Goal: Information Seeking & Learning: Learn about a topic

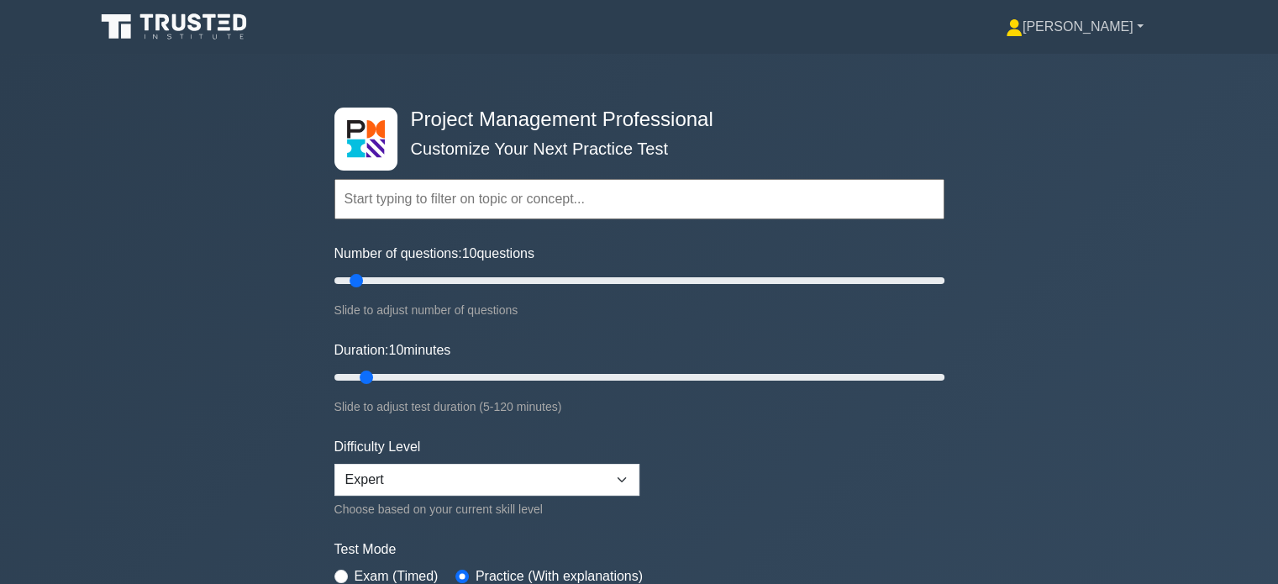
click at [1145, 26] on link "[PERSON_NAME]" at bounding box center [1075, 27] width 218 height 34
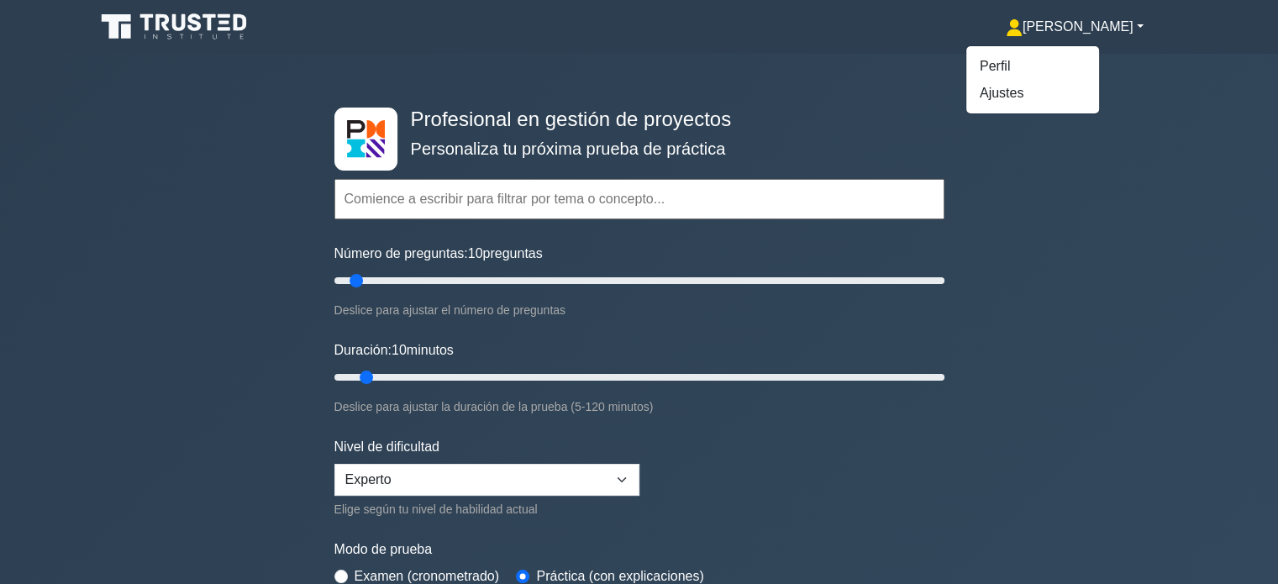
click at [1069, 259] on div "Profesional en gestión de proyectos Personaliza tu próxima prueba de práctica T…" at bounding box center [639, 378] width 1278 height 649
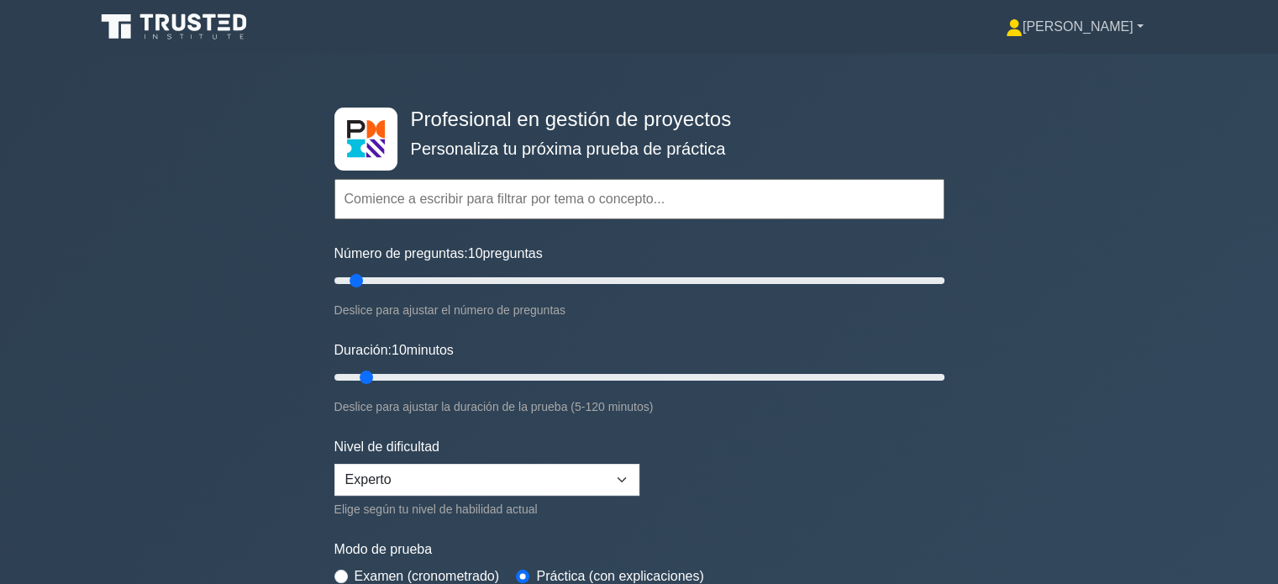
click at [1142, 22] on link "[PERSON_NAME]" at bounding box center [1075, 27] width 218 height 34
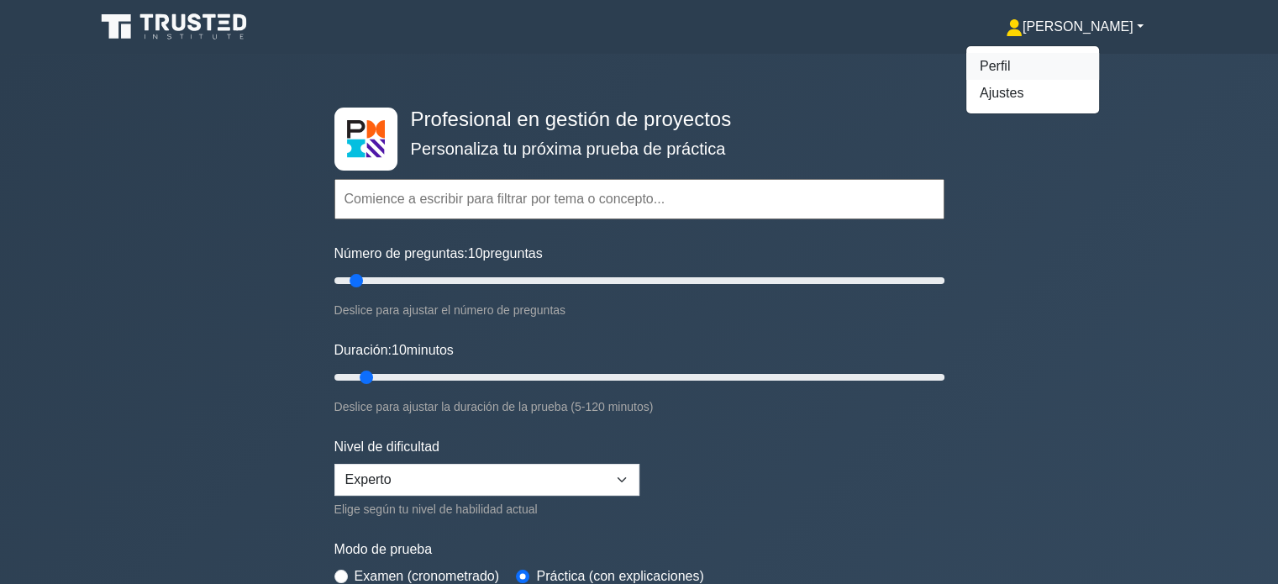
click at [1082, 65] on link "Perfil" at bounding box center [1032, 66] width 133 height 27
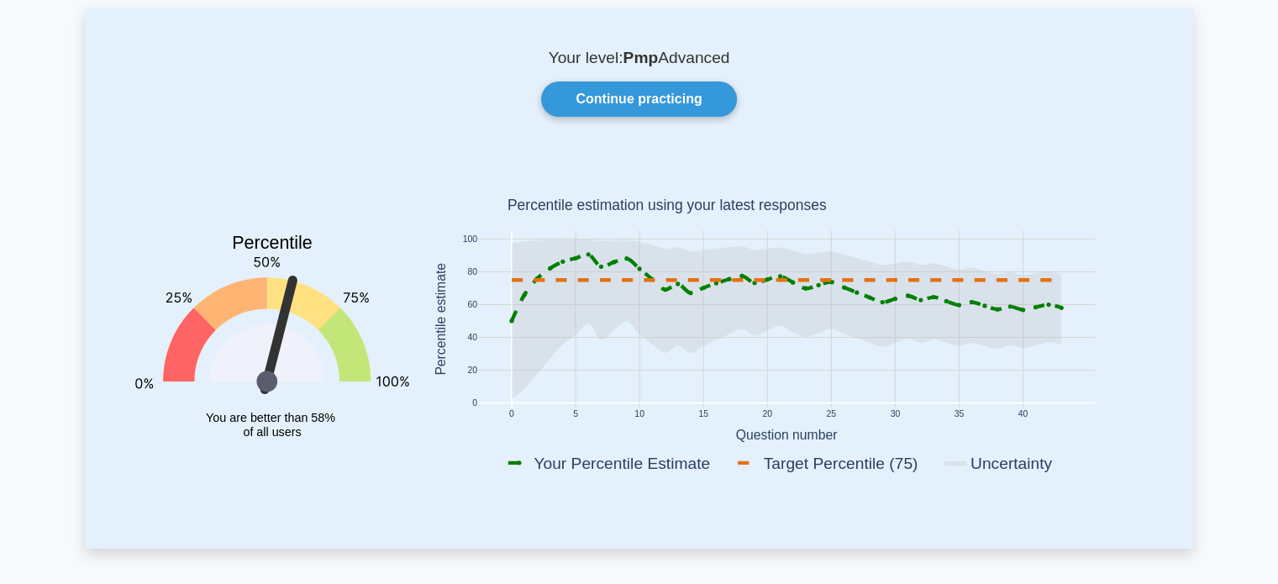
scroll to position [148, 0]
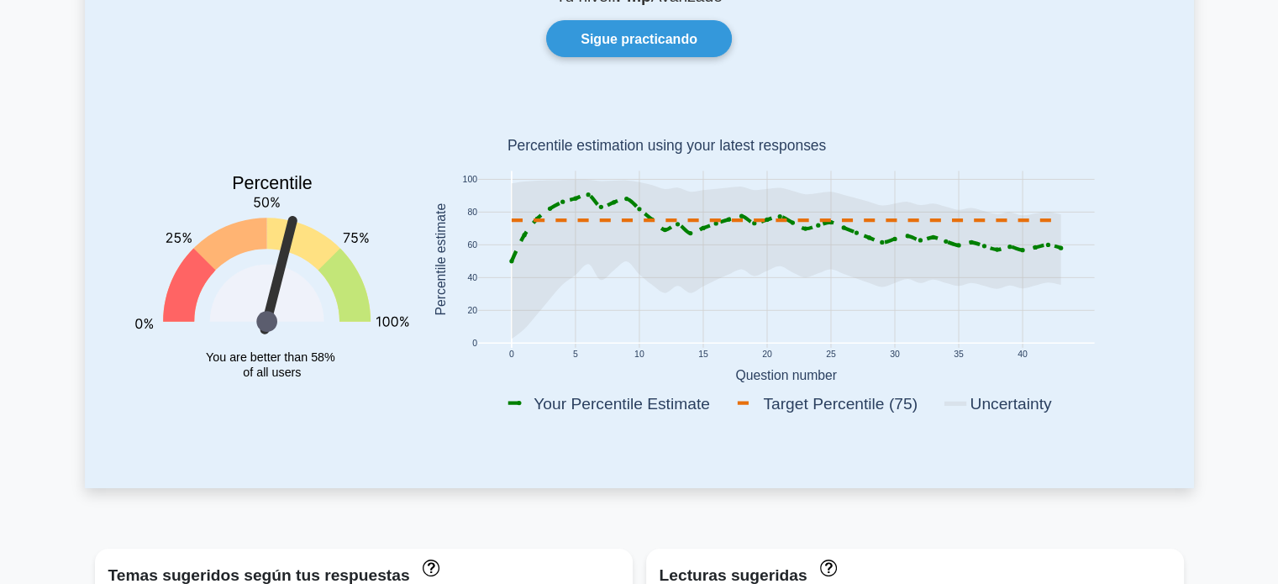
click at [1166, 140] on div "Tu nivel: Pmp Avanzado Sigue practicando Percentile You are better than 58% of …" at bounding box center [639, 216] width 1109 height 541
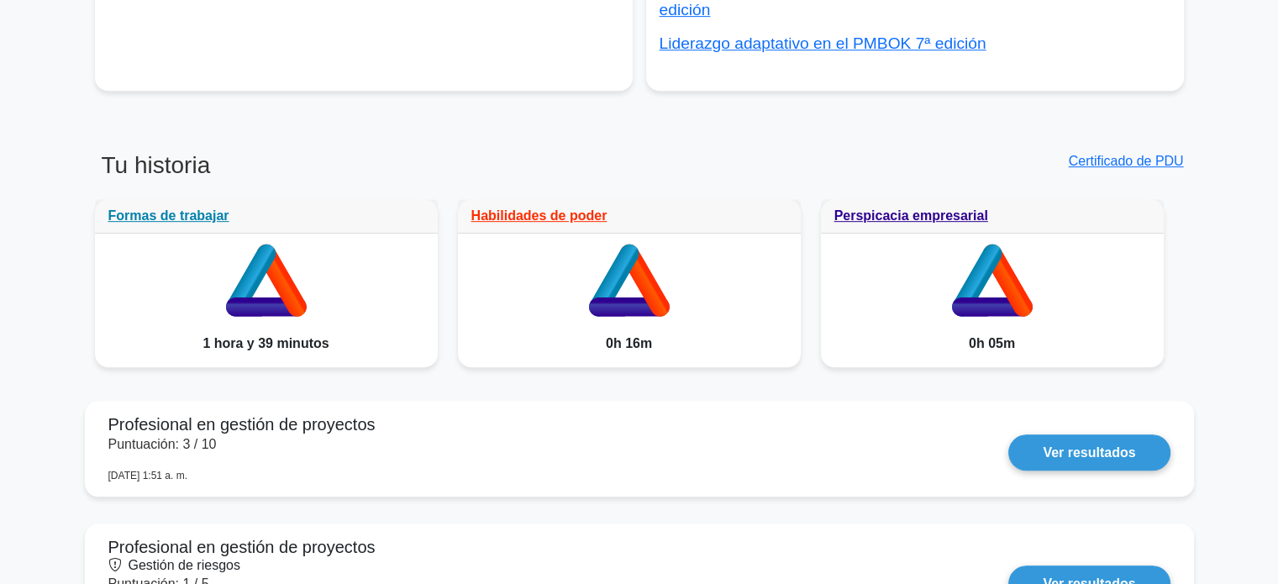
scroll to position [827, 0]
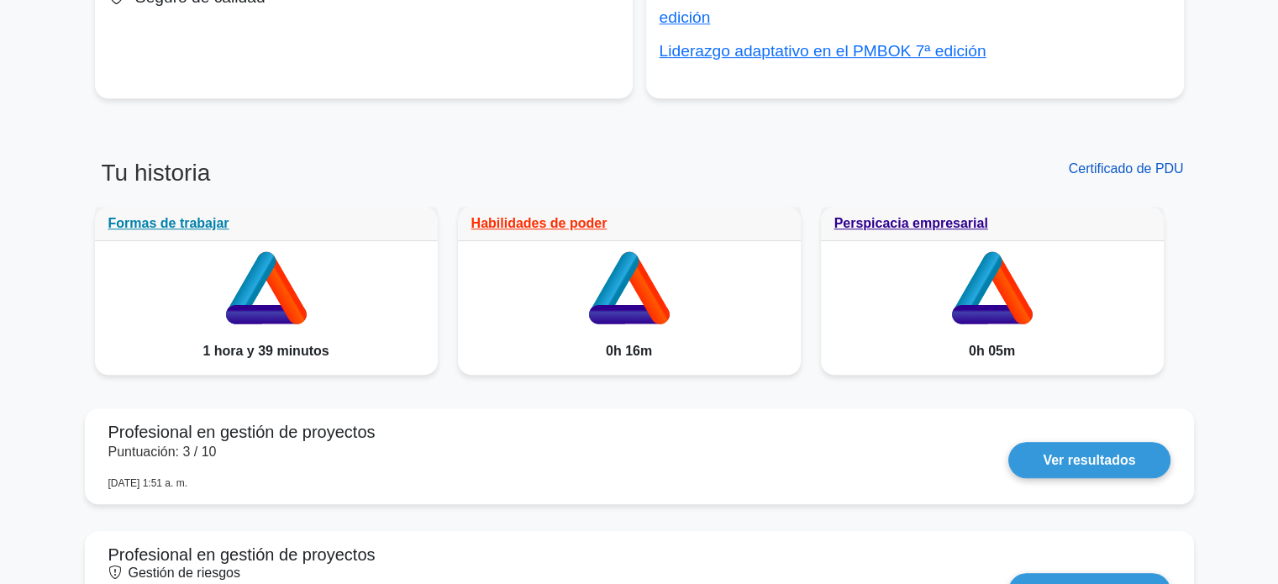
click at [1131, 161] on font "Certificado de PDU" at bounding box center [1126, 168] width 115 height 14
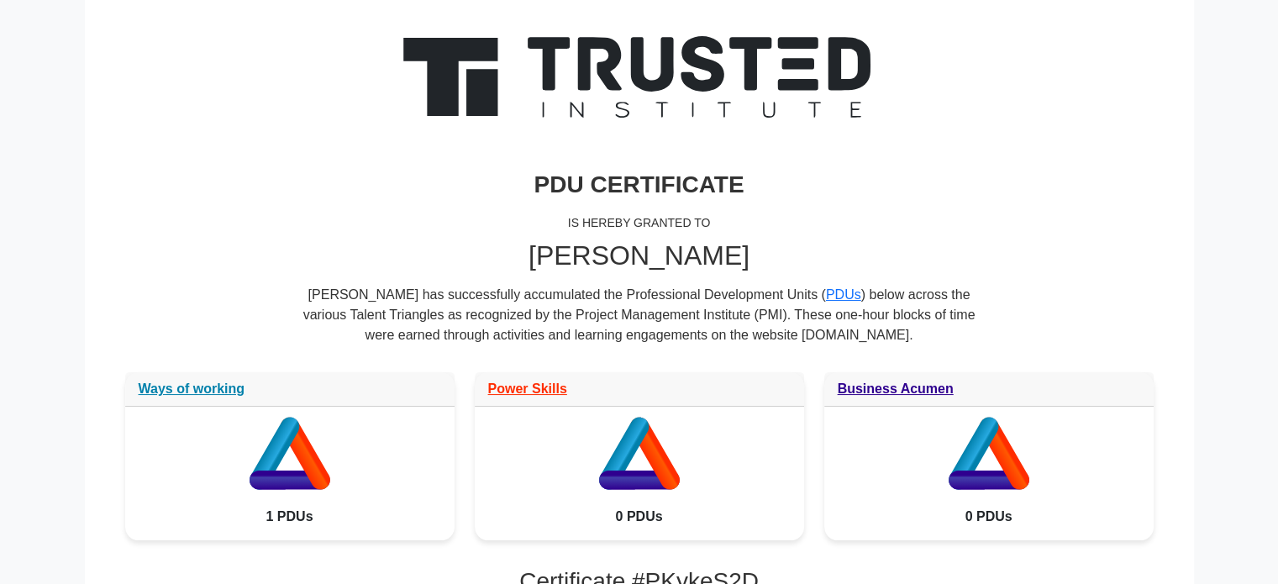
scroll to position [108, 0]
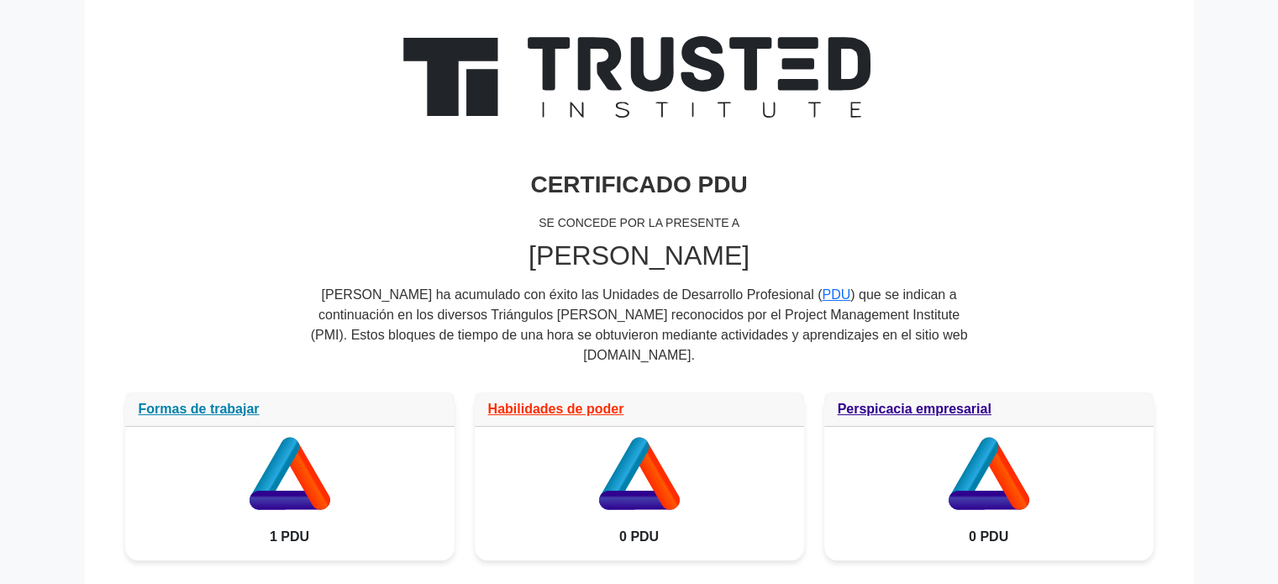
click at [992, 188] on h3 "CERTIFICADO PDU" at bounding box center [639, 185] width 1029 height 29
click at [548, 397] on font "Habilidades de poder" at bounding box center [556, 404] width 136 height 14
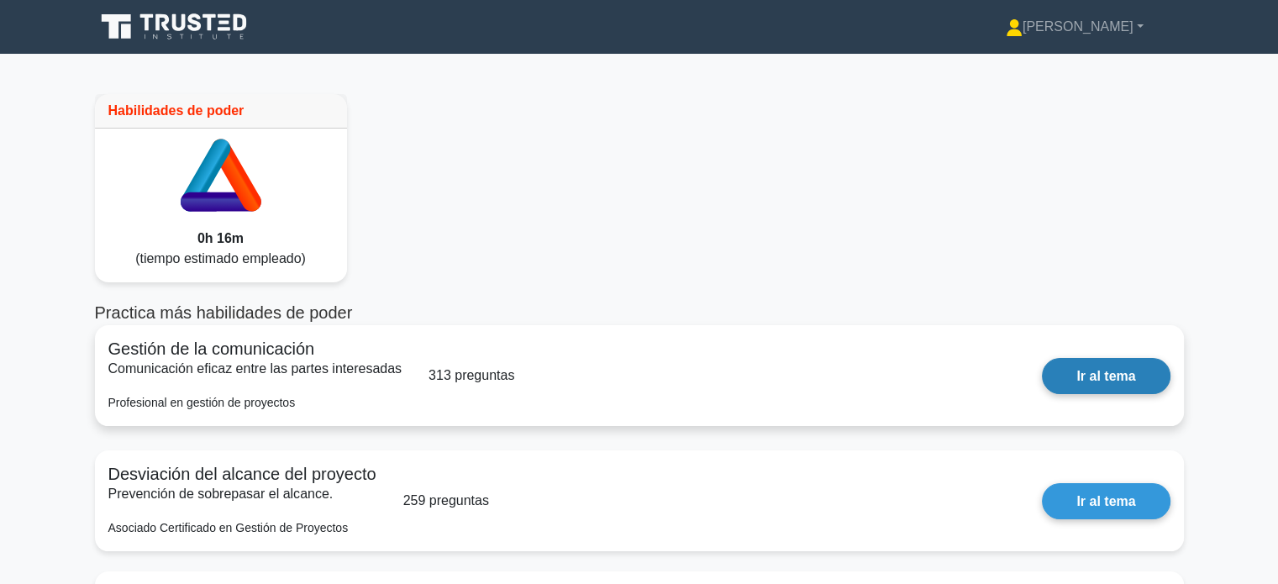
click at [1102, 372] on link "Ir al tema" at bounding box center [1106, 376] width 128 height 36
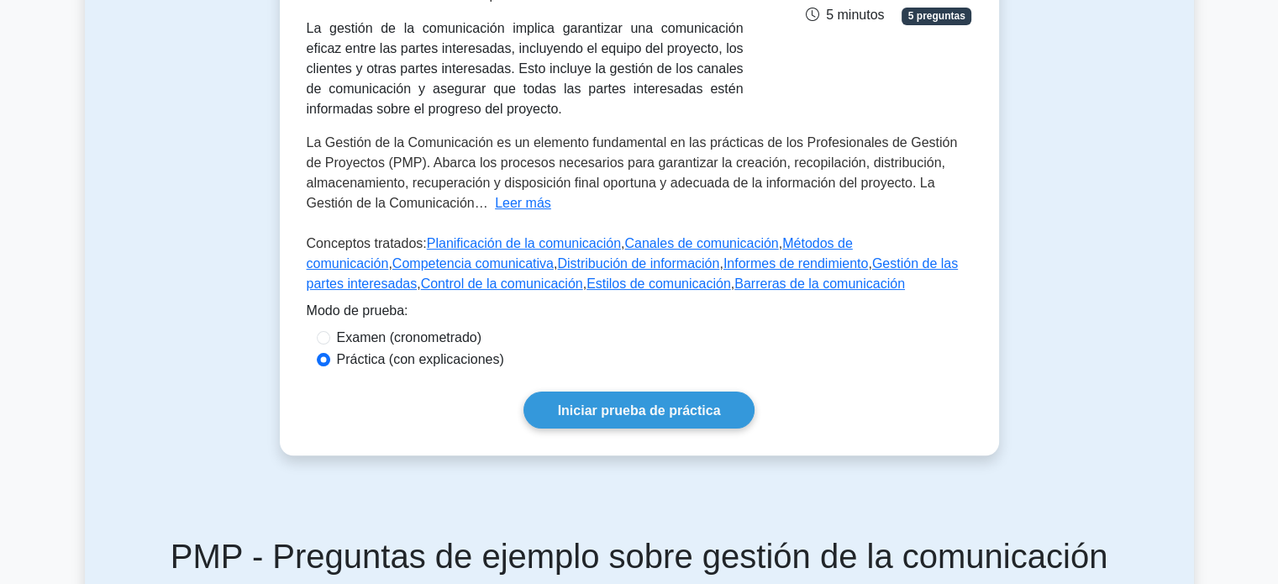
scroll to position [362, 0]
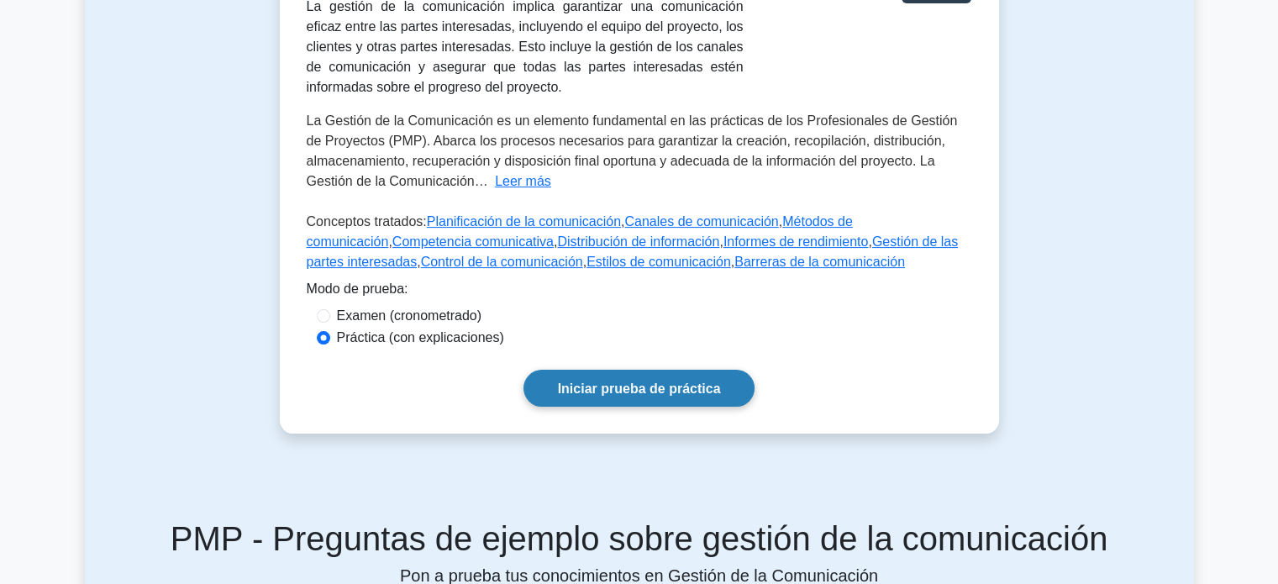
click at [636, 392] on font "Iniciar prueba de práctica" at bounding box center [639, 388] width 163 height 14
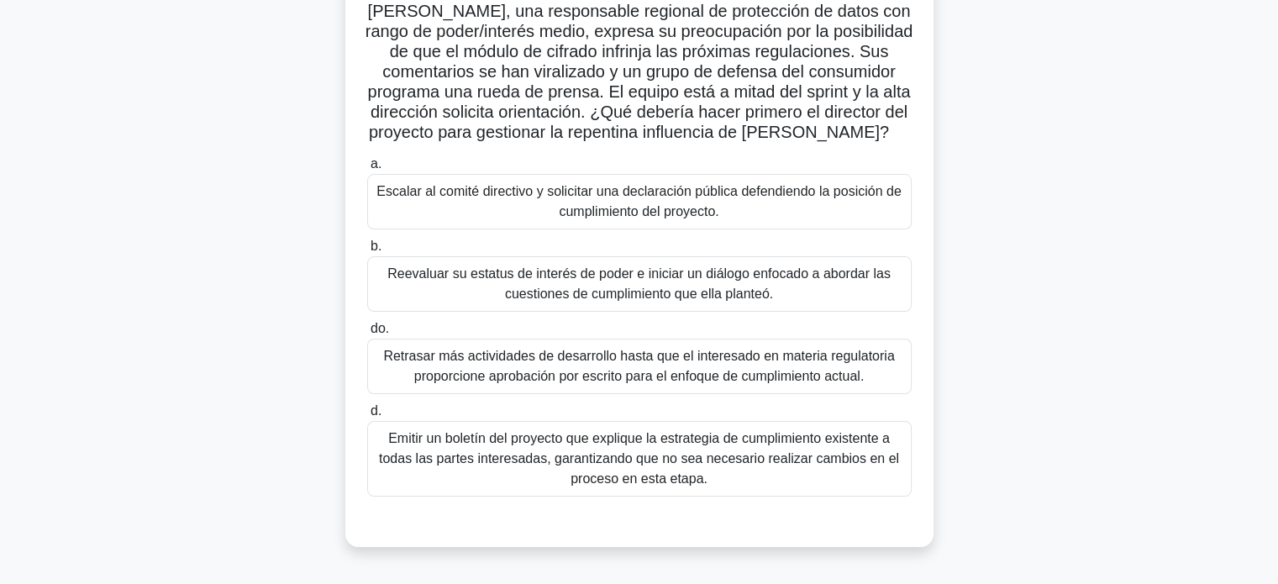
scroll to position [142, 0]
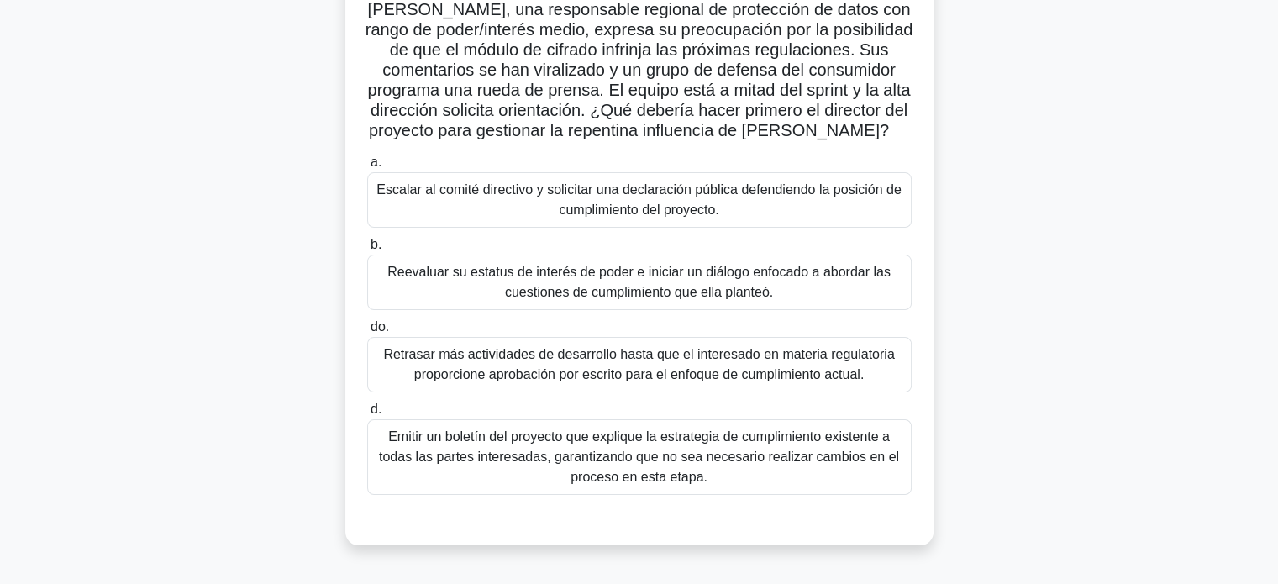
click at [550, 299] on font "Reevaluar su estatus de interés de poder e iniciar un diálogo enfocado a aborda…" at bounding box center [638, 282] width 503 height 34
click at [367, 250] on input "b. Reevaluar su estatus de interés de poder e iniciar un diálogo enfocado a abo…" at bounding box center [367, 244] width 0 height 11
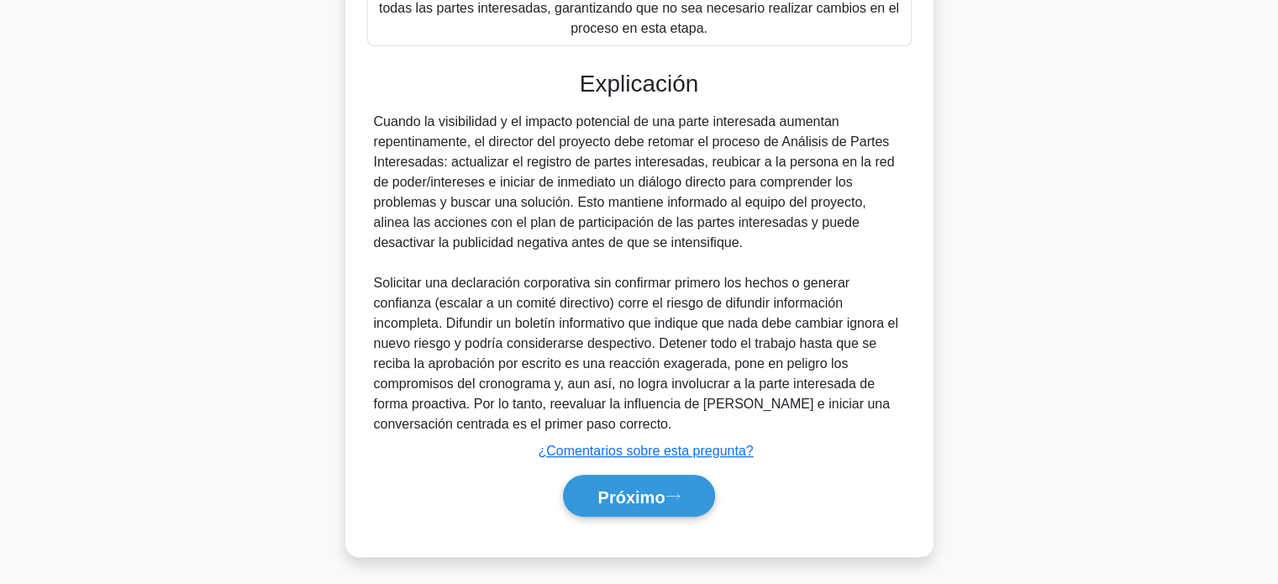
scroll to position [614, 0]
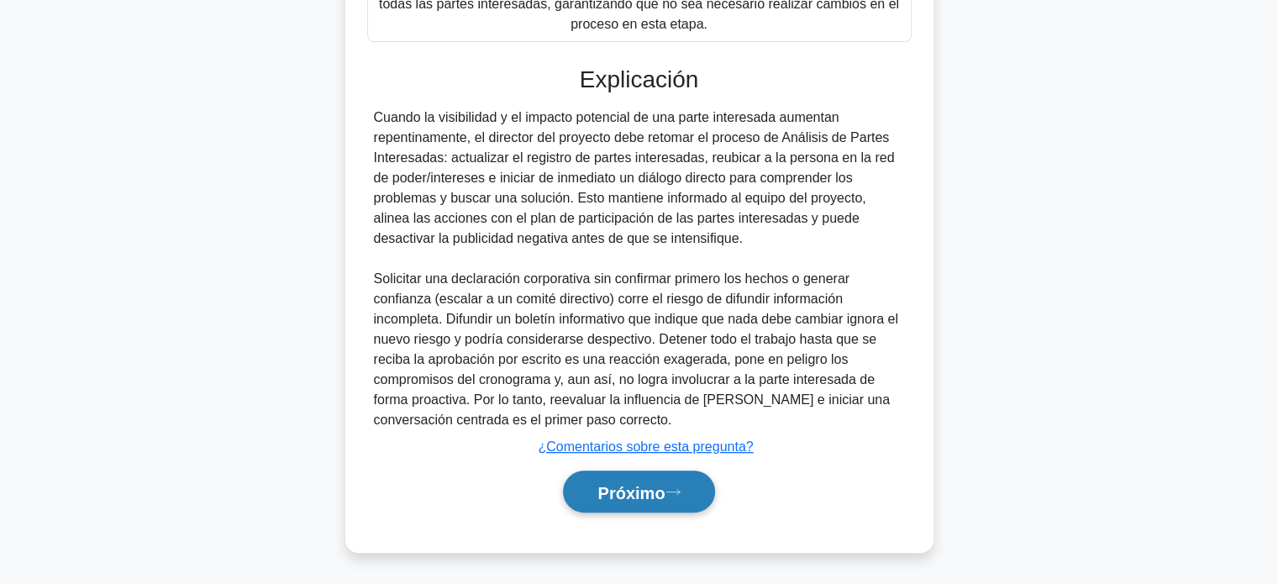
click at [639, 483] on font "Próximo" at bounding box center [630, 492] width 67 height 18
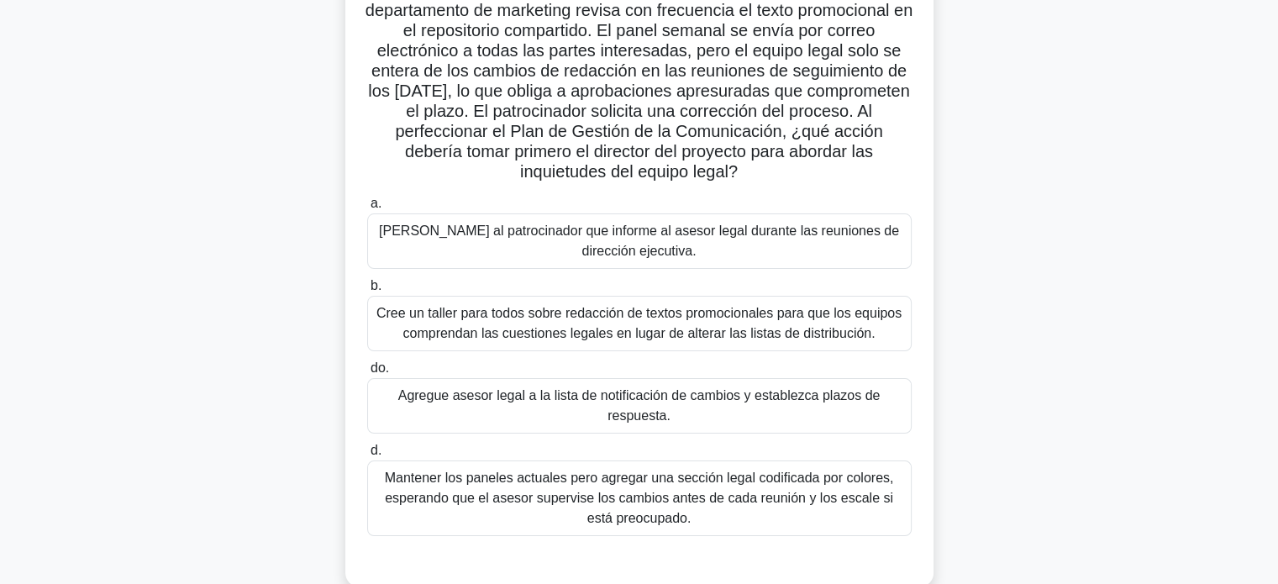
scroll to position [147, 0]
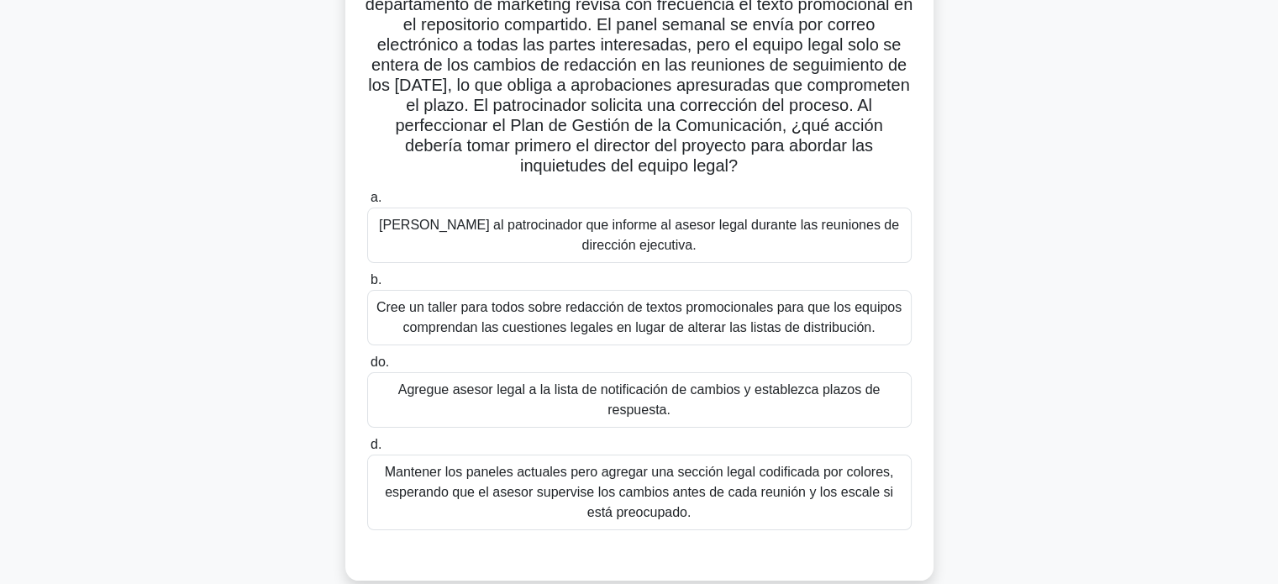
click at [793, 399] on font "Agregue asesor legal a la lista de notificación de cambios y establezca plazos …" at bounding box center [639, 400] width 529 height 40
click at [367, 368] on input "do. Agregue asesor legal a la lista de notificación de cambios y establezca pla…" at bounding box center [367, 362] width 0 height 11
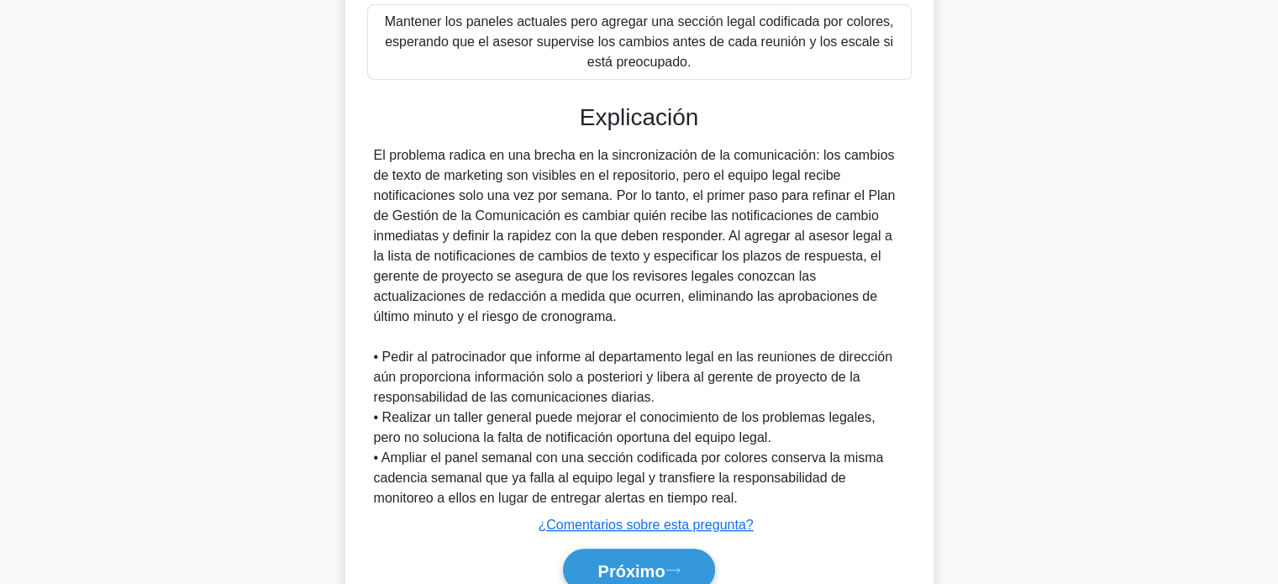
scroll to position [618, 0]
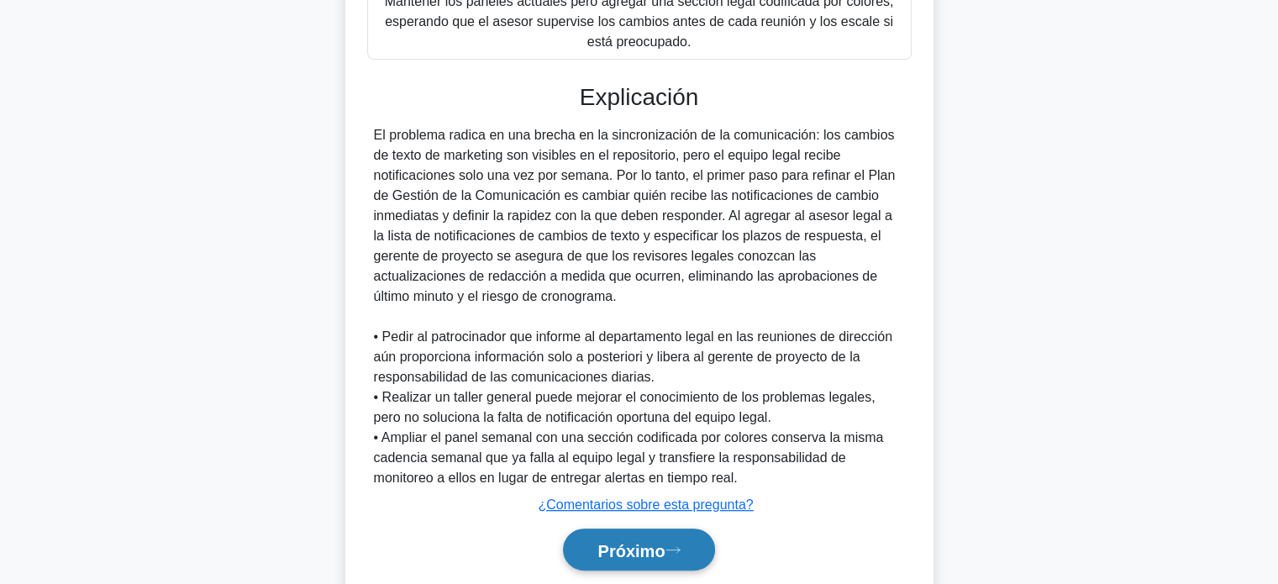
click at [630, 551] on font "Próximo" at bounding box center [630, 550] width 67 height 18
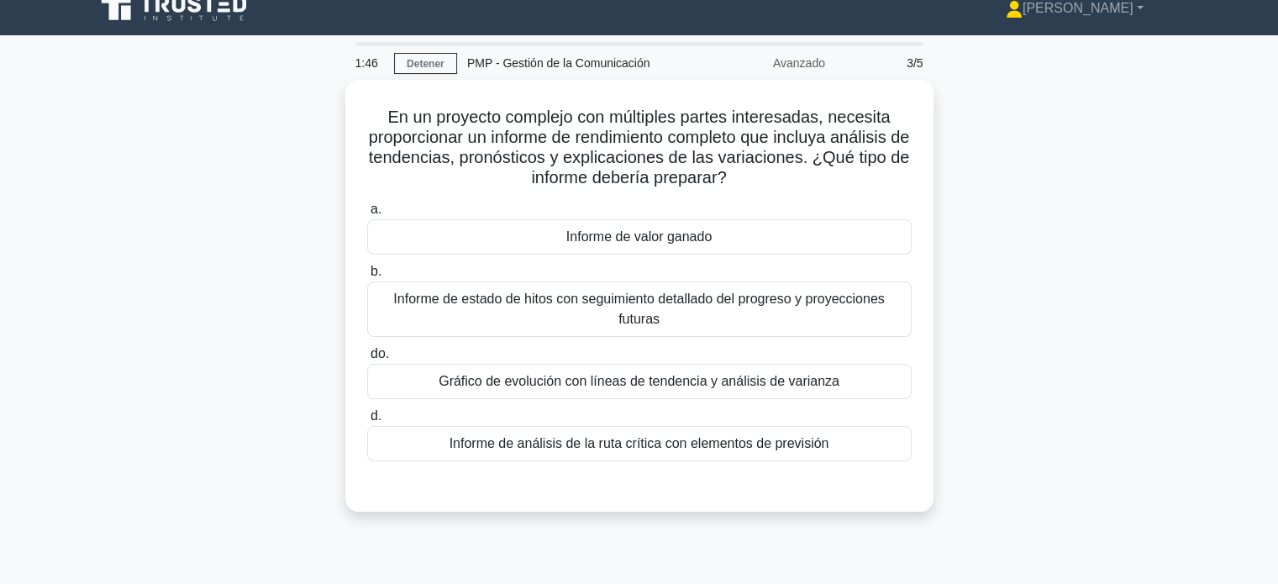
scroll to position [0, 0]
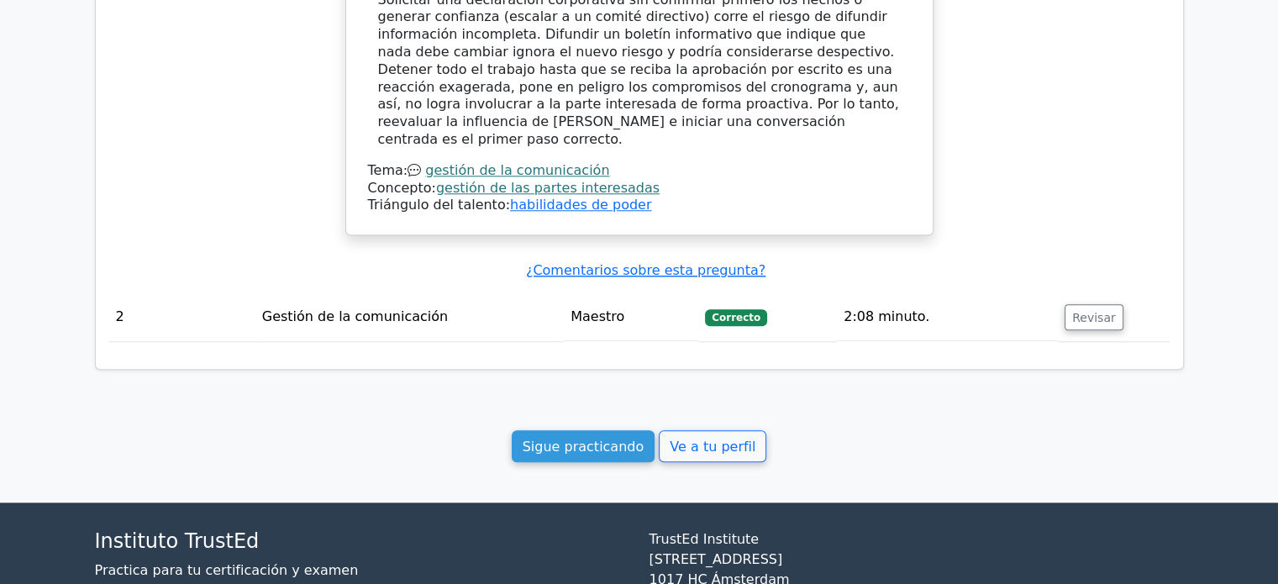
scroll to position [1705, 0]
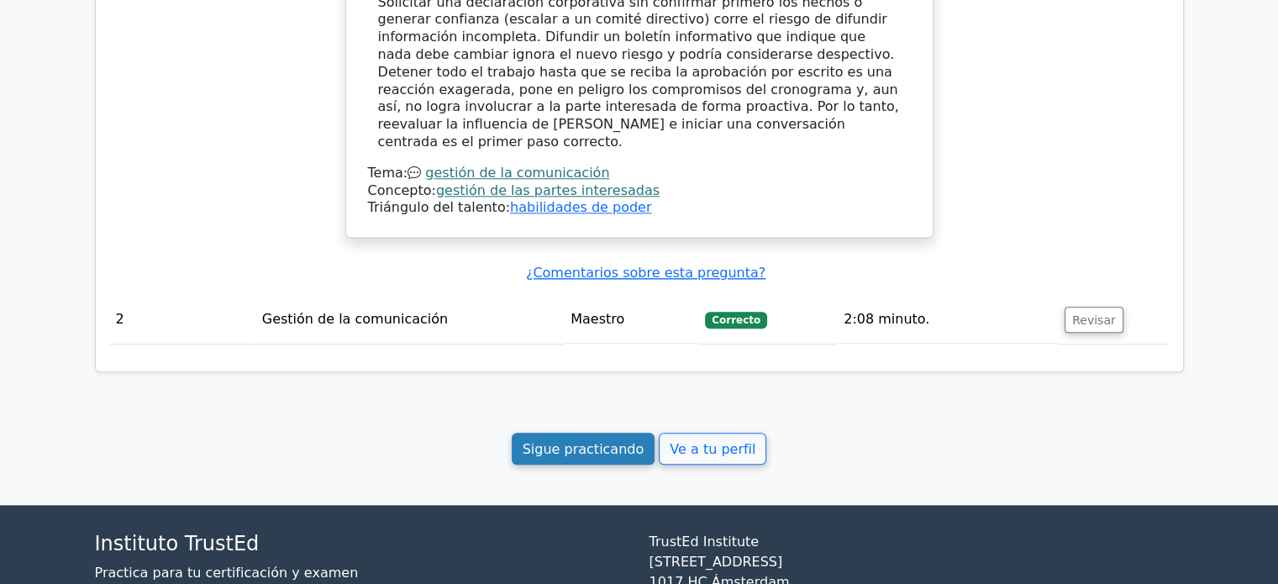
click at [557, 440] on font "Sigue practicando" at bounding box center [584, 448] width 122 height 16
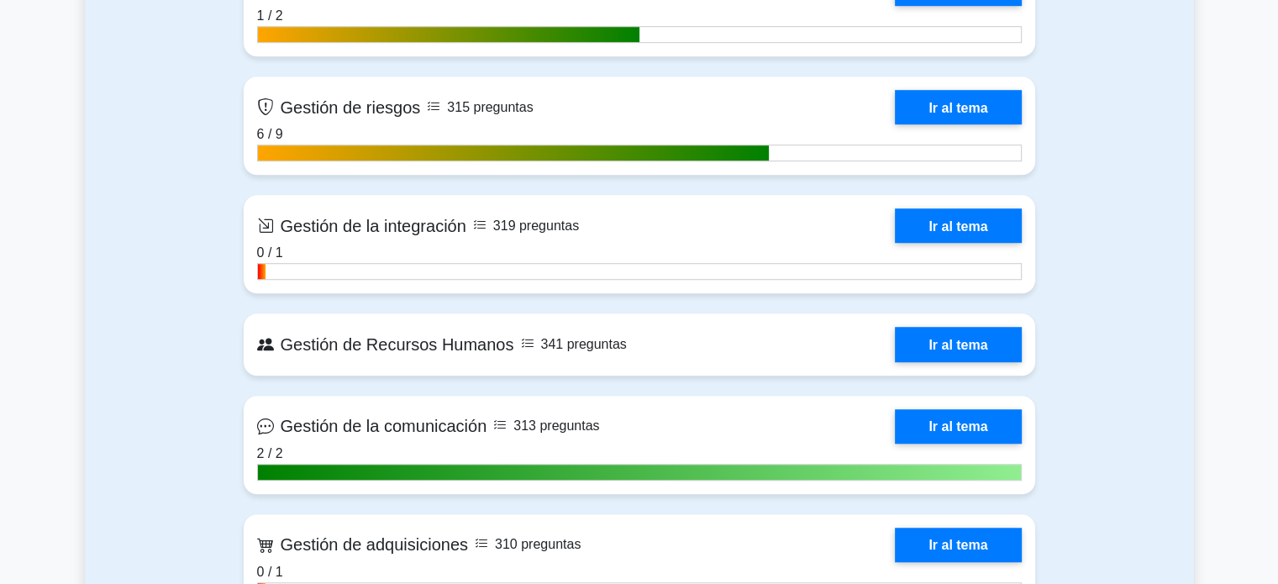
scroll to position [1378, 0]
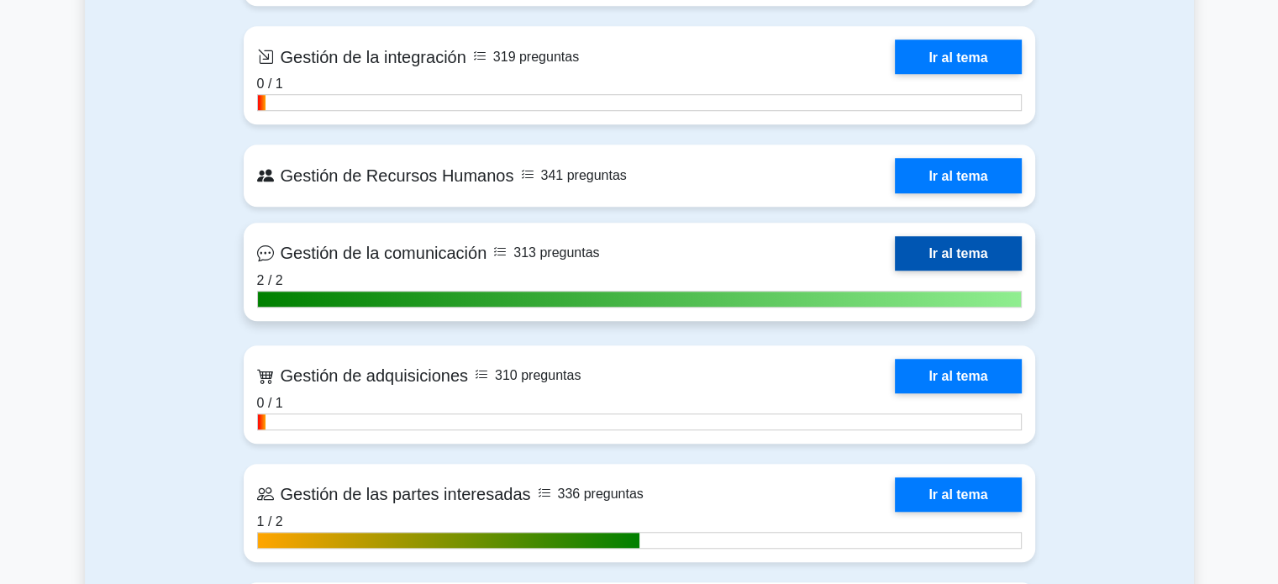
click at [964, 254] on link "Ir al tema" at bounding box center [958, 253] width 126 height 34
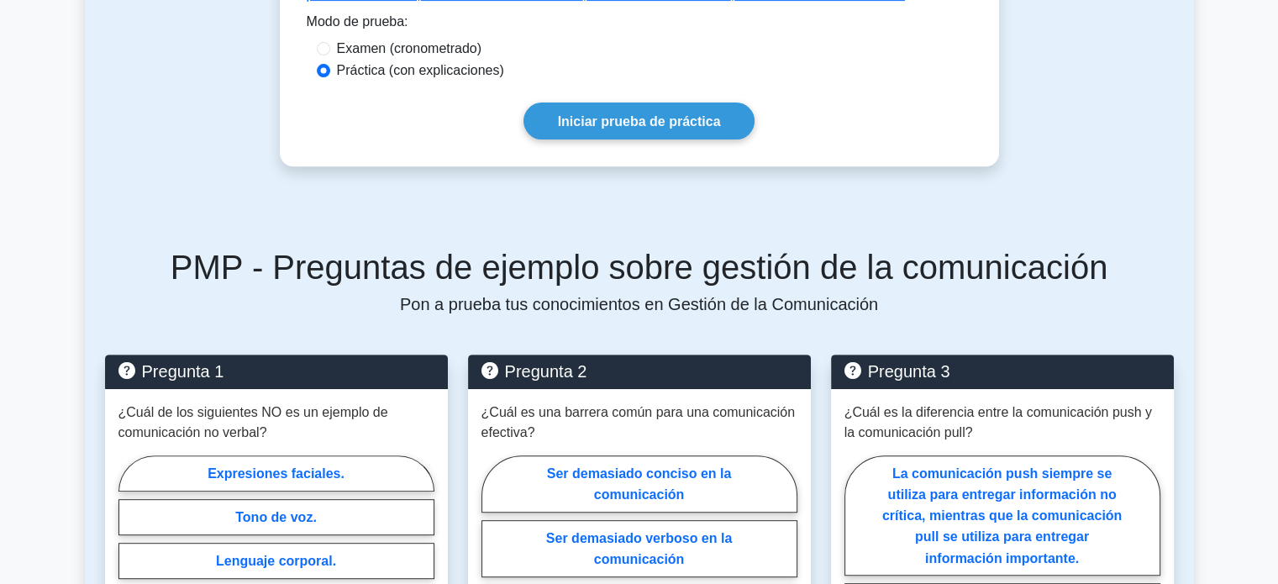
scroll to position [608, 0]
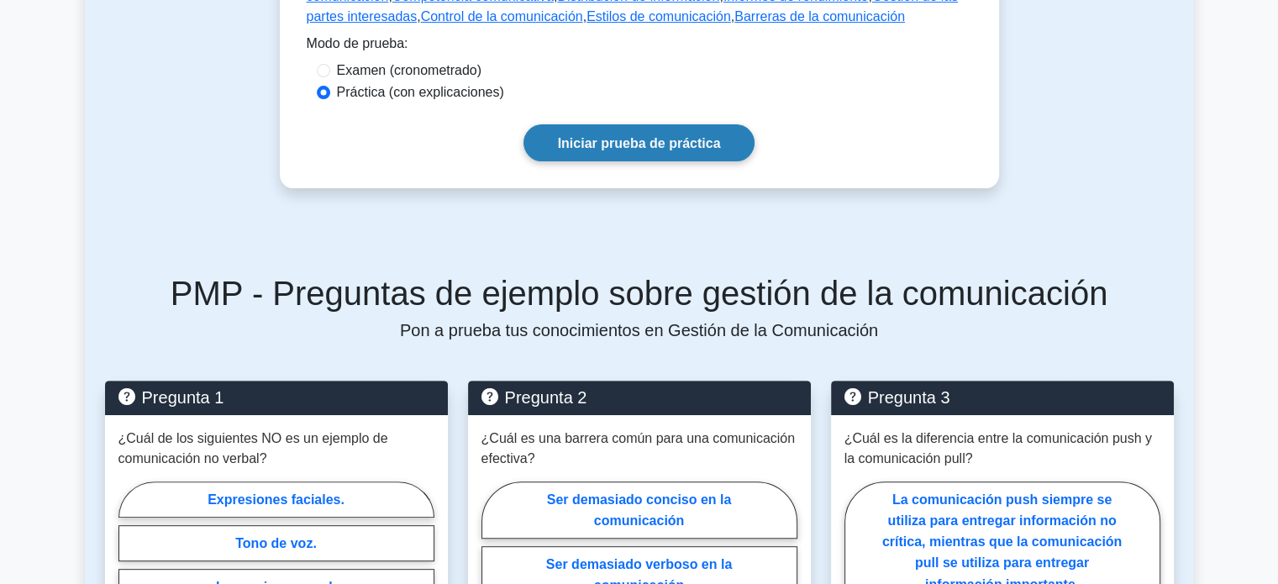
click at [635, 141] on font "Iniciar prueba de práctica" at bounding box center [639, 143] width 163 height 14
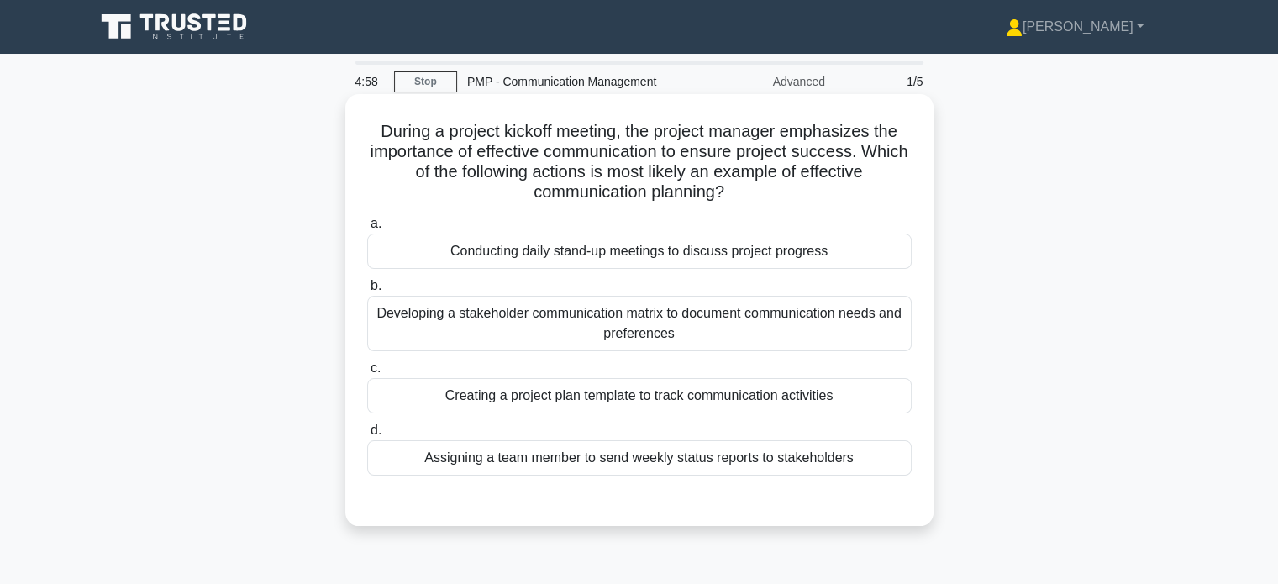
click at [864, 212] on div "a. Conducting daily stand-up meetings to discuss project progress b. Developing…" at bounding box center [639, 344] width 565 height 269
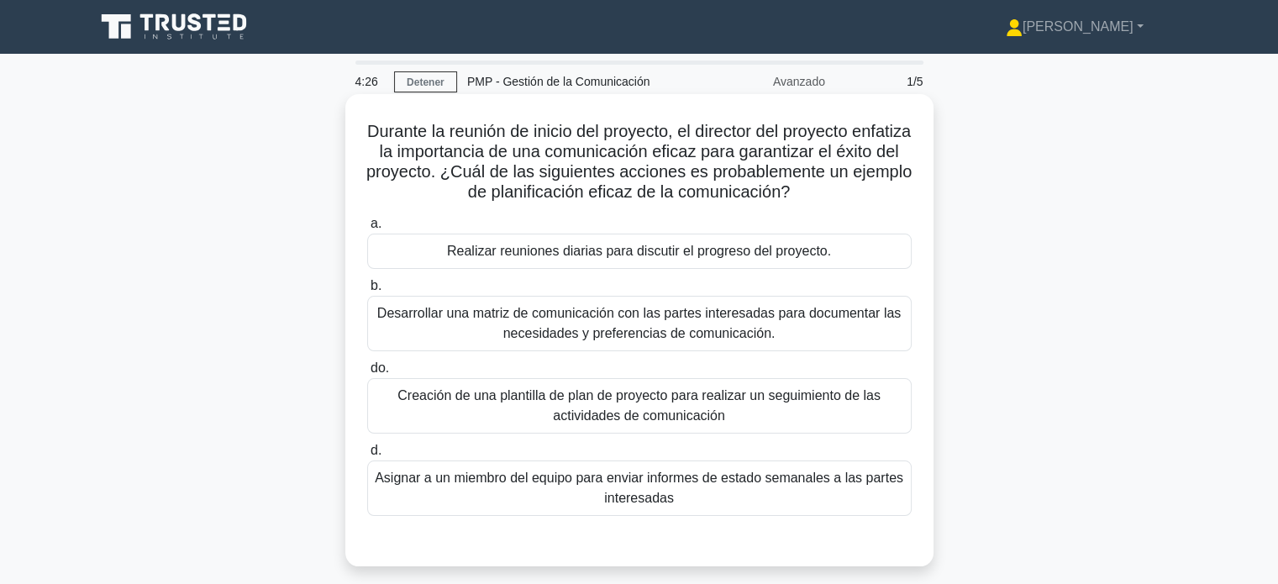
click at [649, 334] on font "Desarrollar una matriz de comunicación con las partes interesadas para document…" at bounding box center [639, 323] width 524 height 34
click at [367, 292] on input "b. Desarrollar una matriz de comunicación con las partes interesadas para docum…" at bounding box center [367, 286] width 0 height 11
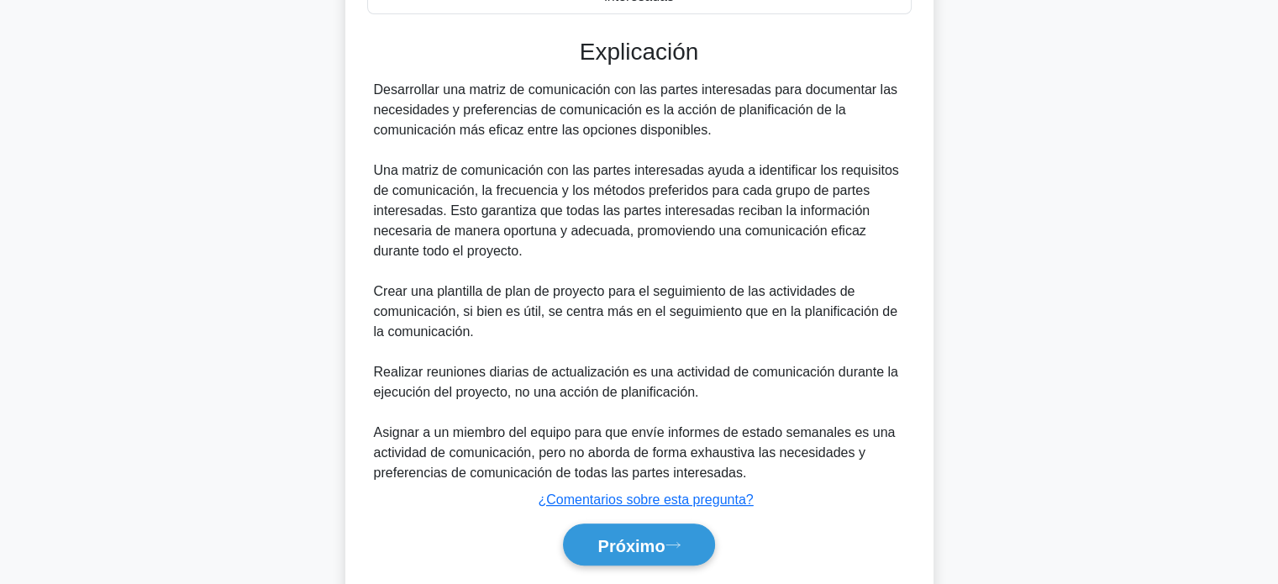
scroll to position [554, 0]
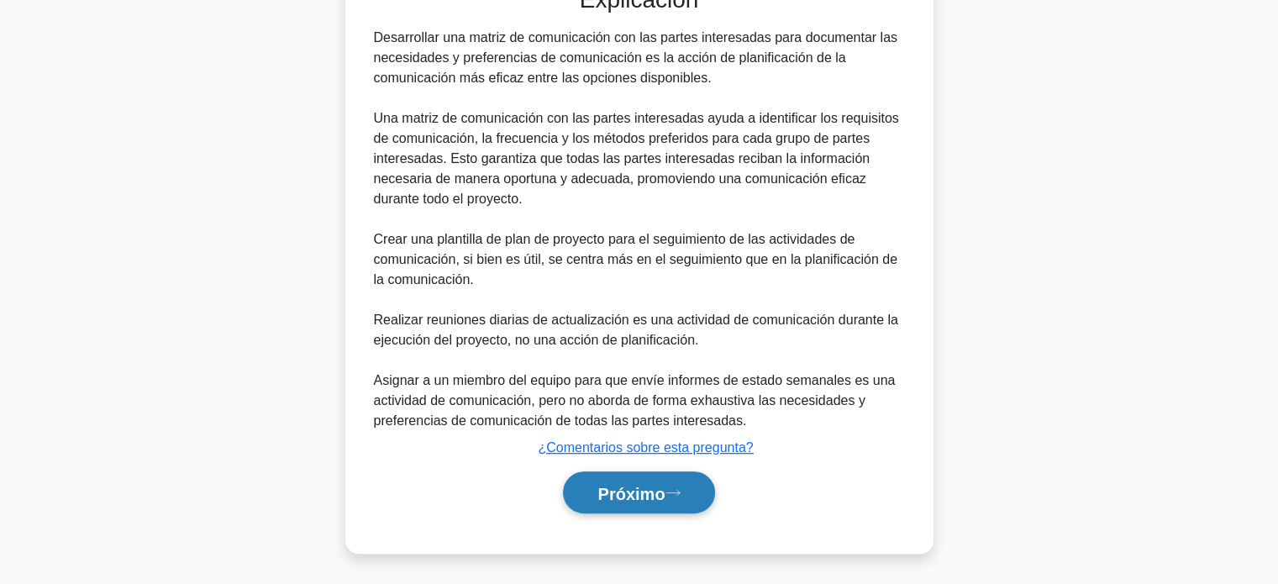
click at [622, 490] on font "Próximo" at bounding box center [630, 493] width 67 height 18
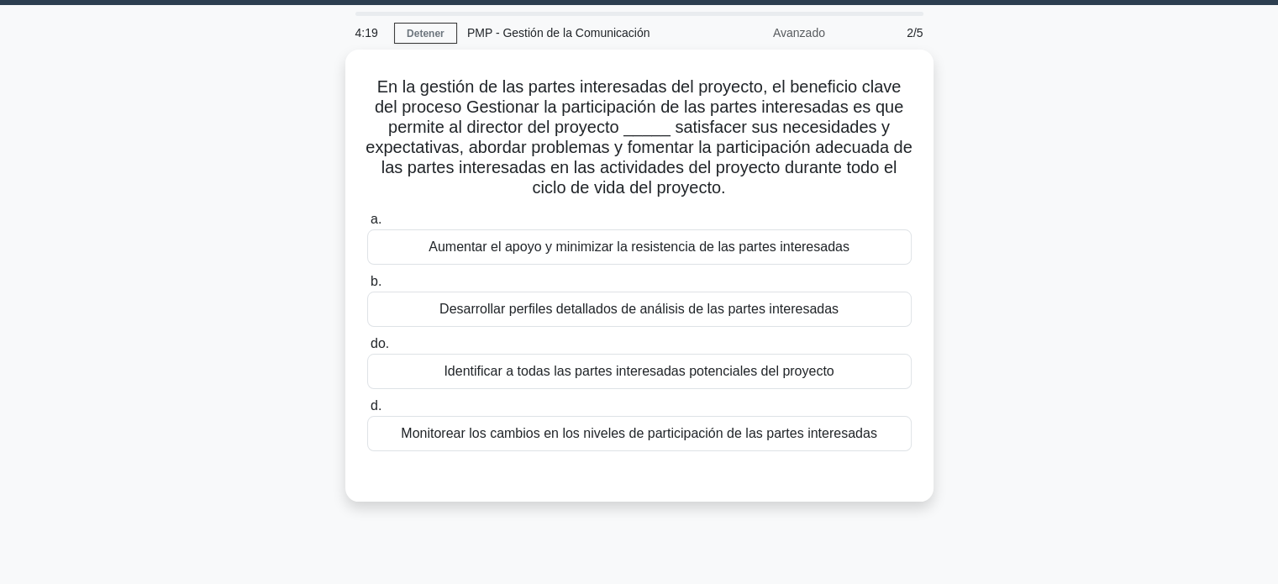
scroll to position [46, 0]
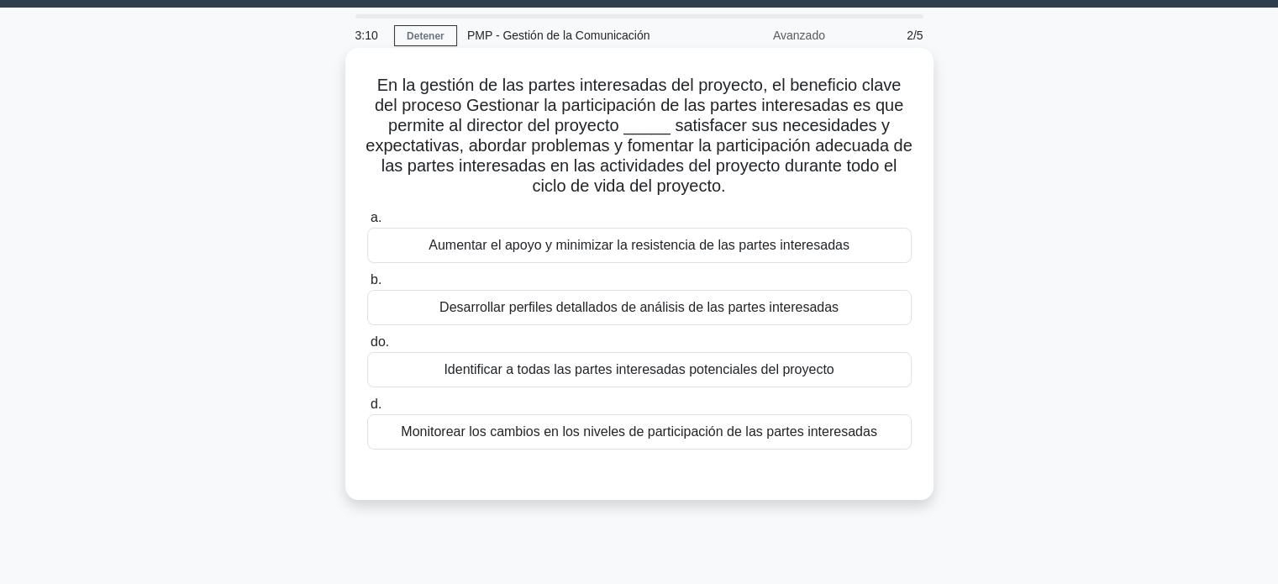
click at [701, 251] on font "Aumentar el apoyo y minimizar la resistencia de las partes interesadas" at bounding box center [639, 245] width 421 height 14
click at [367, 224] on input "a. Aumentar el apoyo y minimizar la resistencia de las partes interesadas" at bounding box center [367, 218] width 0 height 11
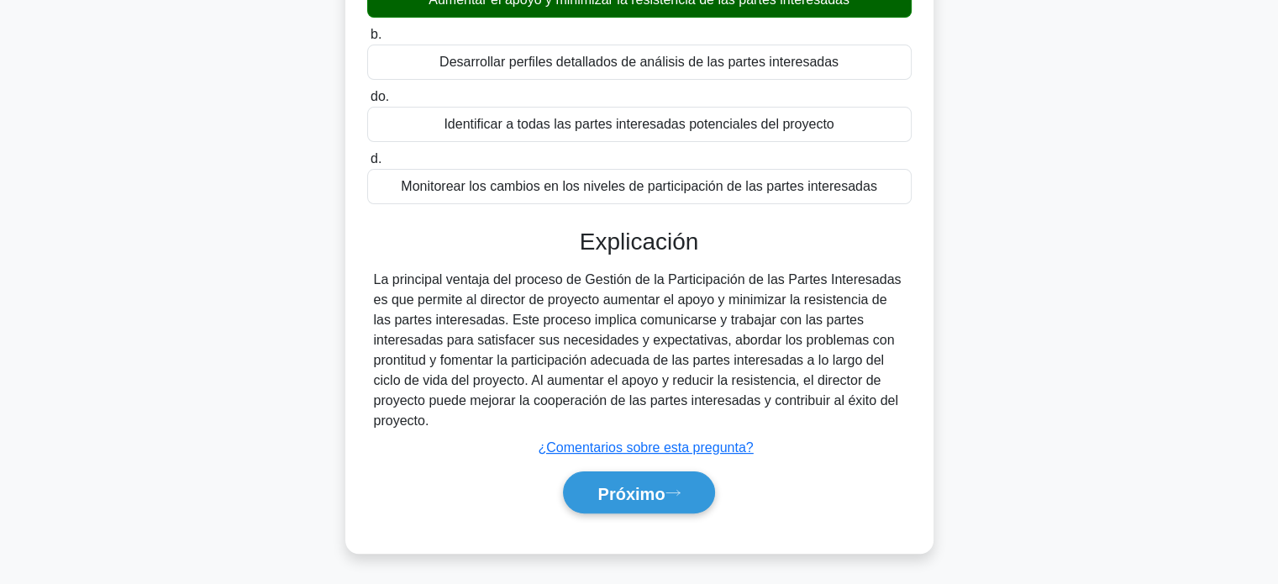
scroll to position [299, 0]
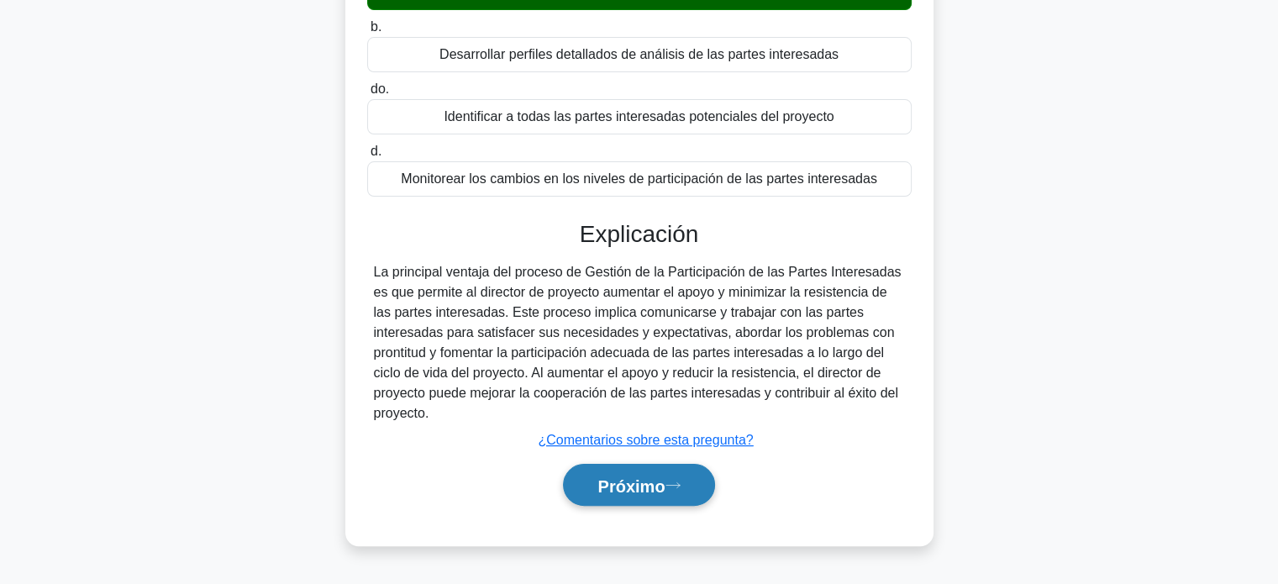
click at [639, 483] on font "Próximo" at bounding box center [630, 485] width 67 height 18
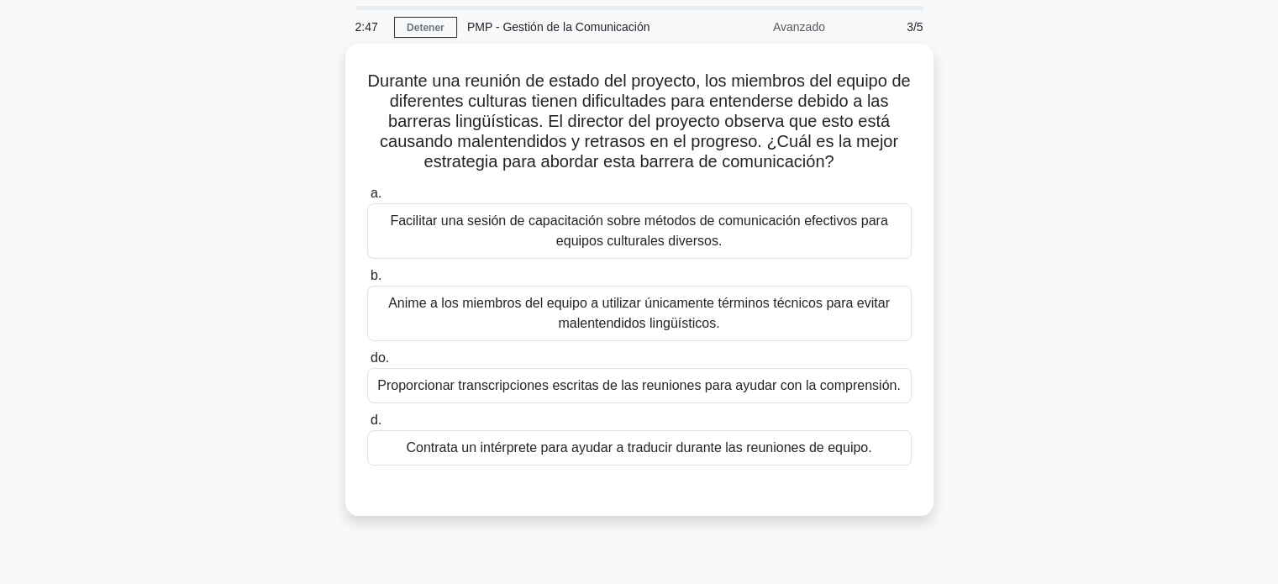
scroll to position [59, 0]
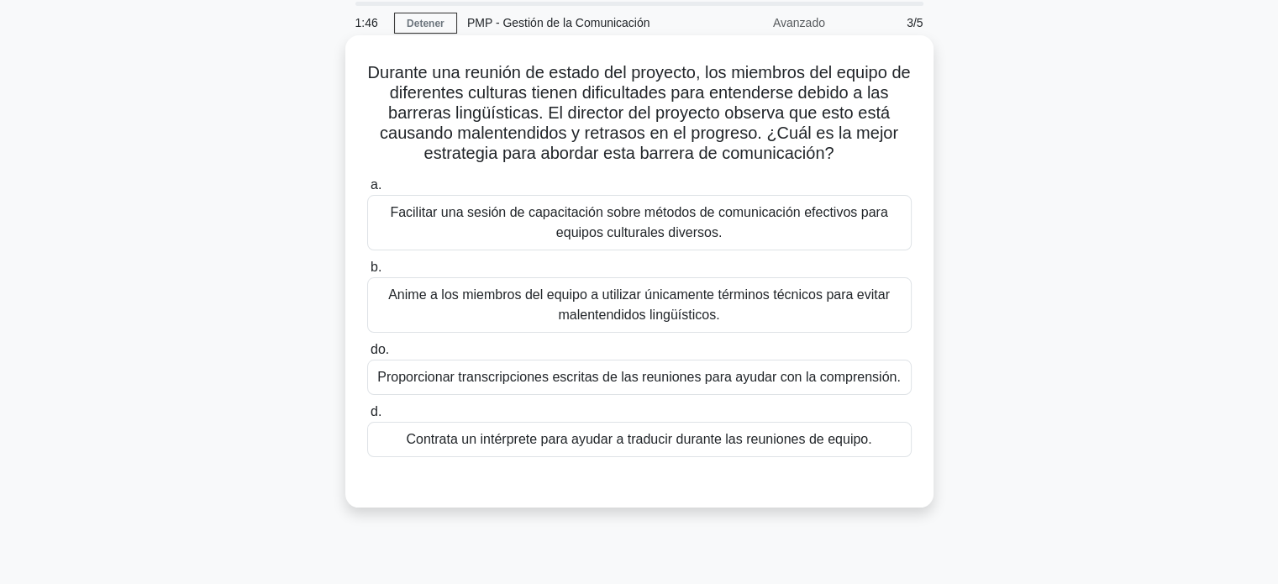
click at [681, 312] on font "Anime a los miembros del equipo a utilizar únicamente términos técnicos para ev…" at bounding box center [639, 304] width 502 height 34
click at [367, 273] on input "b. Anime a los miembros del equipo a utilizar únicamente términos técnicos para…" at bounding box center [367, 267] width 0 height 11
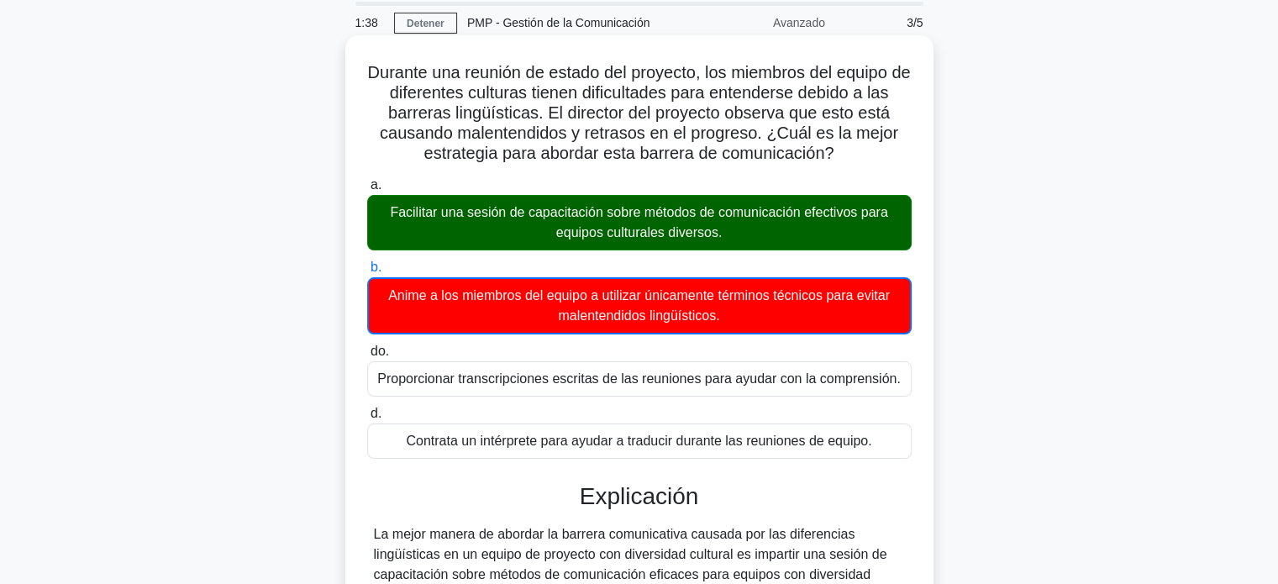
click at [766, 503] on h3 "Explicación" at bounding box center [639, 496] width 524 height 29
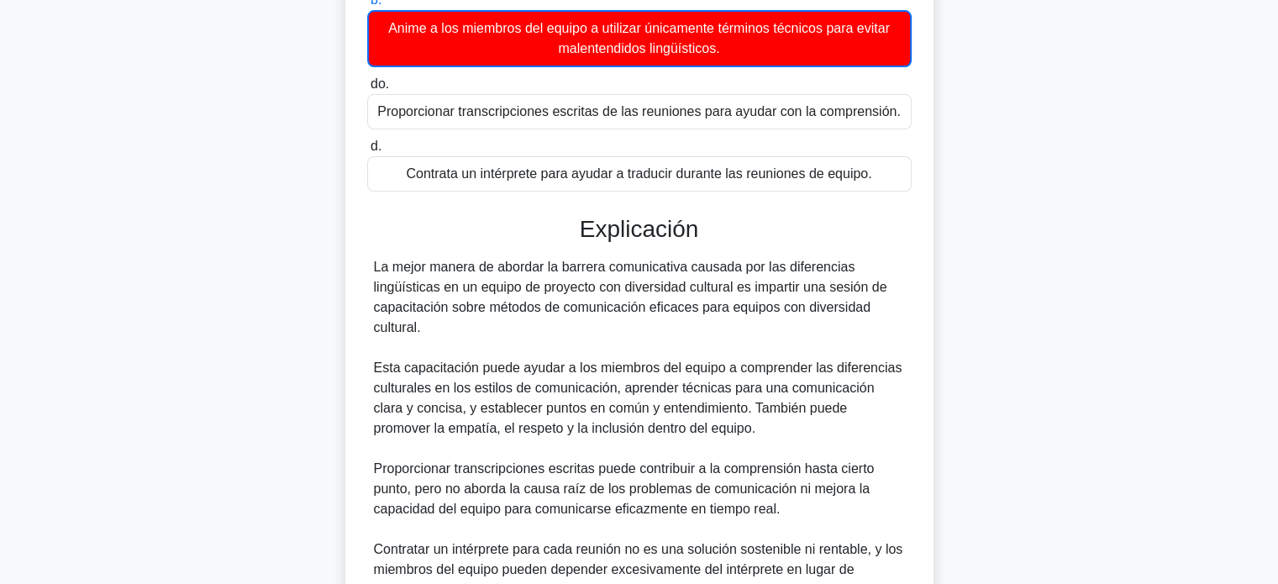
scroll to position [328, 0]
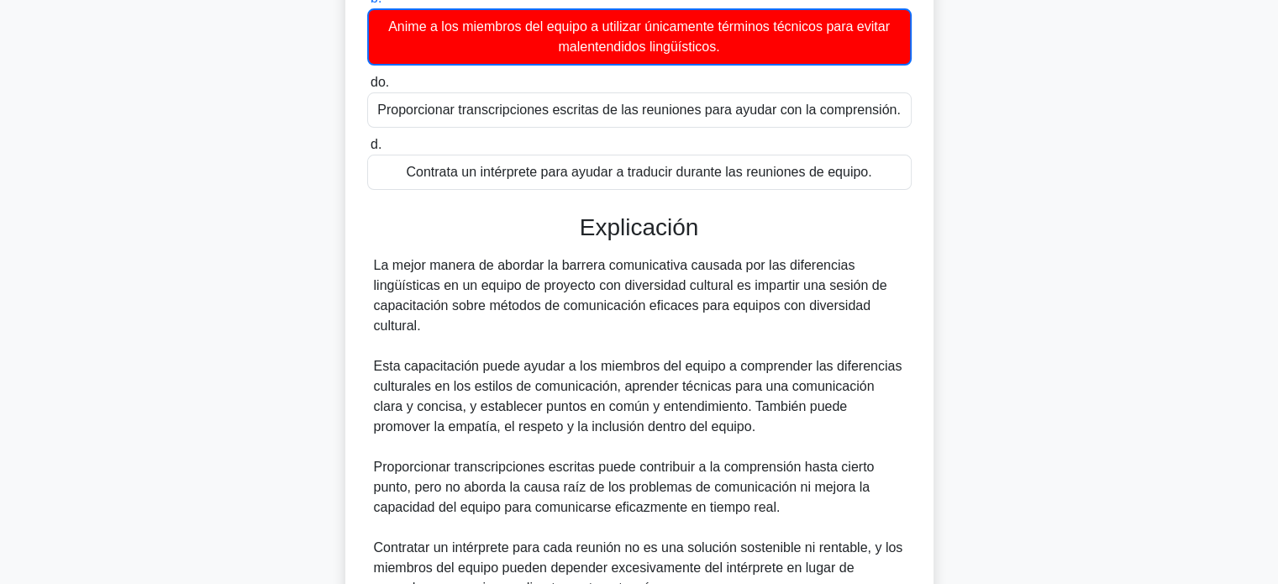
drag, startPoint x: 693, startPoint y: 426, endPoint x: 512, endPoint y: 379, distance: 187.5
drag, startPoint x: 512, startPoint y: 379, endPoint x: 383, endPoint y: 275, distance: 165.5
drag, startPoint x: 383, startPoint y: 275, endPoint x: 381, endPoint y: 265, distance: 10.4
click at [381, 265] on font "La mejor manera de abordar la barrera comunicativa causada por las diferencias …" at bounding box center [630, 295] width 513 height 75
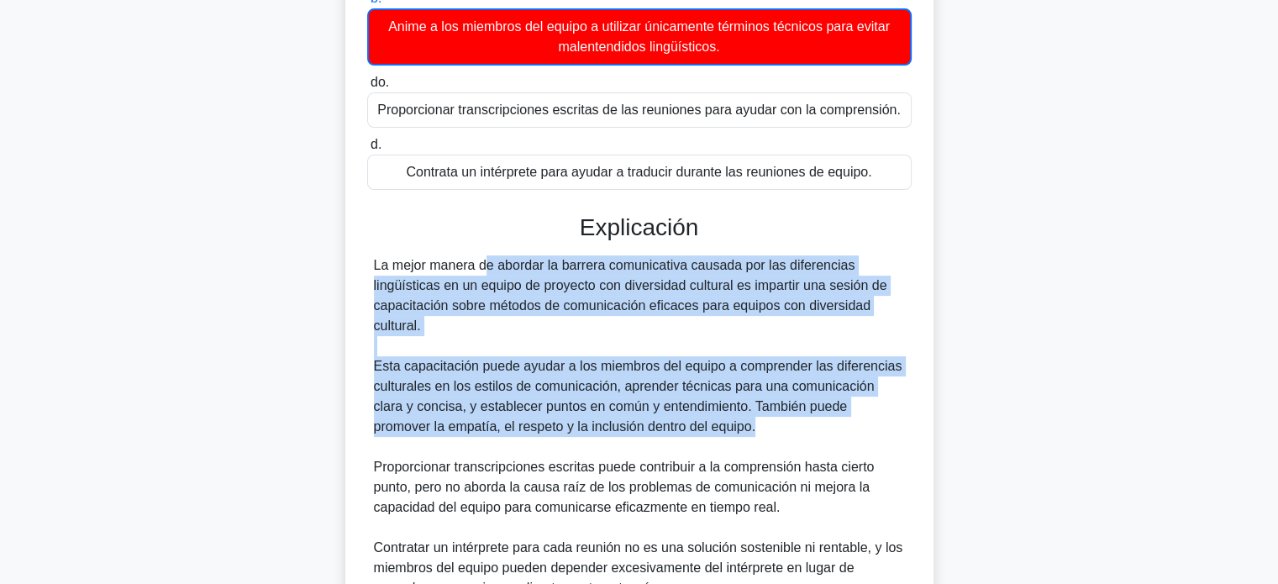
drag, startPoint x: 372, startPoint y: 262, endPoint x: 713, endPoint y: 434, distance: 381.1
click at [713, 434] on div "La mejor manera de abordar la barrera comunicativa causada por las diferencias …" at bounding box center [639, 477] width 545 height 444
copy div "La mejor manera de abordar la barrera comunicativa causada por las diferencias …"
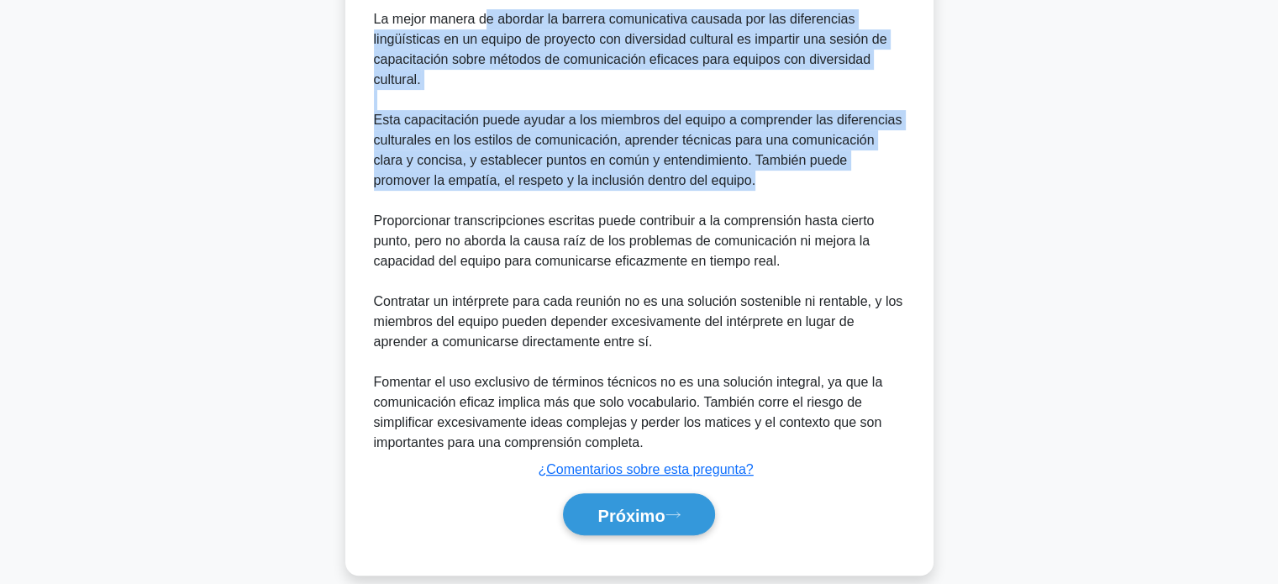
scroll to position [581, 0]
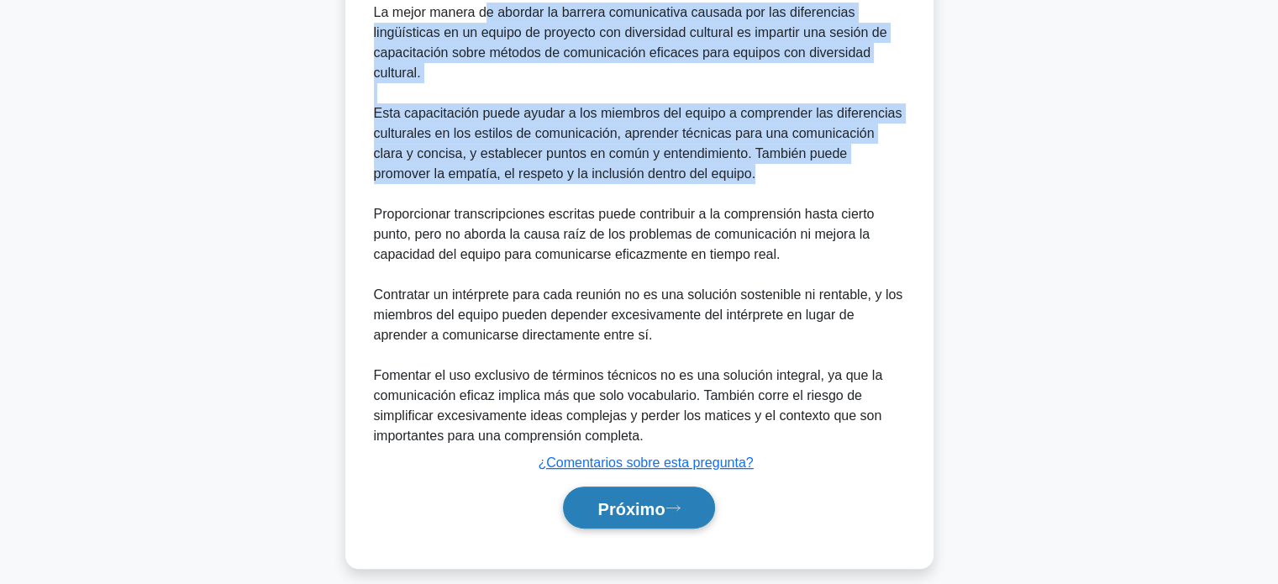
click at [626, 502] on font "Próximo" at bounding box center [630, 508] width 67 height 18
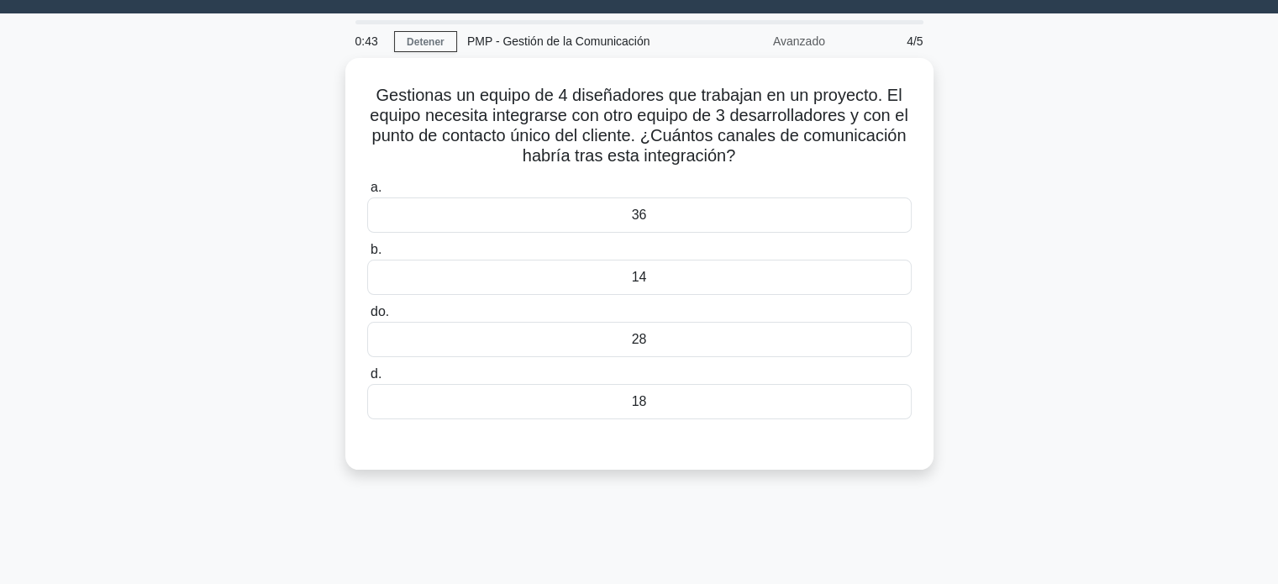
scroll to position [44, 0]
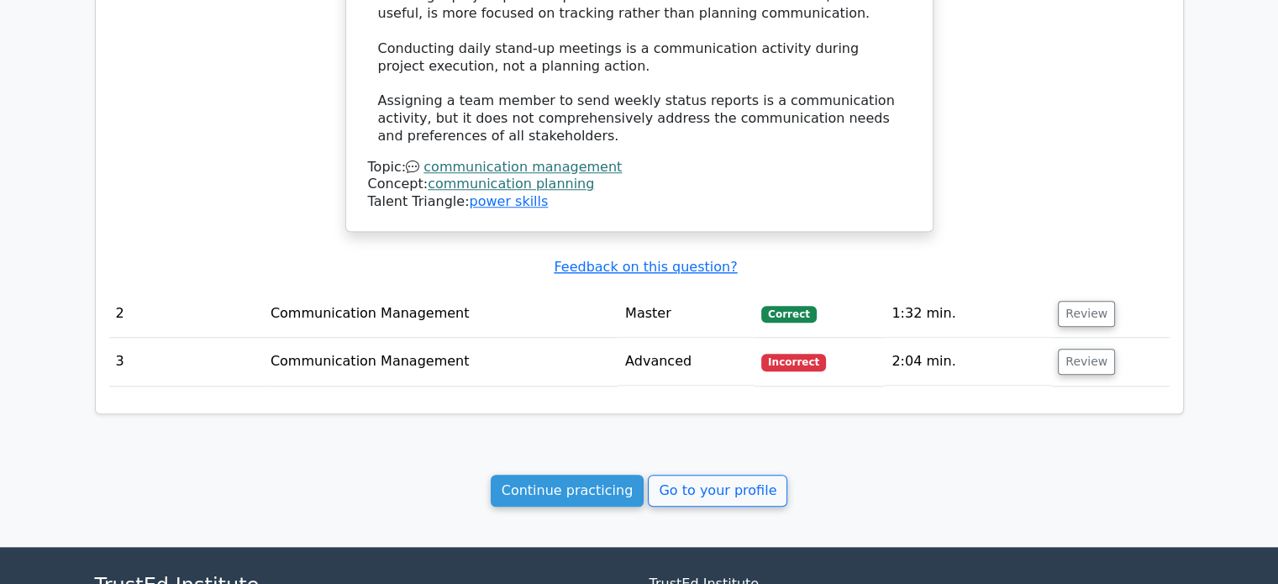
scroll to position [1553, 0]
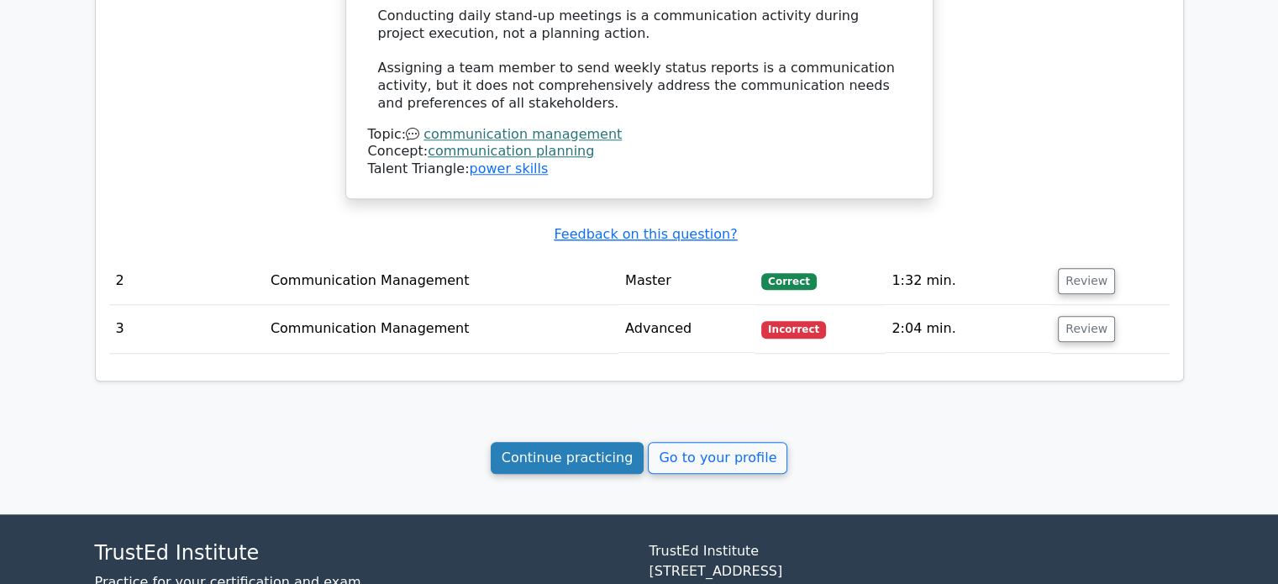
click at [554, 450] on link "Continue practicing" at bounding box center [568, 458] width 154 height 32
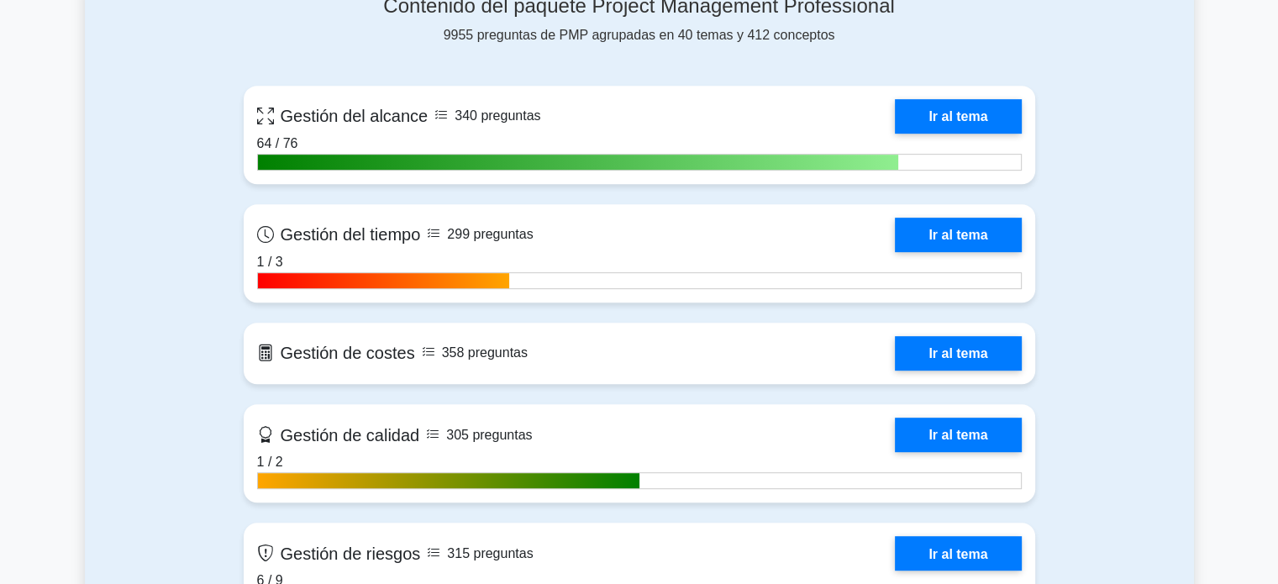
scroll to position [749, 0]
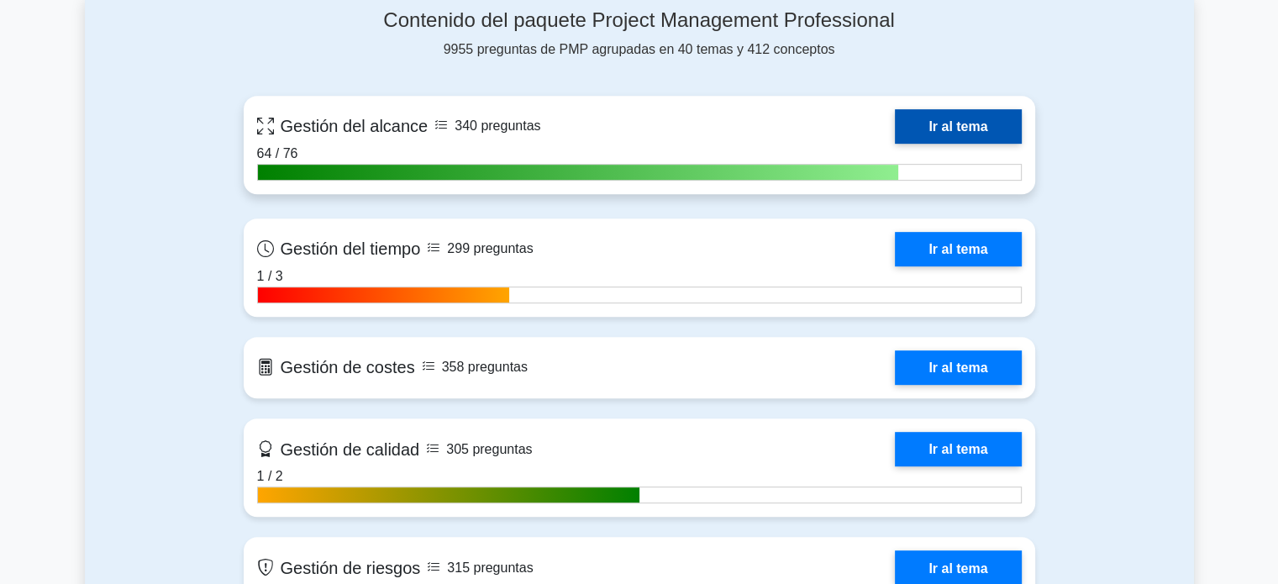
click at [924, 124] on link "Ir al tema" at bounding box center [958, 126] width 126 height 34
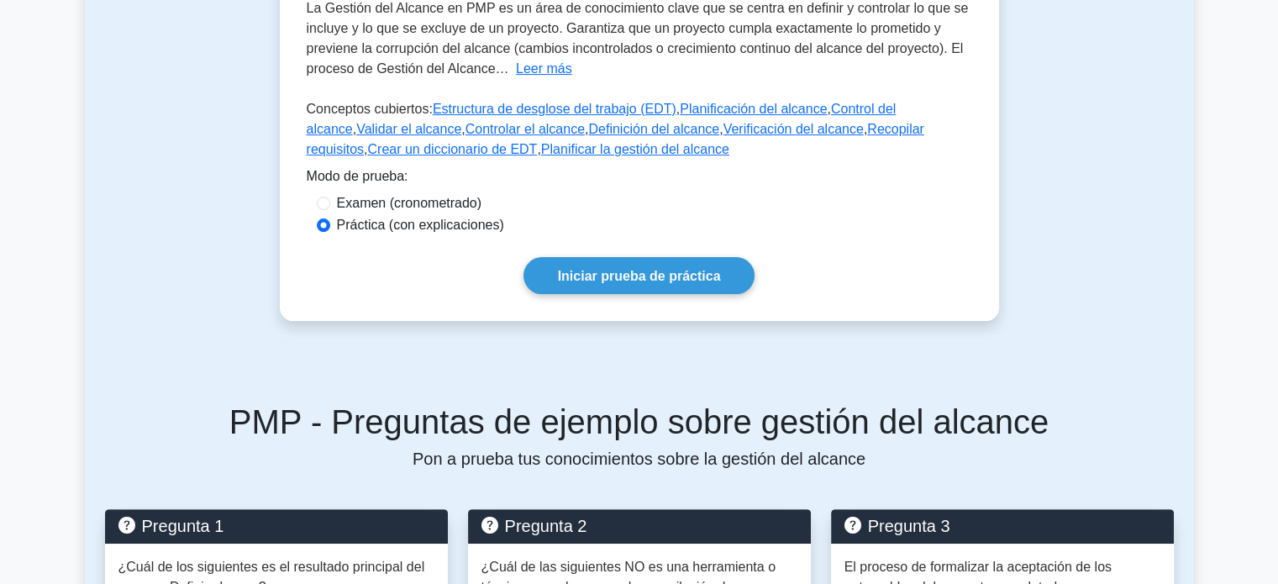
scroll to position [385, 0]
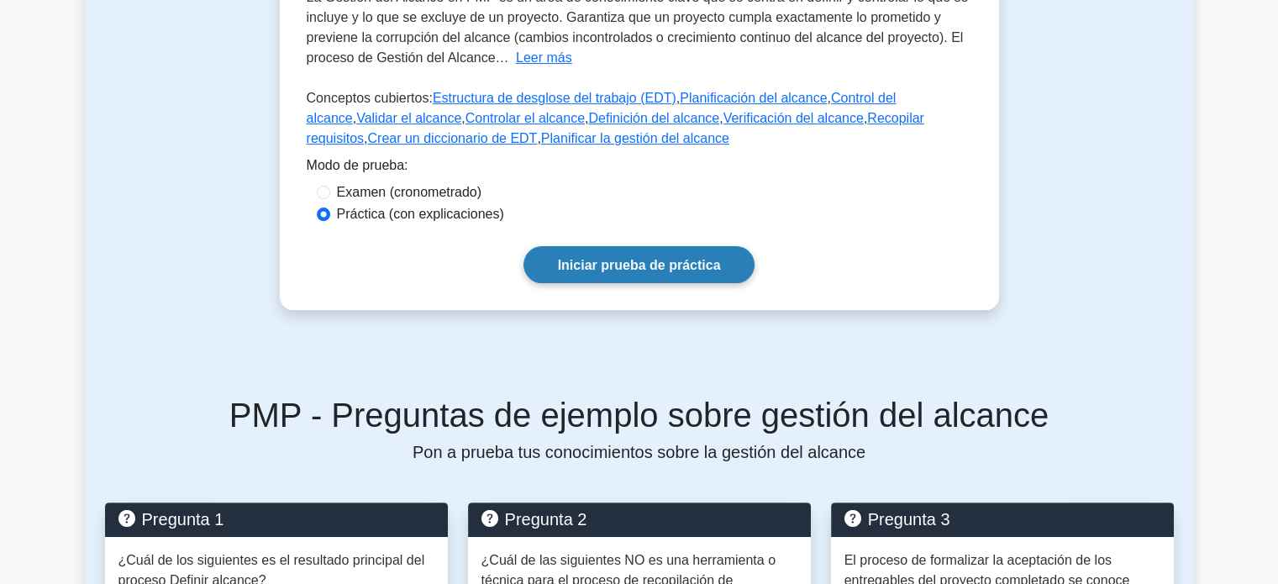
click at [600, 255] on link "Iniciar prueba de práctica" at bounding box center [640, 264] width 232 height 36
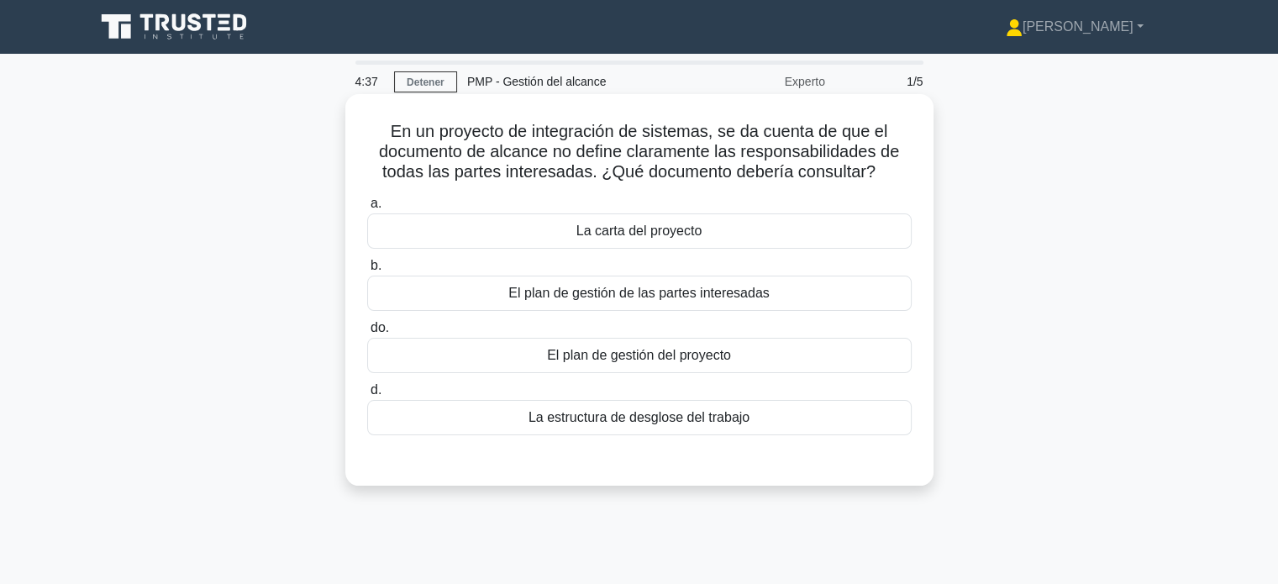
click at [733, 291] on font "El plan de gestión de las partes interesadas" at bounding box center [638, 293] width 260 height 14
click at [367, 271] on input "b. El plan de gestión de las partes interesadas" at bounding box center [367, 265] width 0 height 11
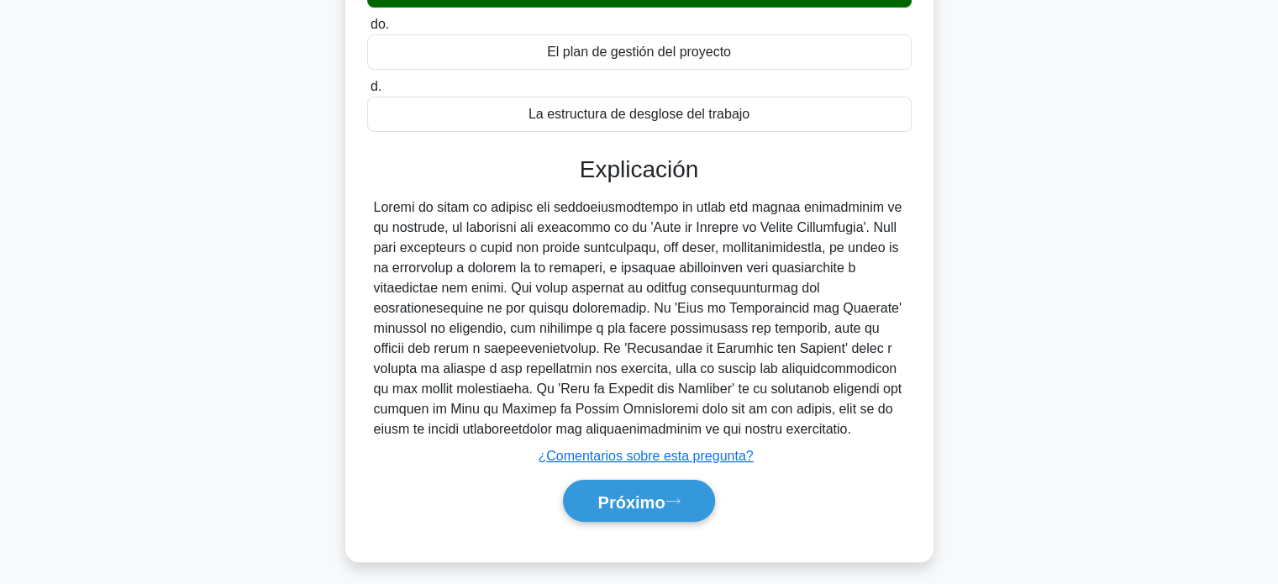
scroll to position [324, 0]
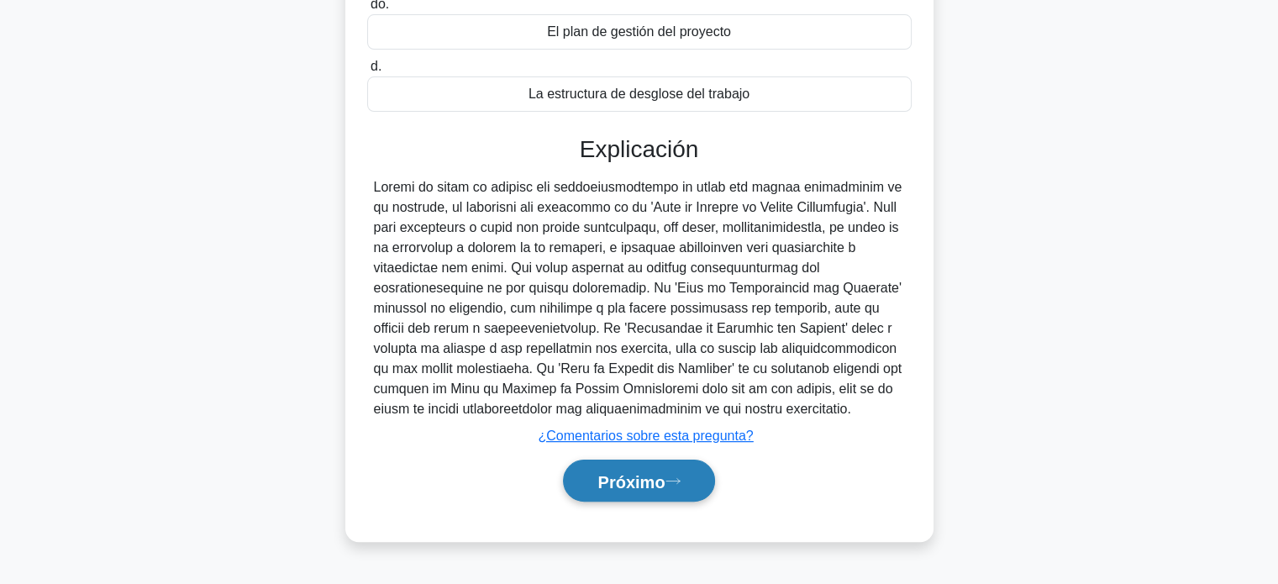
click at [623, 482] on font "Próximo" at bounding box center [630, 481] width 67 height 18
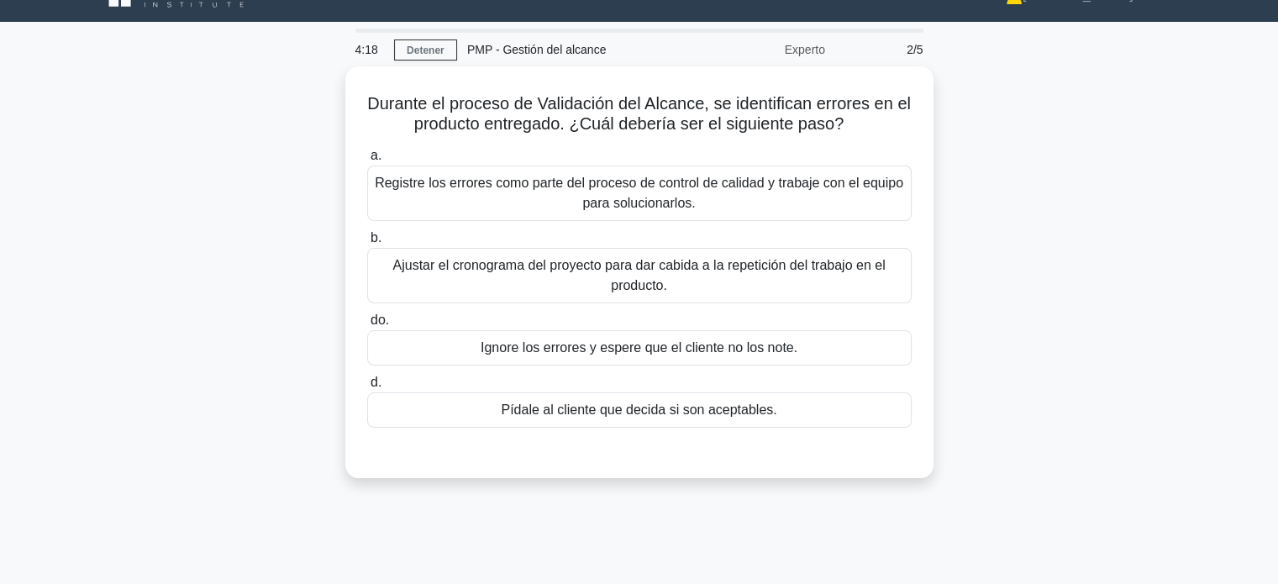
scroll to position [37, 0]
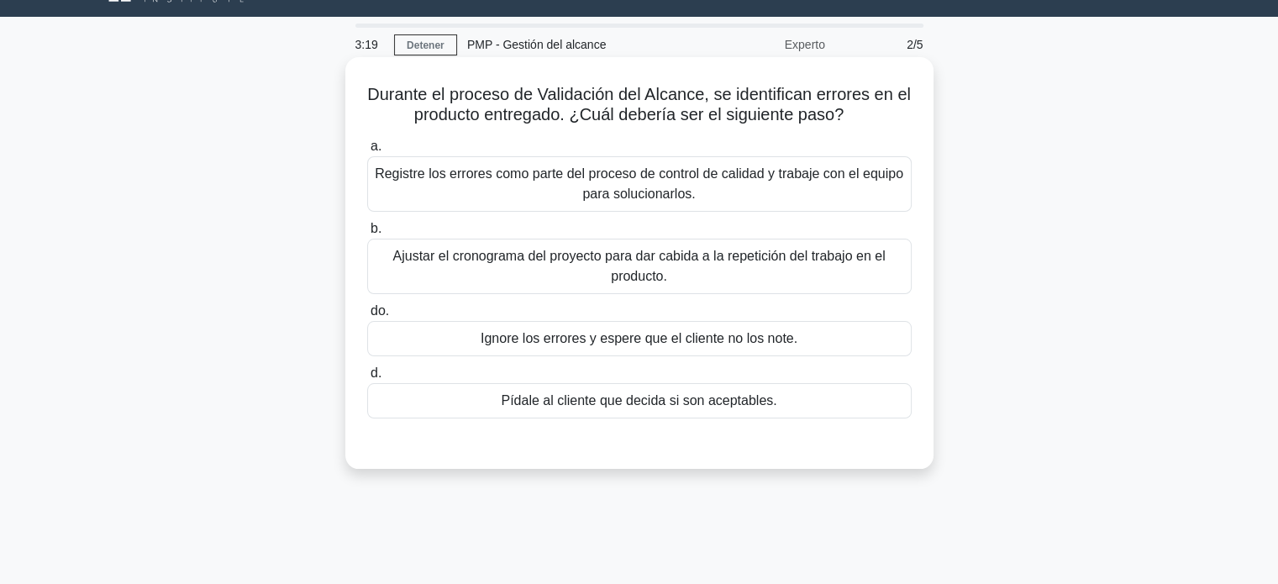
click at [817, 188] on font "Registre los errores como parte del proceso de control de calidad y trabaje con…" at bounding box center [639, 184] width 529 height 40
click at [367, 152] on input "a. Registre los errores como parte del proceso de control de calidad y trabaje …" at bounding box center [367, 146] width 0 height 11
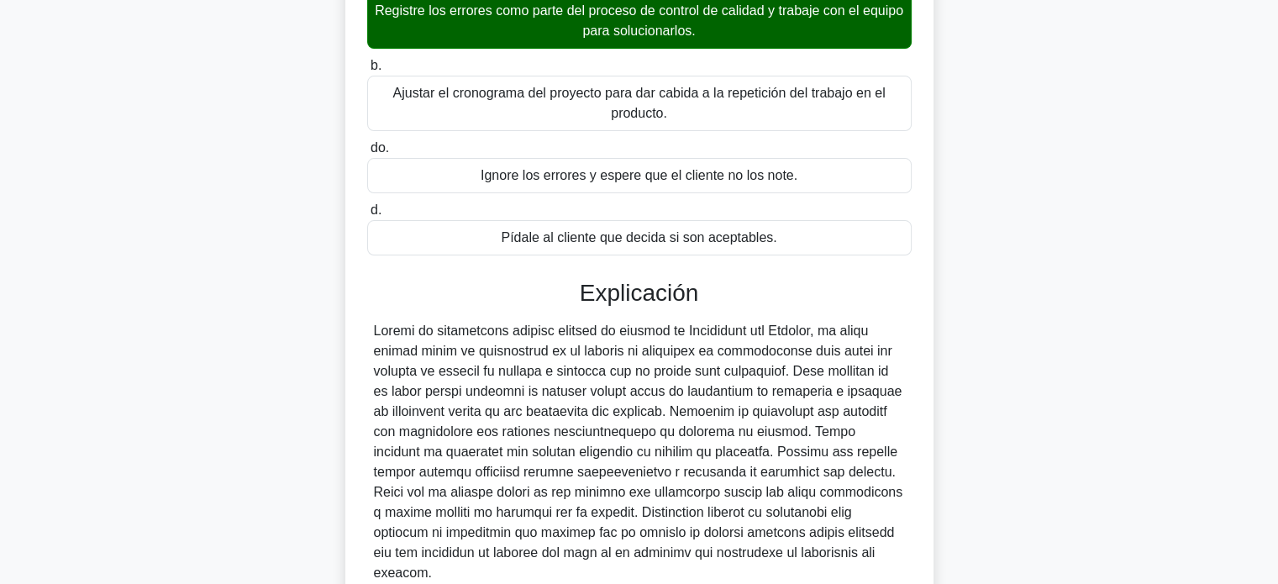
scroll to position [235, 0]
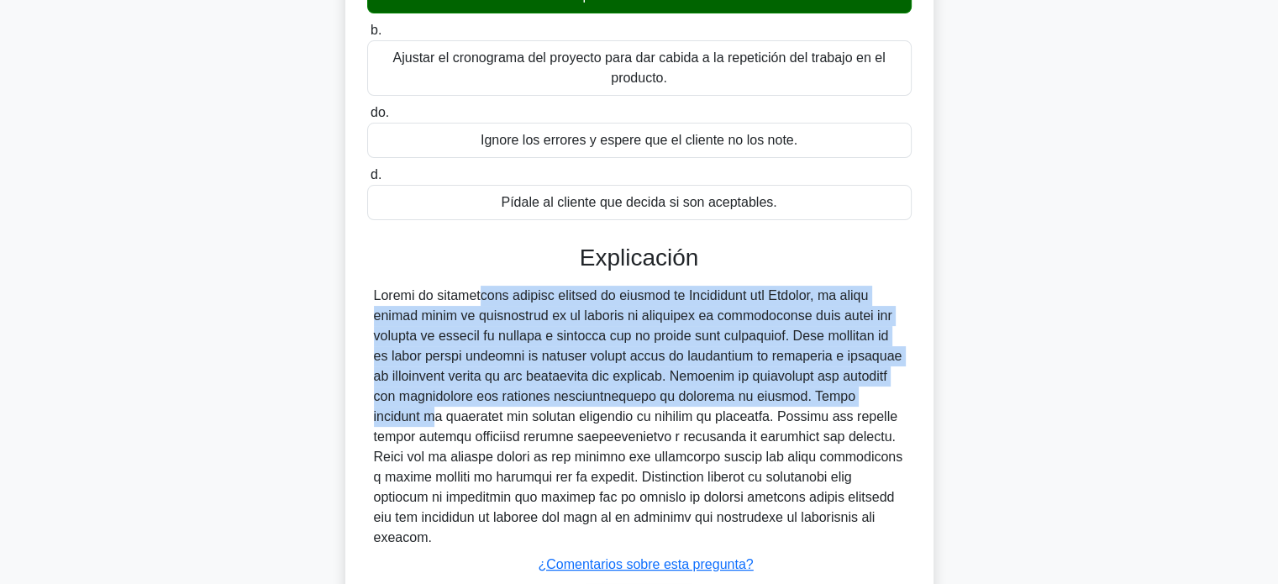
drag, startPoint x: 763, startPoint y: 396, endPoint x: 366, endPoint y: 302, distance: 407.6
click at [367, 302] on div at bounding box center [639, 417] width 545 height 262
copy font "Cuando se identifican errores durante el proceso de Validación del Alcance, la …"
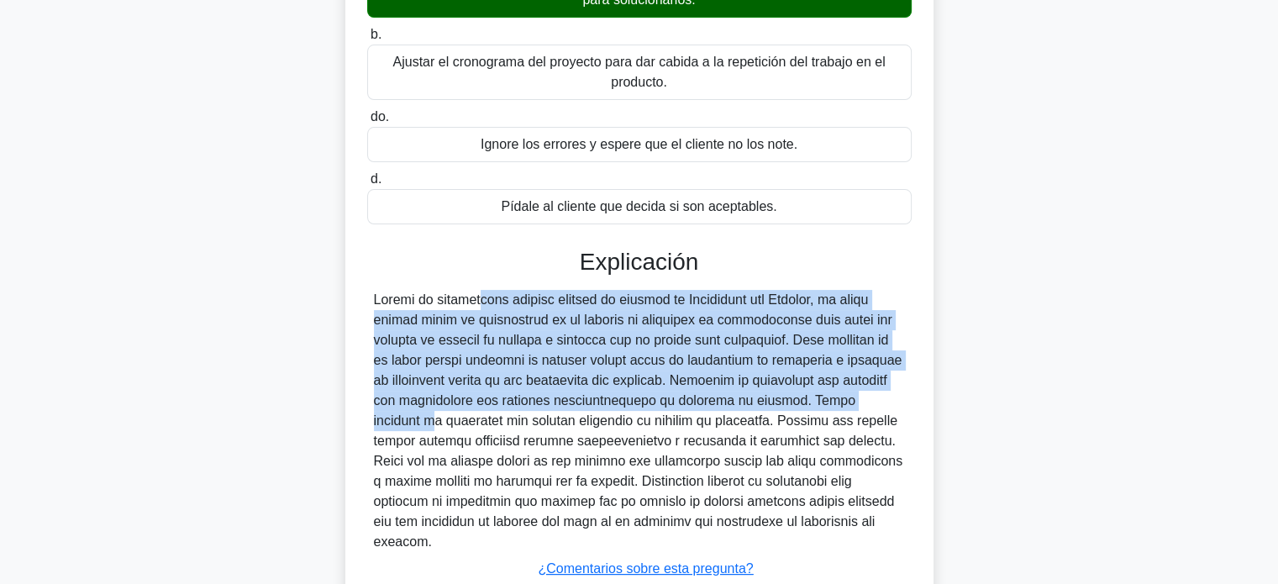
scroll to position [332, 0]
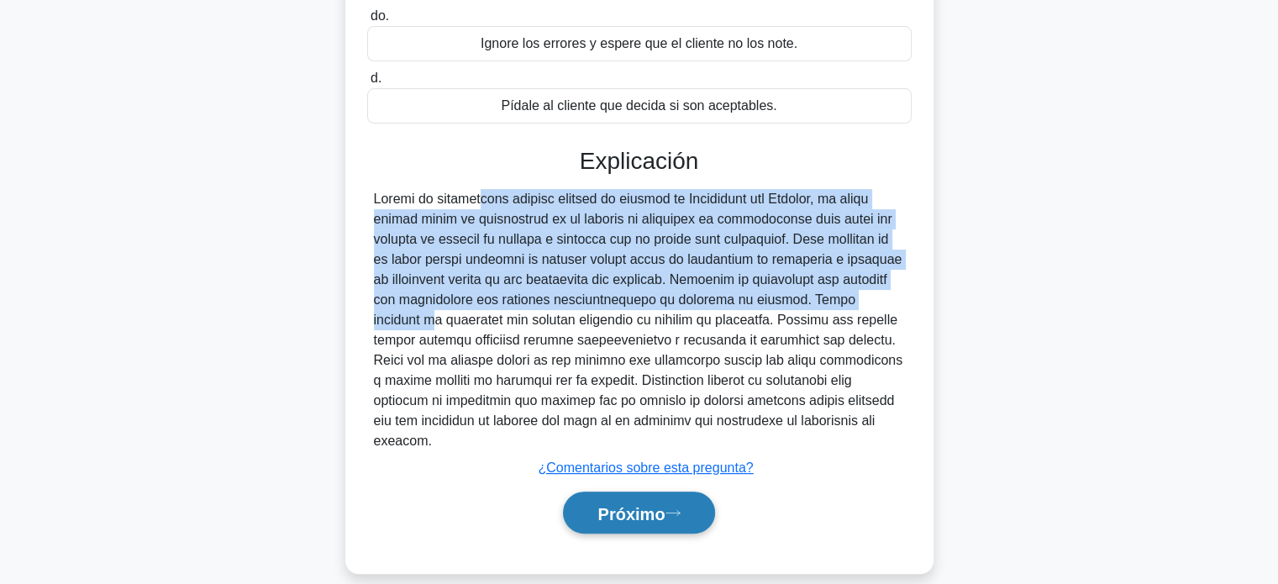
click at [598, 504] on font "Próximo" at bounding box center [630, 513] width 67 height 18
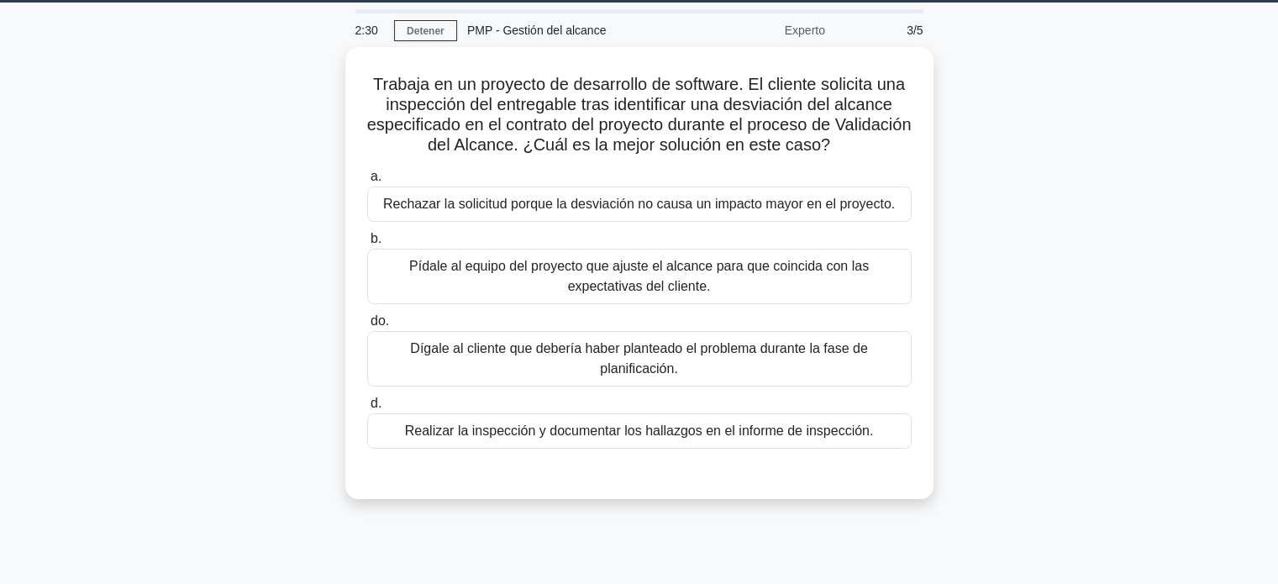
scroll to position [53, 0]
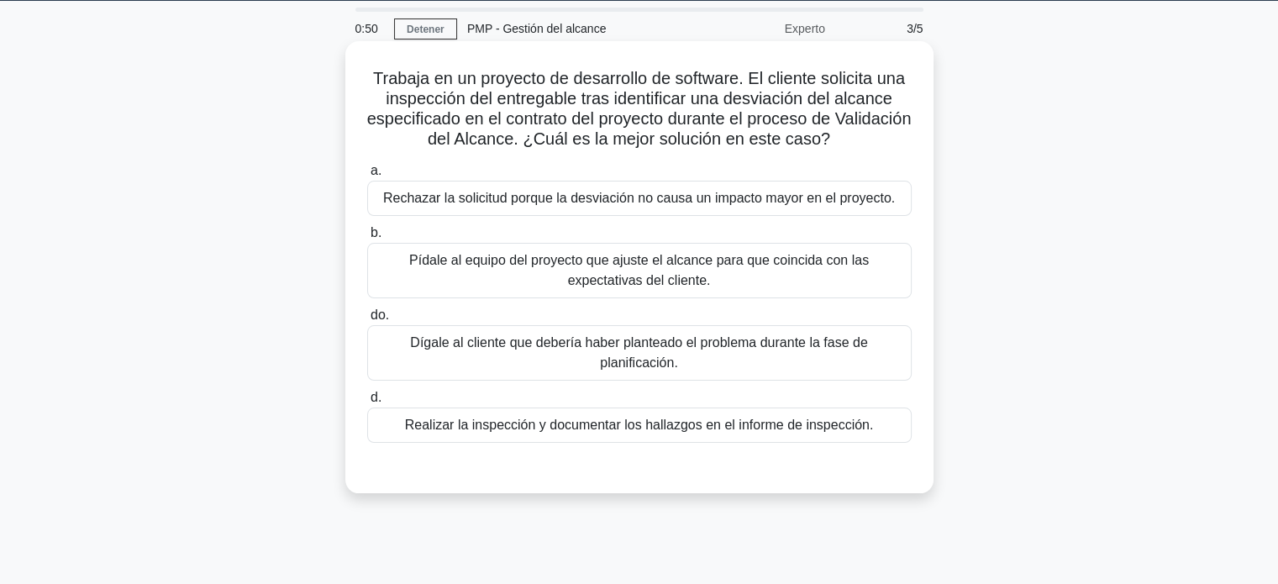
click at [662, 432] on font "Realizar la inspección y documentar los hallazgos en el informe de inspección." at bounding box center [639, 425] width 469 height 14
click at [367, 403] on input "d. Realizar la inspección y documentar los hallazgos en el informe de inspecció…" at bounding box center [367, 397] width 0 height 11
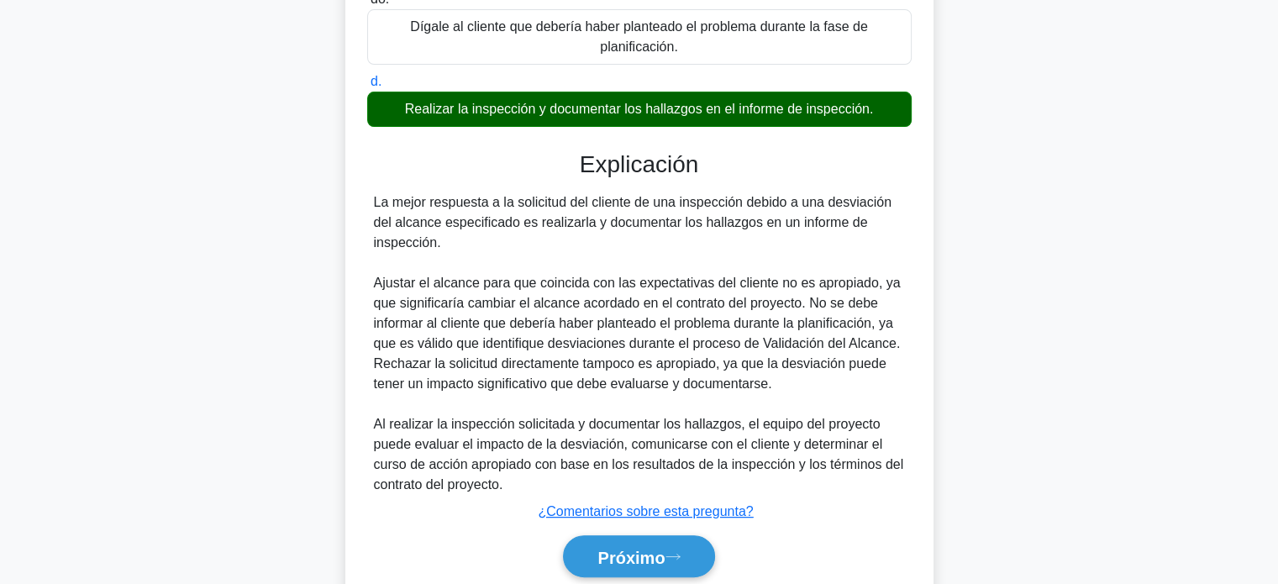
scroll to position [433, 0]
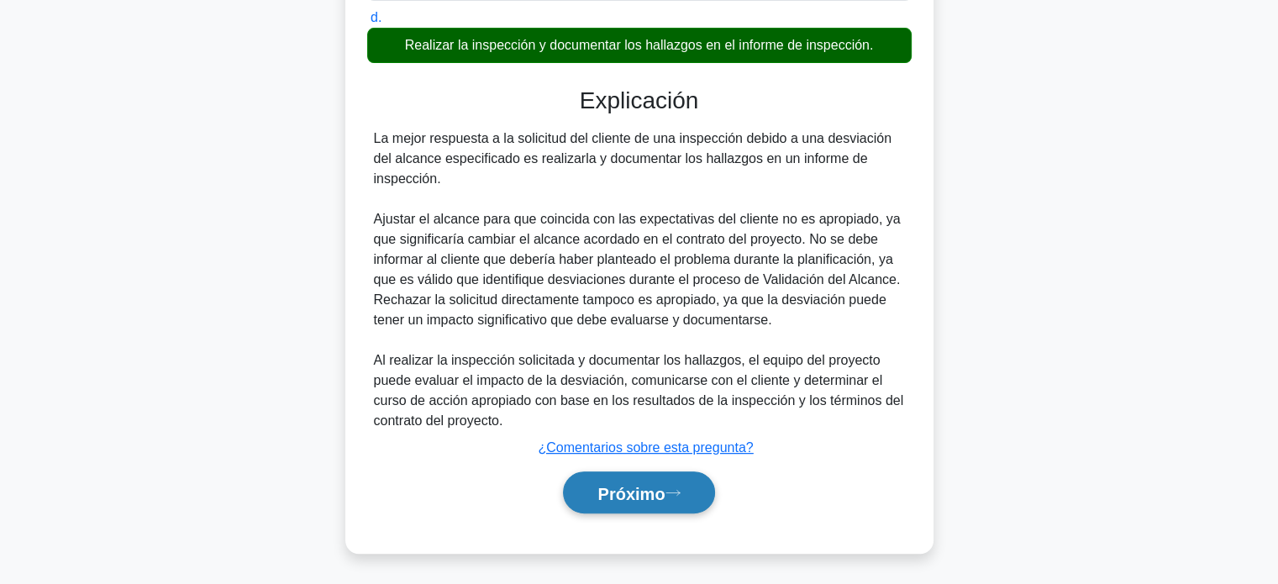
click at [611, 492] on font "Próximo" at bounding box center [630, 493] width 67 height 18
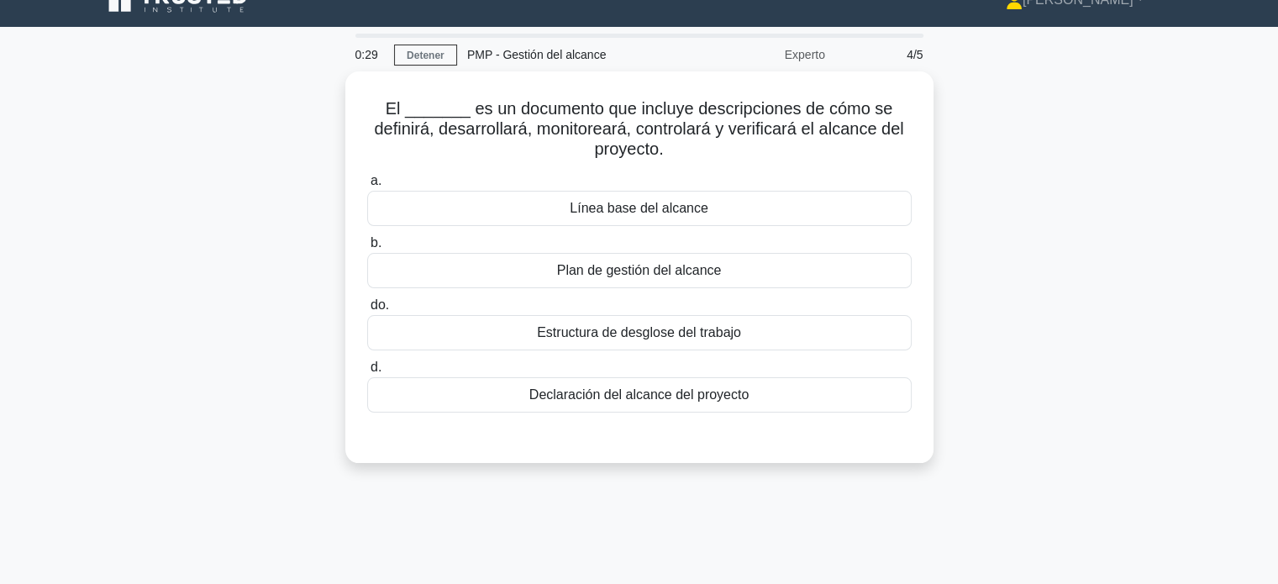
scroll to position [29, 0]
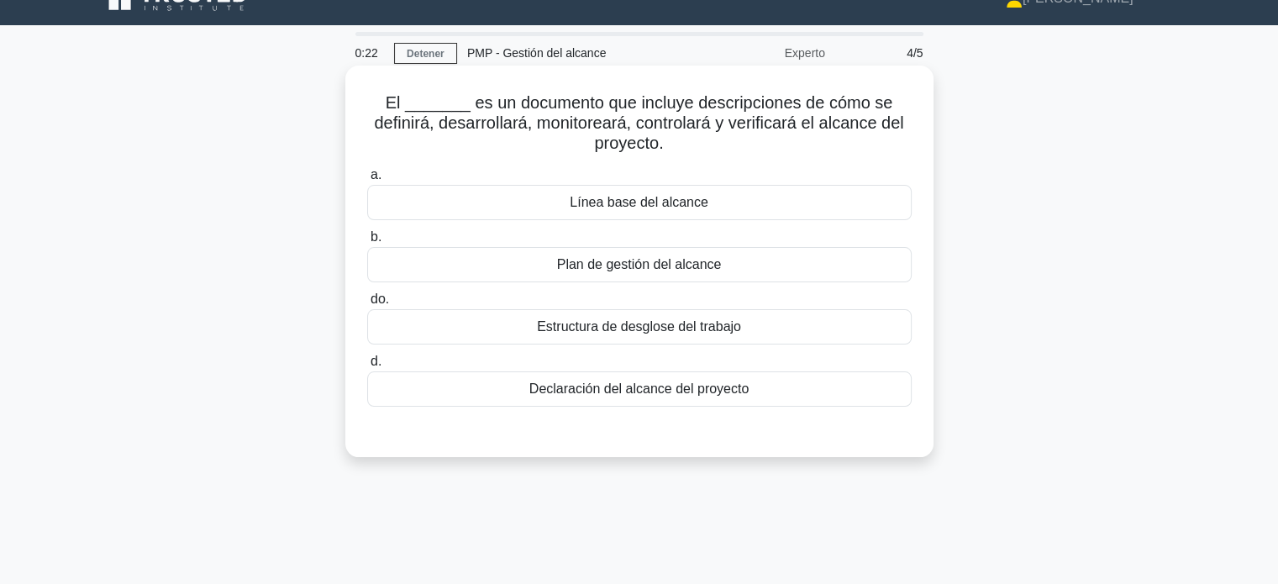
click at [706, 201] on div "Línea base del alcance" at bounding box center [639, 202] width 545 height 35
click at [367, 181] on input "a. Línea base del alcance" at bounding box center [367, 175] width 0 height 11
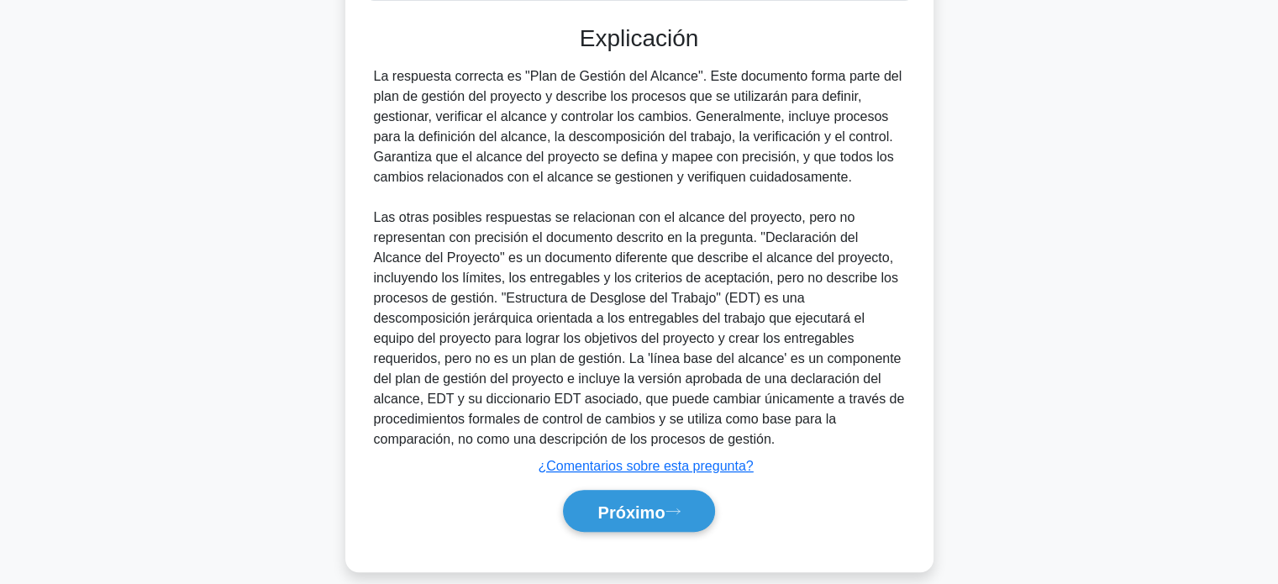
scroll to position [454, 0]
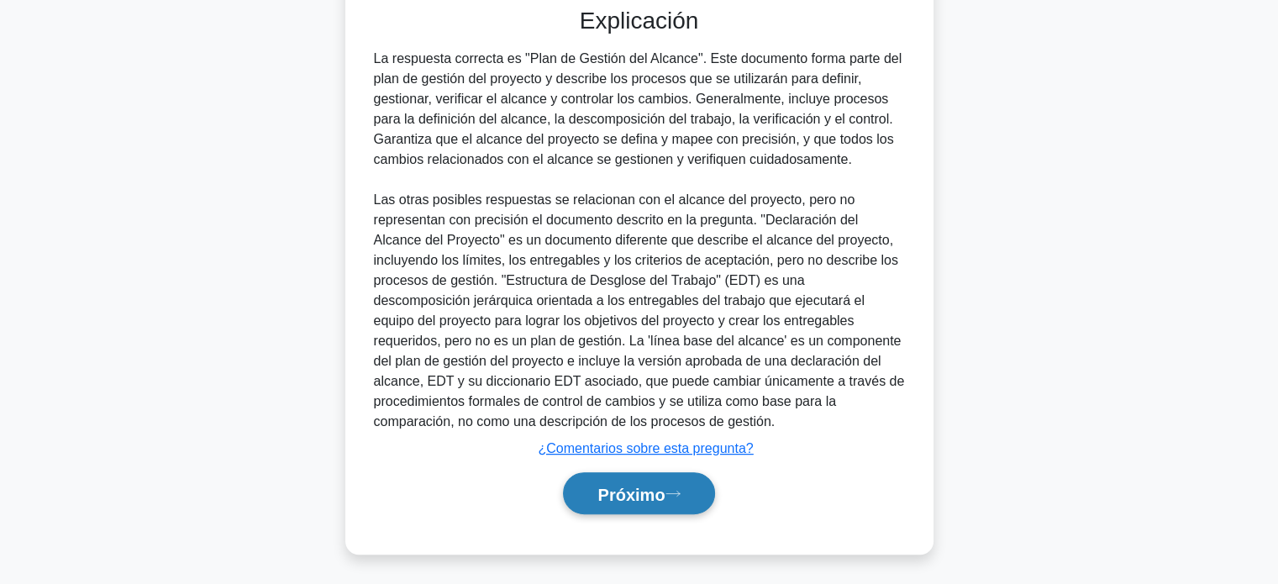
click at [650, 490] on font "Próximo" at bounding box center [630, 494] width 67 height 18
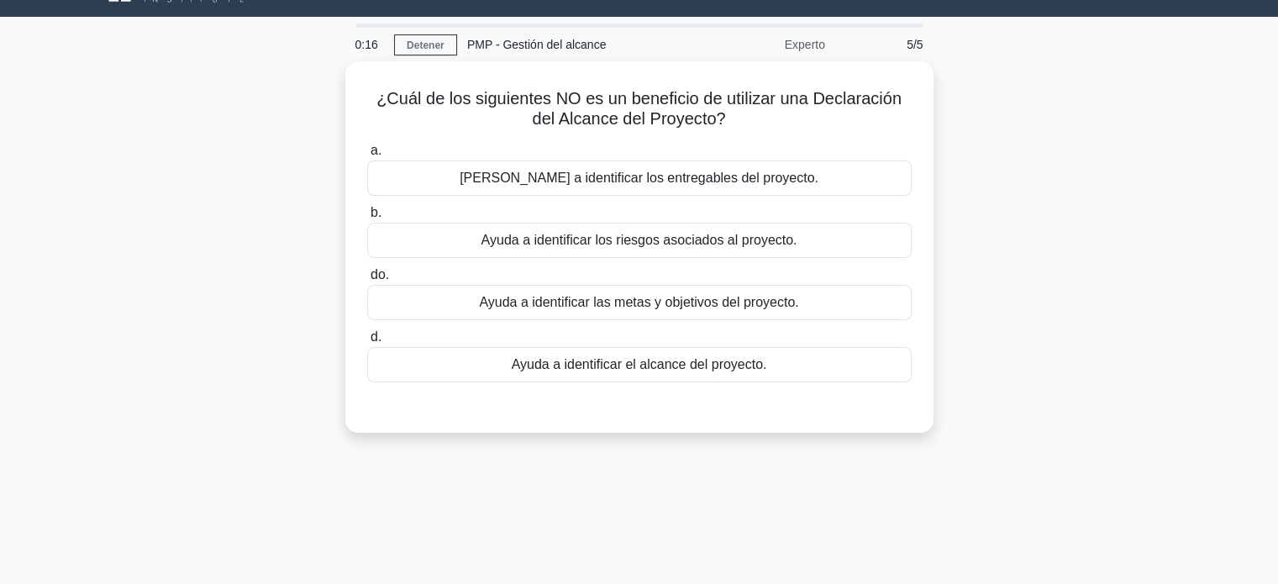
scroll to position [0, 0]
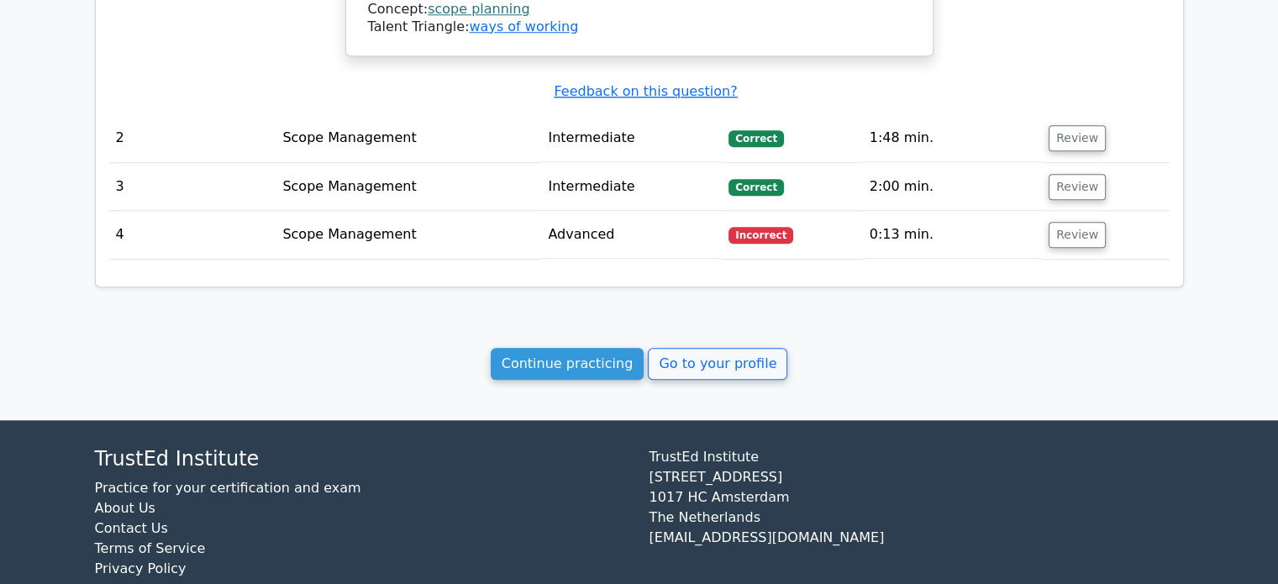
scroll to position [1560, 0]
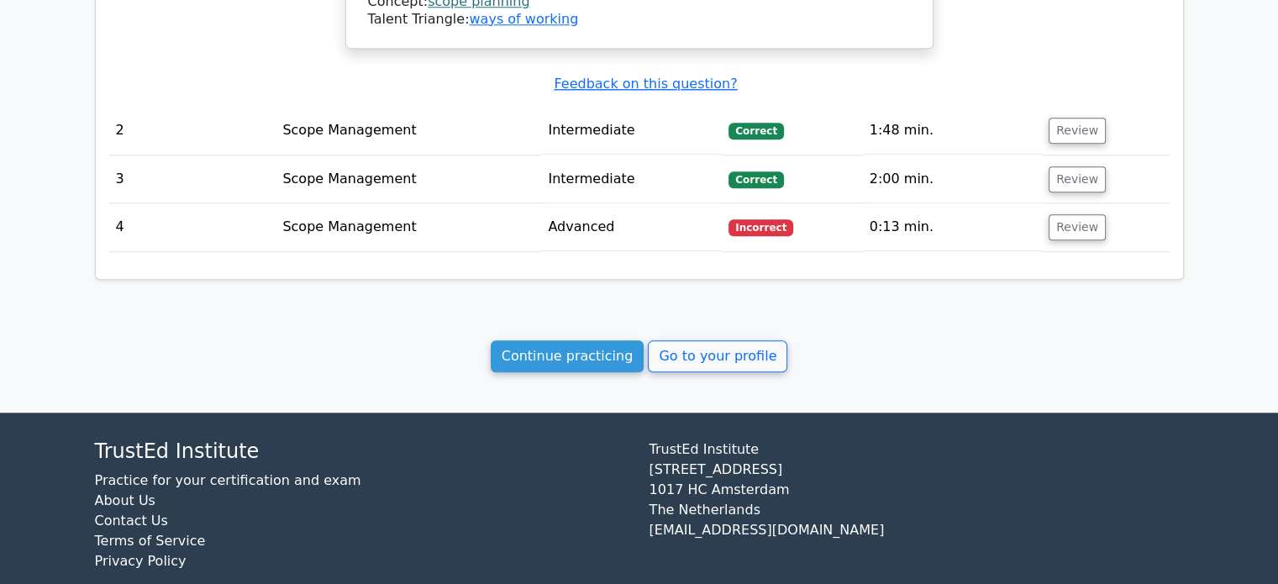
click at [570, 340] on link "Continue practicing" at bounding box center [568, 356] width 154 height 32
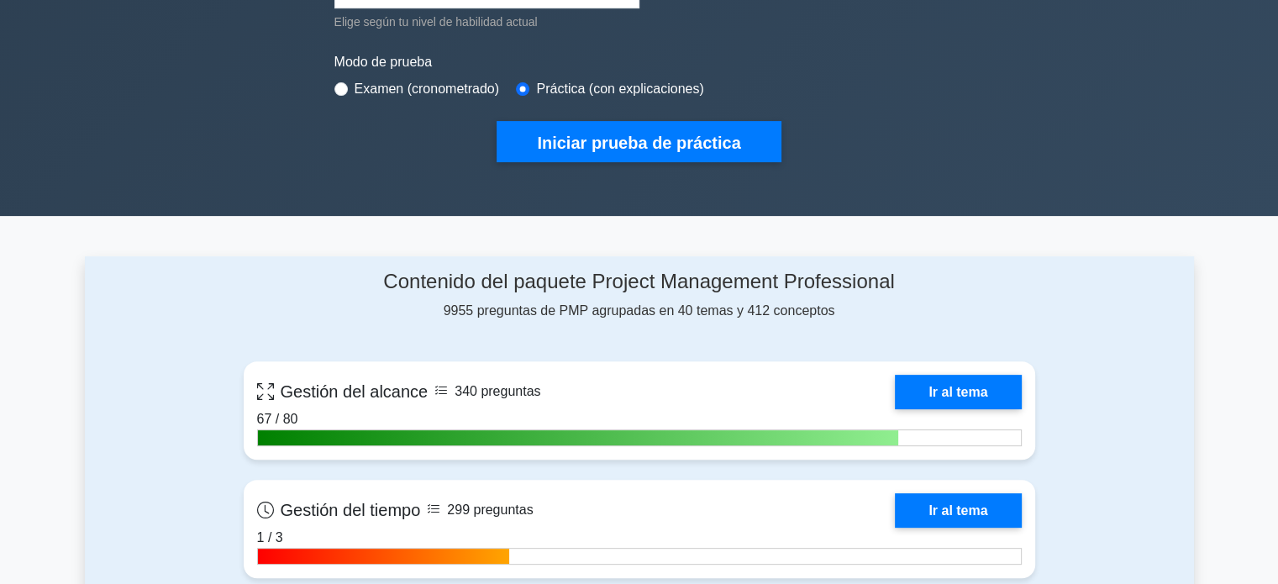
scroll to position [524, 0]
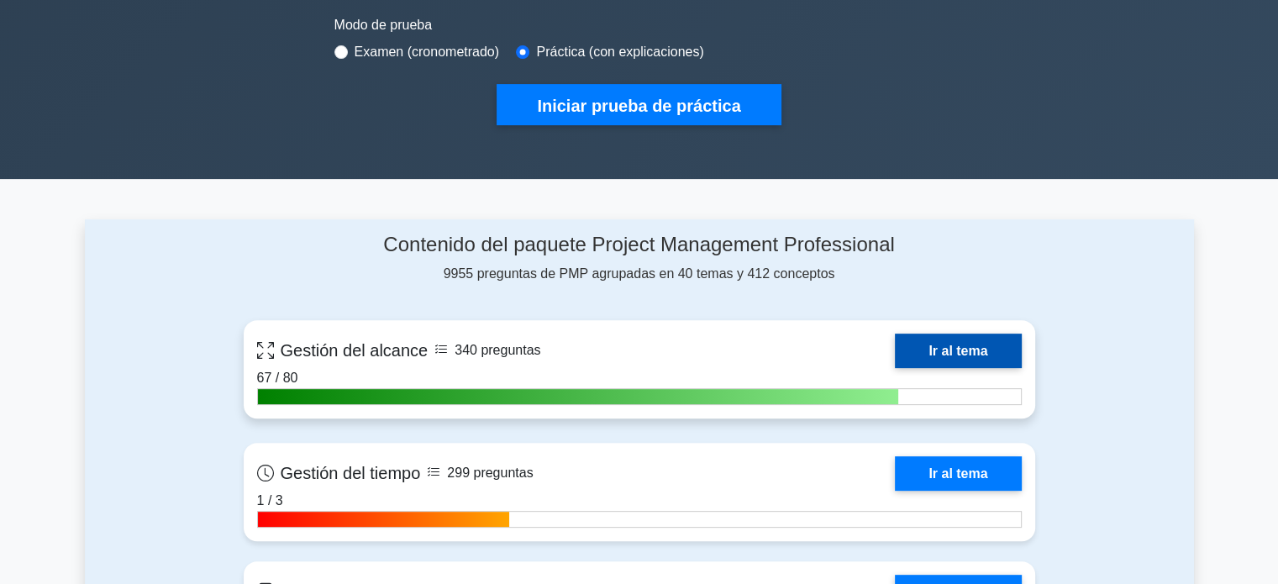
click at [963, 349] on link "Ir al tema" at bounding box center [958, 351] width 126 height 34
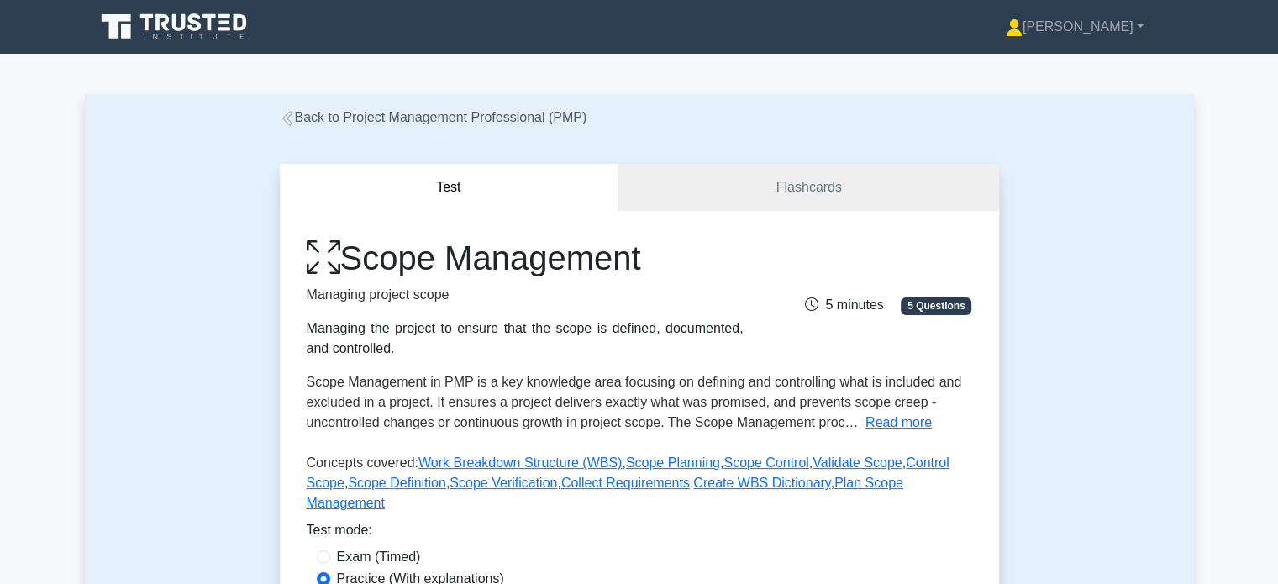
drag, startPoint x: 780, startPoint y: 243, endPoint x: 781, endPoint y: 261, distance: 18.6
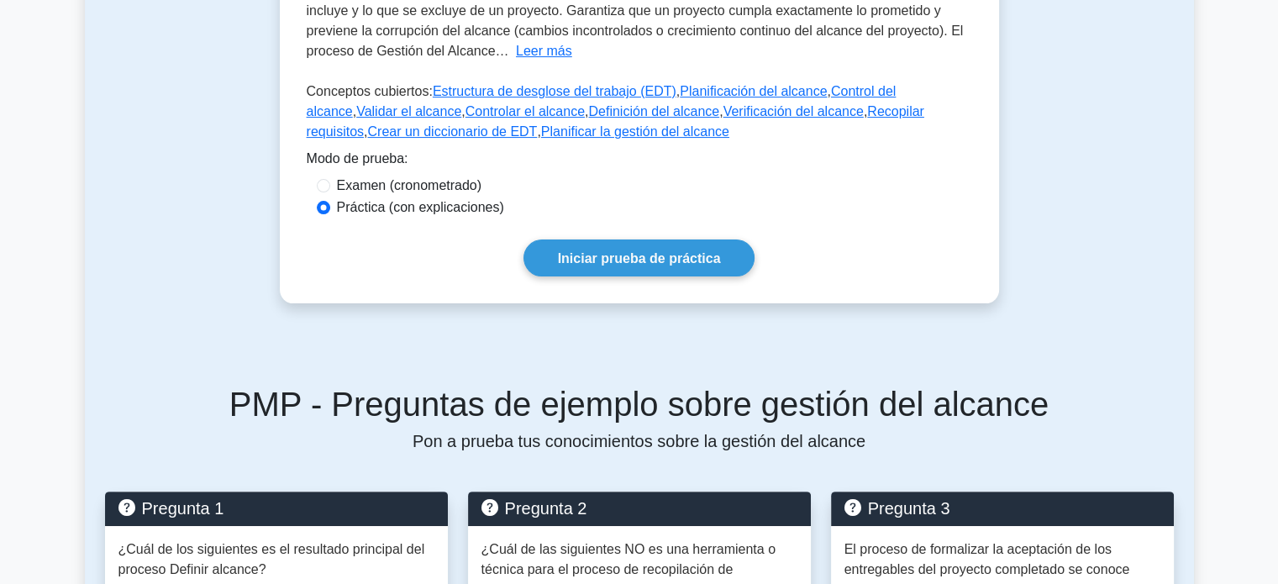
scroll to position [403, 0]
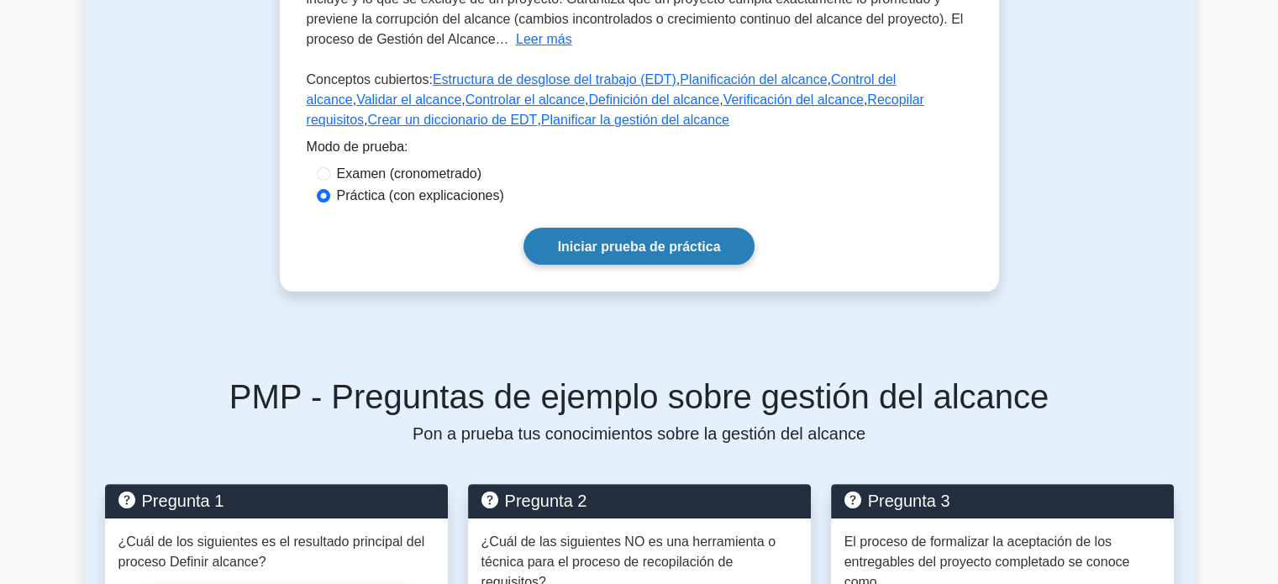
click at [676, 248] on font "Iniciar prueba de práctica" at bounding box center [639, 246] width 163 height 14
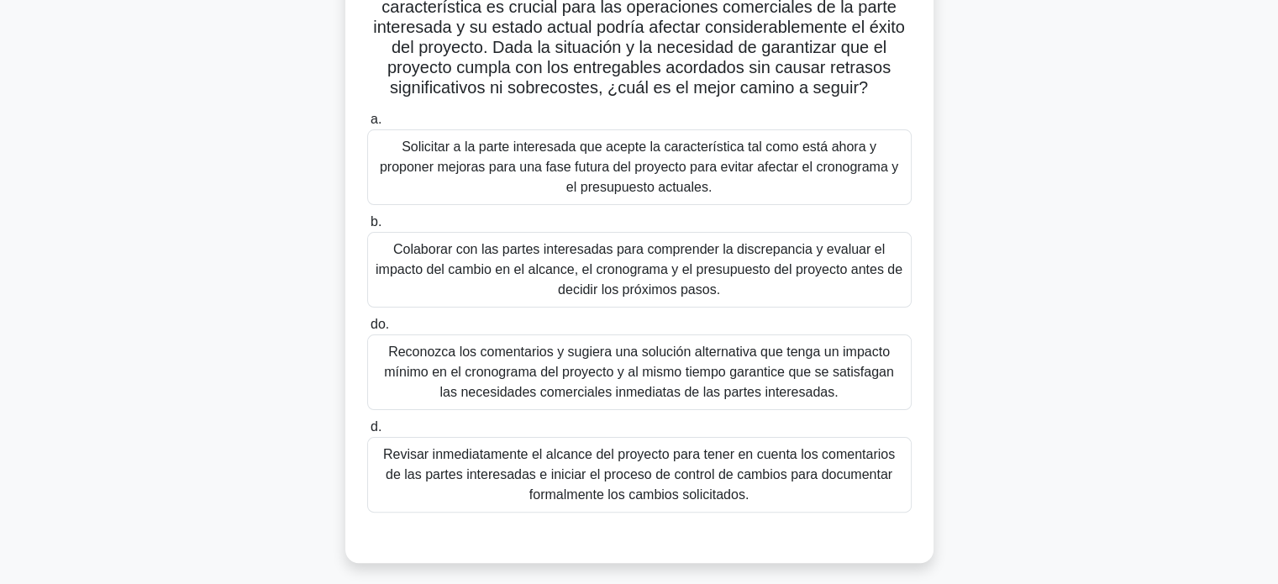
scroll to position [313, 0]
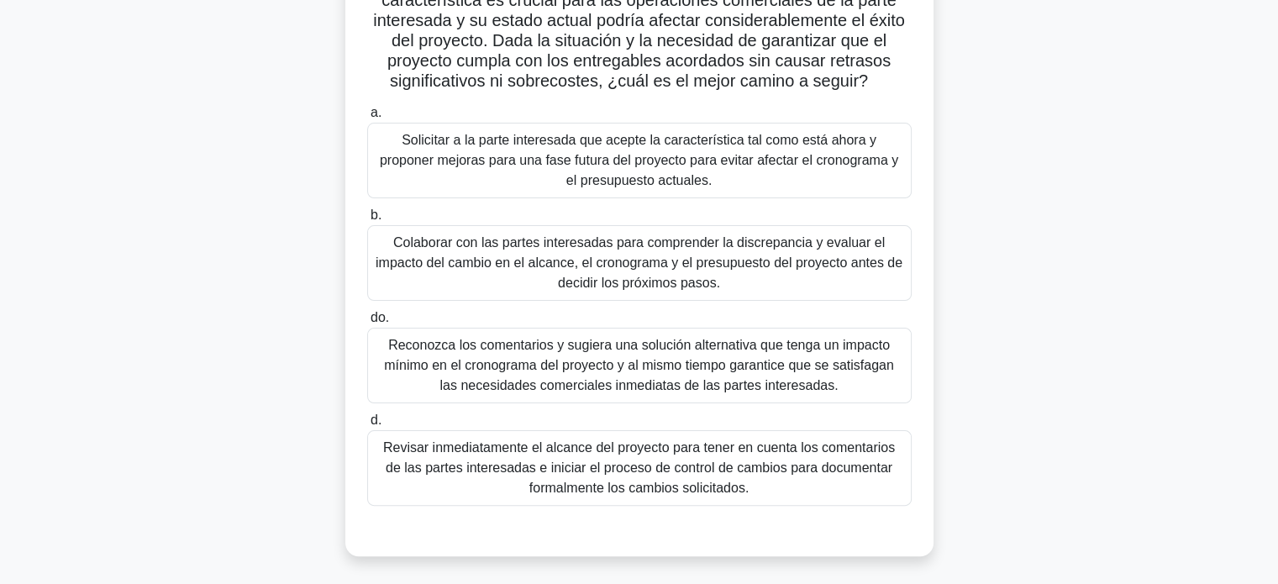
click at [708, 480] on font "Revisar inmediatamente el alcance del proyecto para tener en cuenta los comenta…" at bounding box center [639, 467] width 512 height 55
click at [367, 426] on input "d. Revisar inmediatamente el alcance del proyecto para tener en cuenta los come…" at bounding box center [367, 420] width 0 height 11
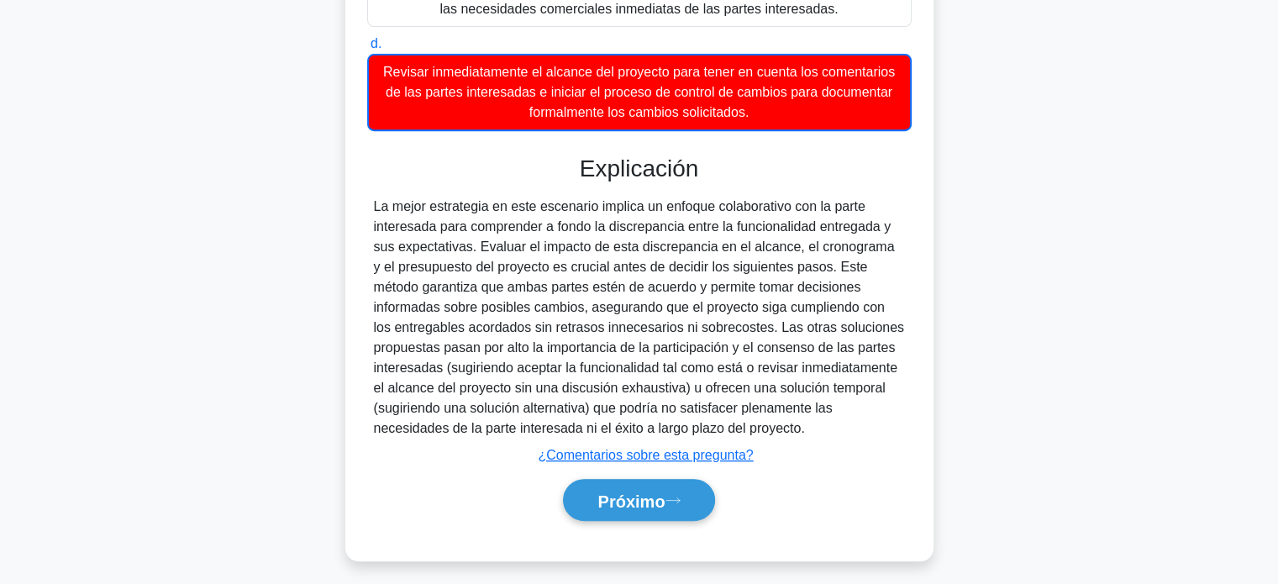
scroll to position [696, 0]
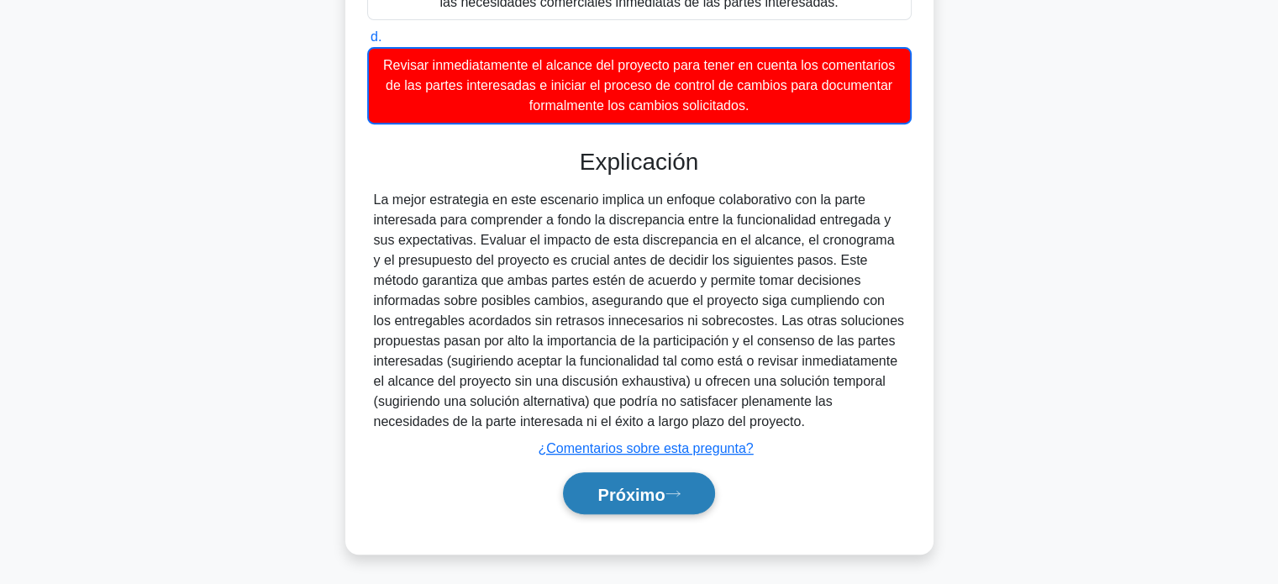
click at [635, 497] on font "Próximo" at bounding box center [630, 494] width 67 height 18
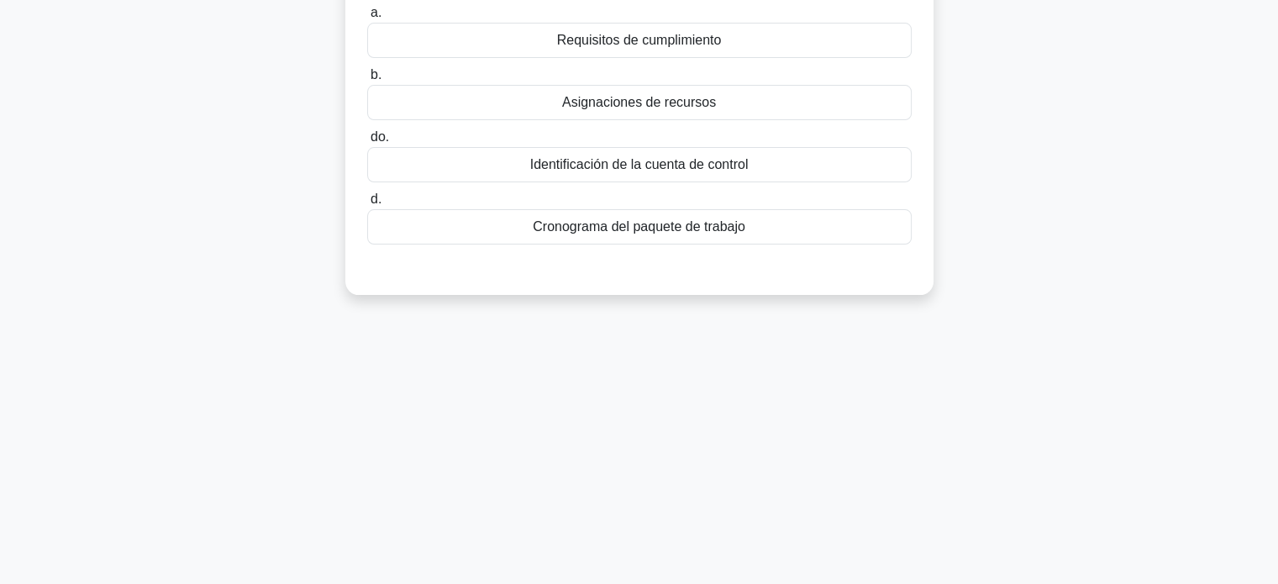
scroll to position [0, 0]
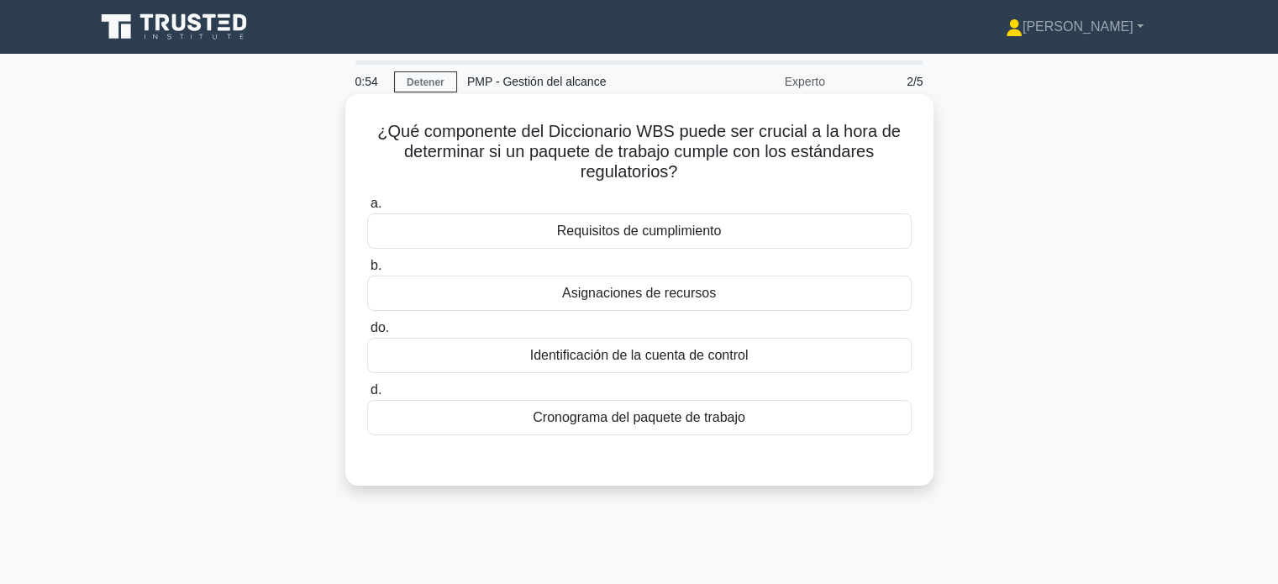
click at [655, 231] on font "Requisitos de cumplimiento" at bounding box center [639, 231] width 165 height 14
click at [367, 209] on input "a. Requisitos de cumplimiento" at bounding box center [367, 203] width 0 height 11
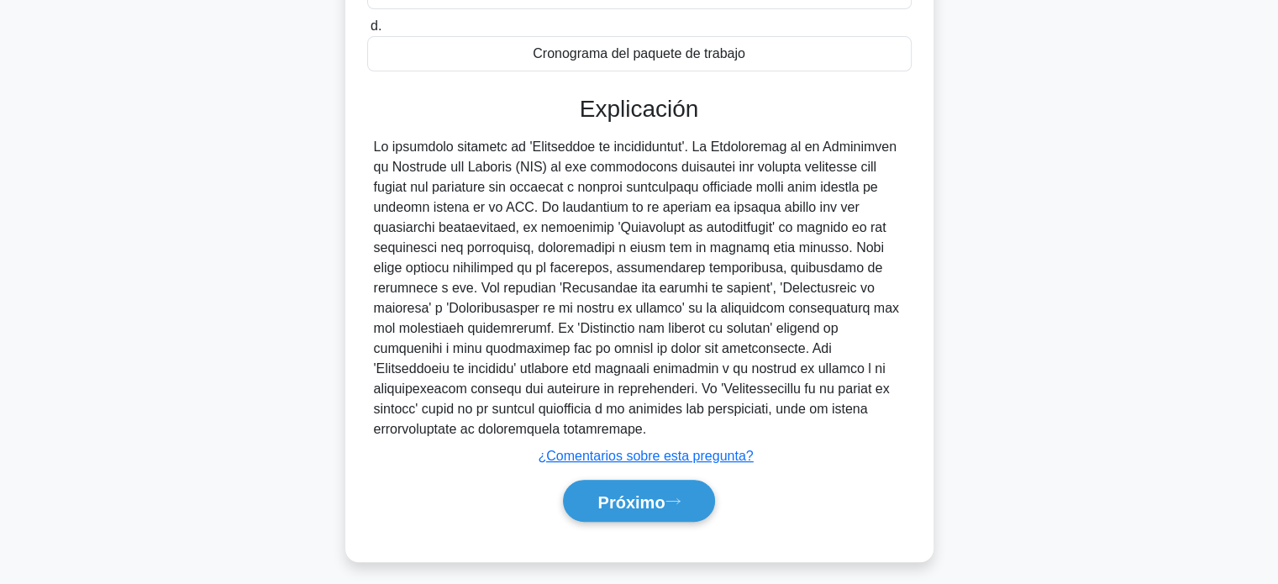
scroll to position [366, 0]
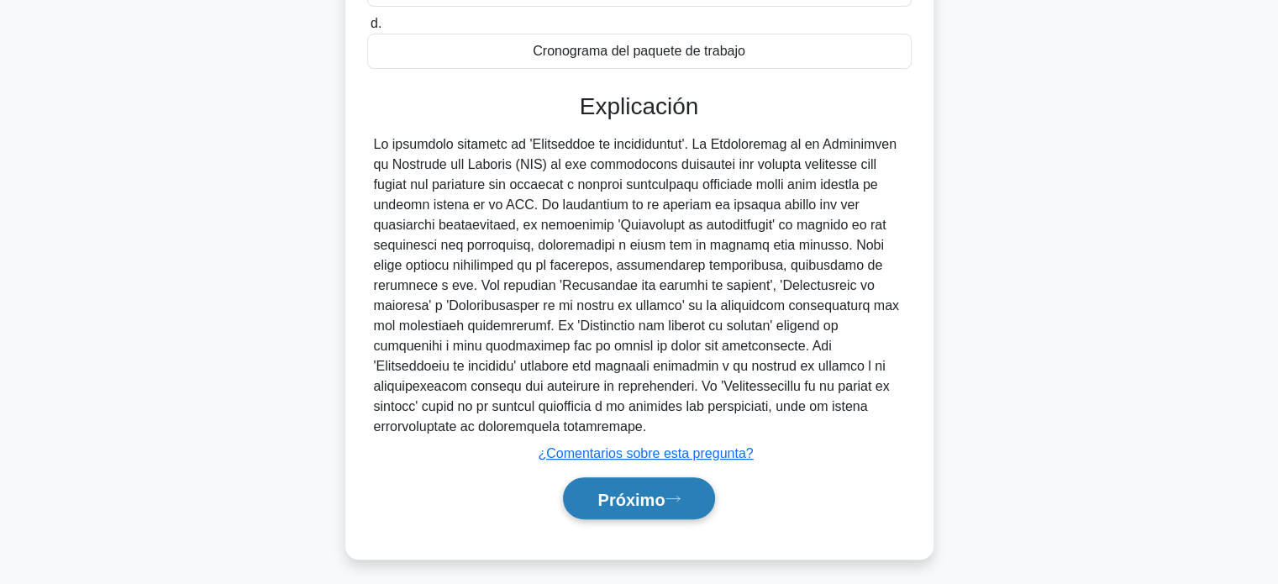
click at [663, 498] on font "Próximo" at bounding box center [630, 499] width 67 height 18
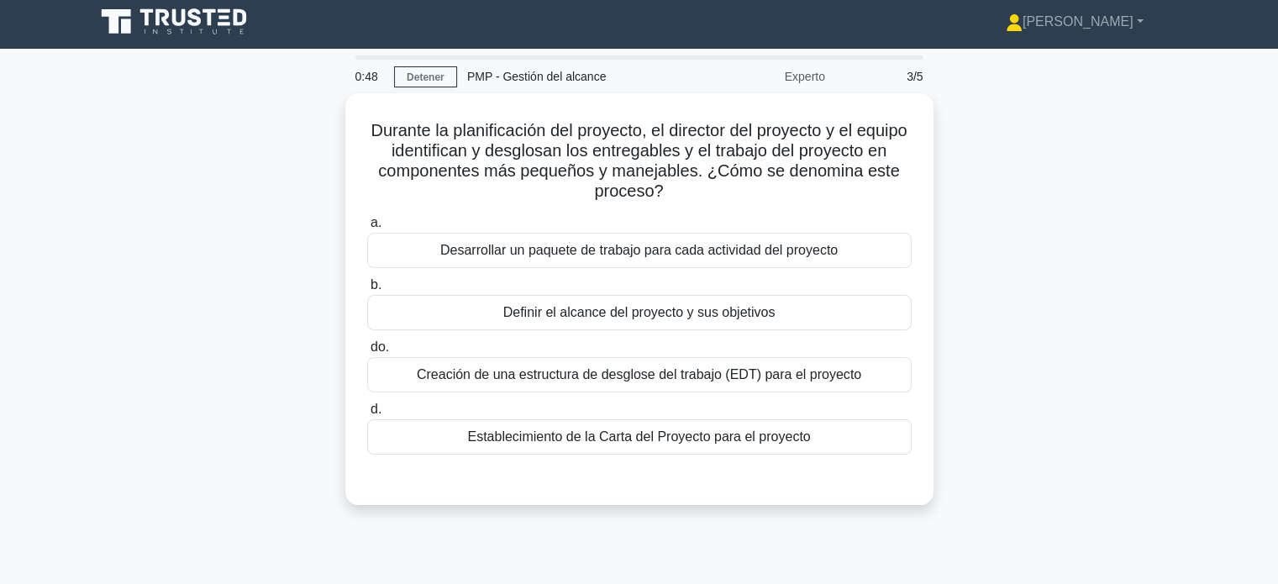
scroll to position [13, 0]
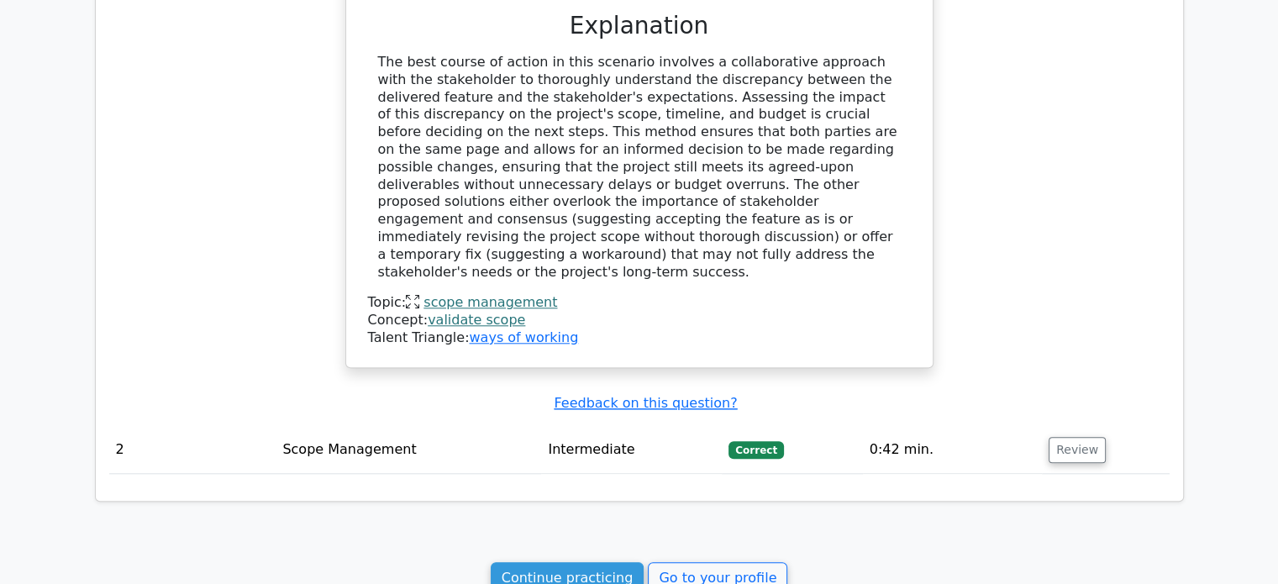
scroll to position [1629, 0]
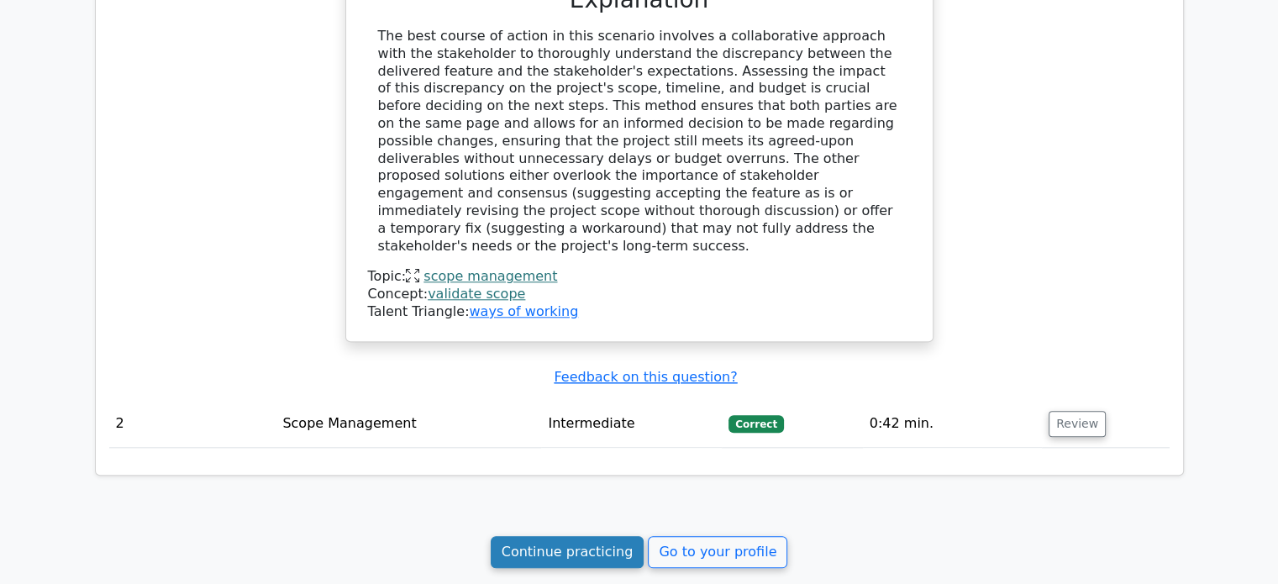
click at [557, 536] on link "Continue practicing" at bounding box center [568, 552] width 154 height 32
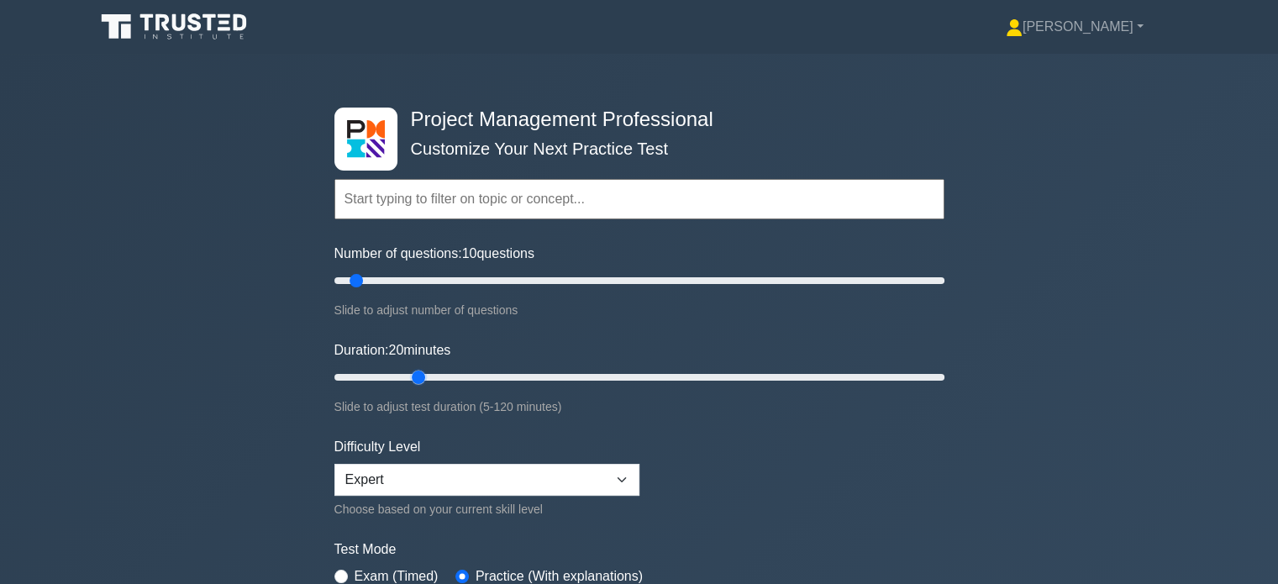
drag, startPoint x: 367, startPoint y: 373, endPoint x: 423, endPoint y: 381, distance: 56.0
type input "20"
click at [423, 381] on input "Duration: 20 minutes" at bounding box center [639, 377] width 610 height 20
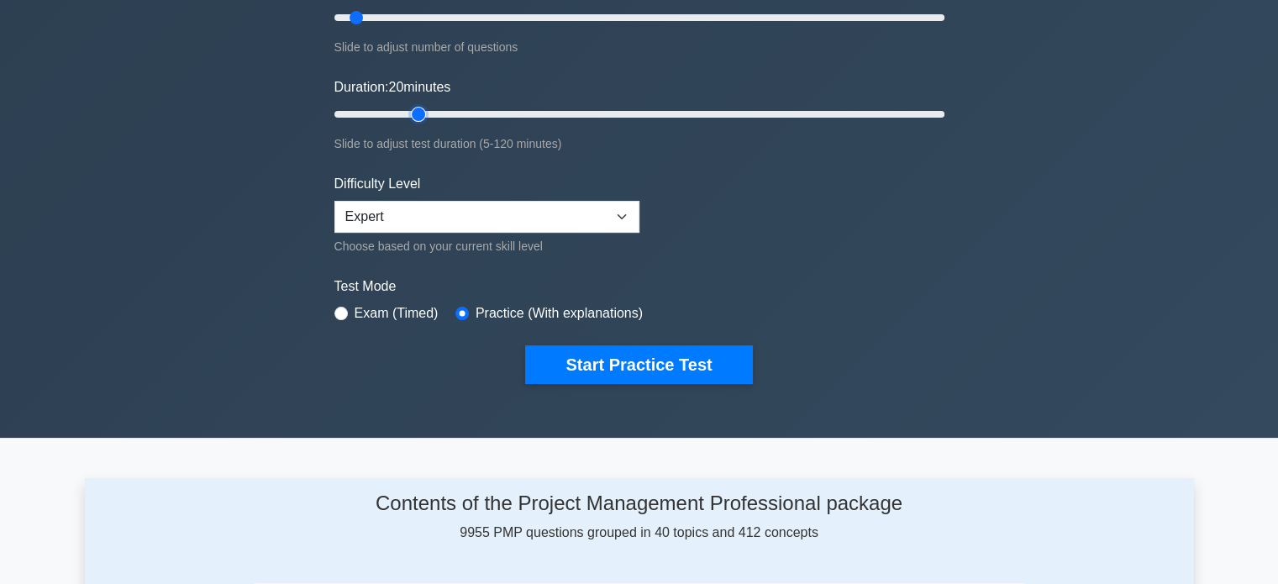
scroll to position [234, 0]
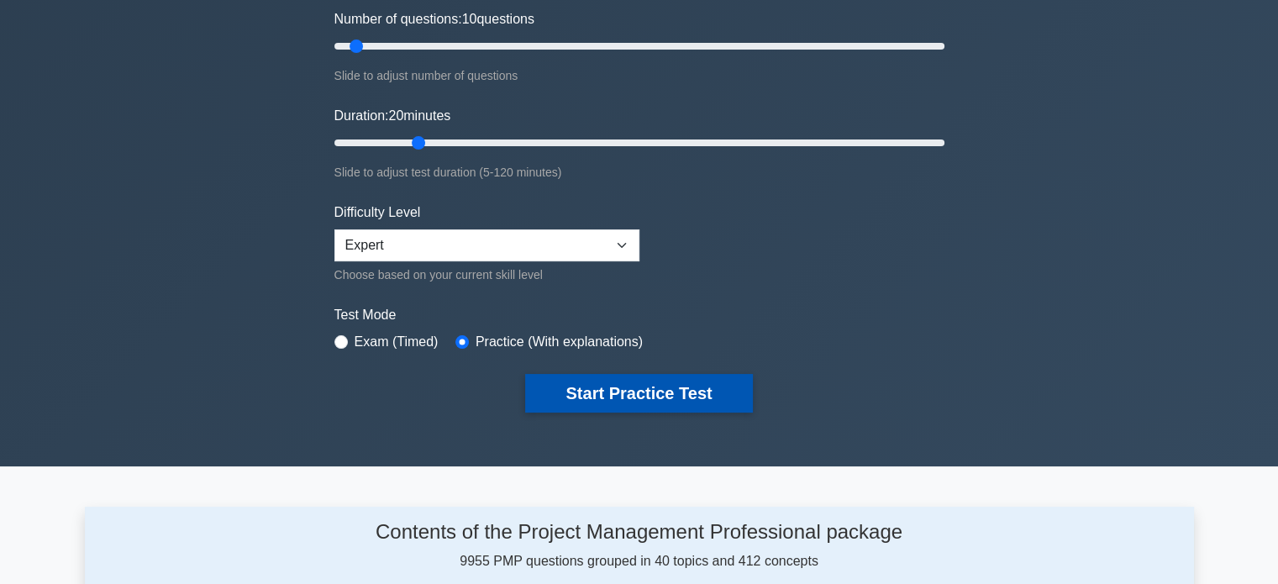
click at [636, 394] on button "Start Practice Test" at bounding box center [638, 393] width 227 height 39
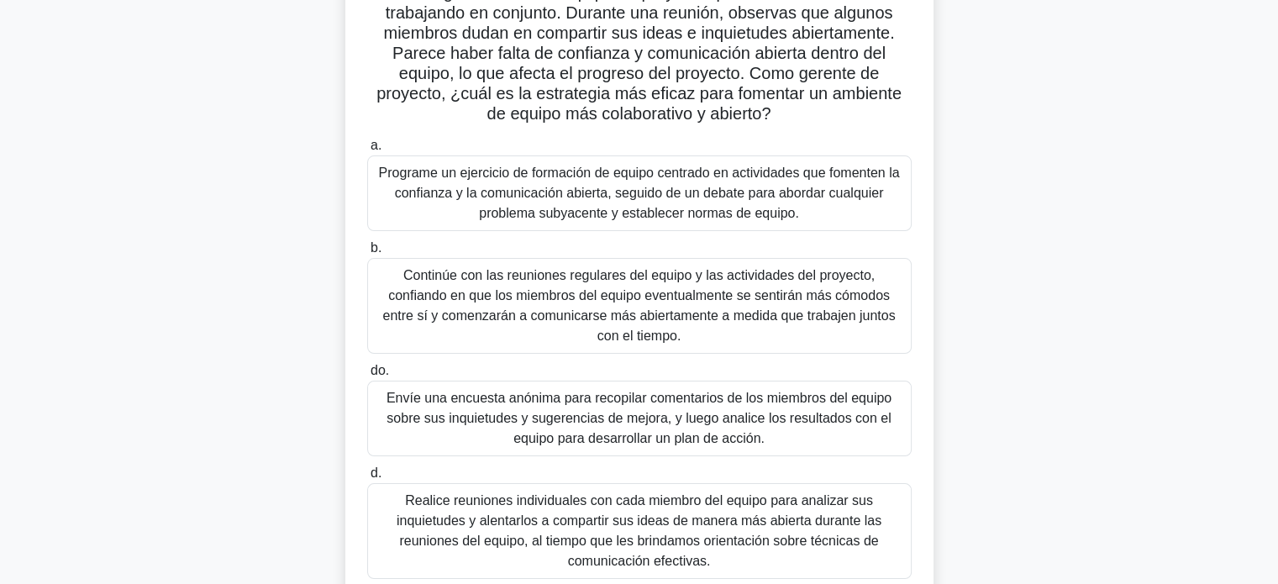
scroll to position [144, 0]
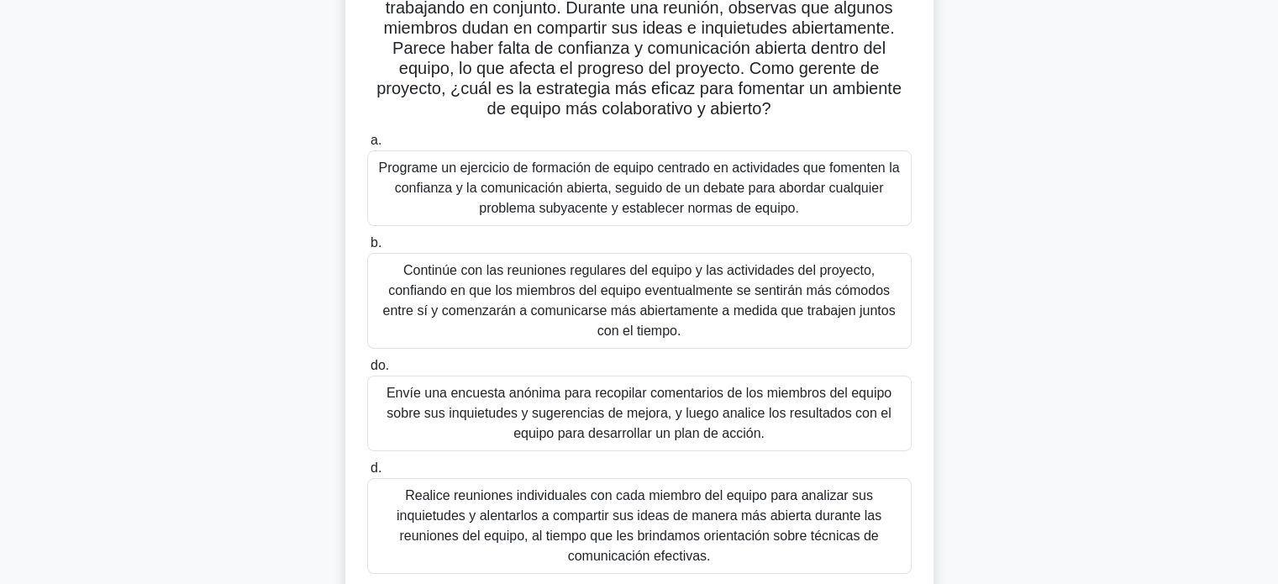
click at [533, 195] on font "Programe un ejercicio de formación de equipo centrado en actividades que foment…" at bounding box center [639, 187] width 521 height 55
click at [367, 146] on input "a. Programe un ejercicio de formación de equipo centrado en actividades que fom…" at bounding box center [367, 140] width 0 height 11
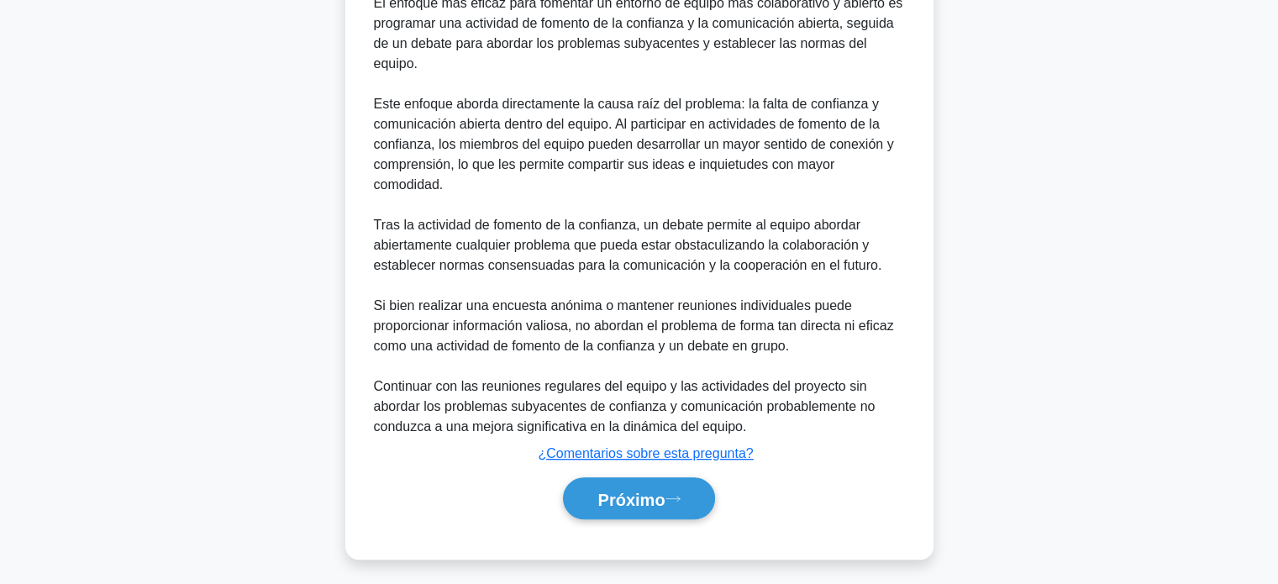
scroll to position [796, 0]
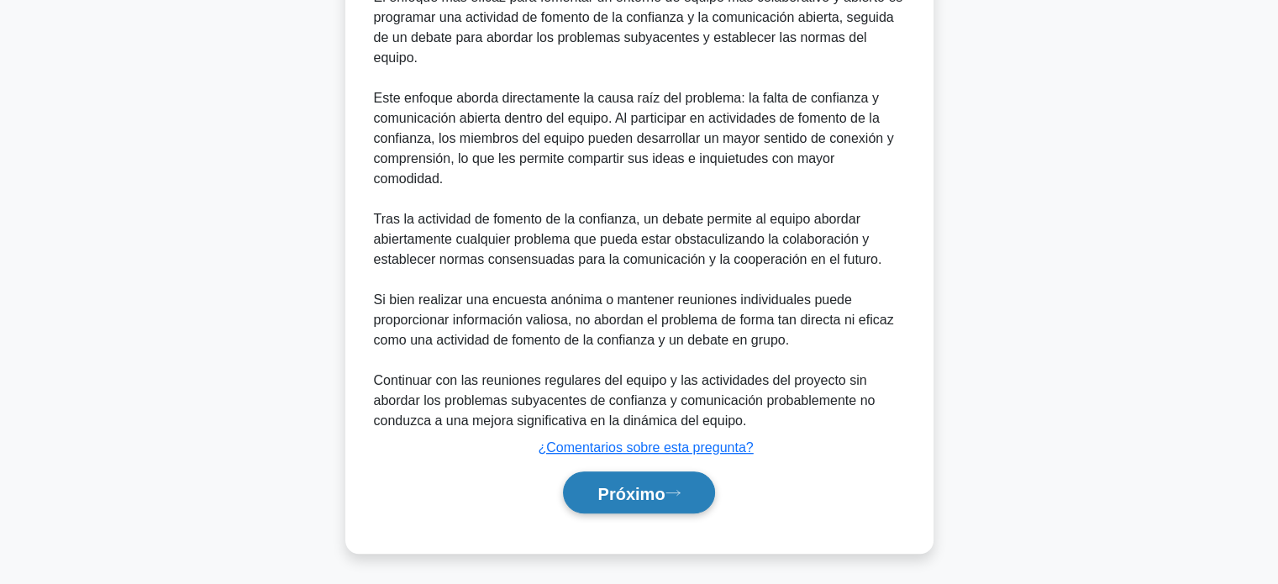
click at [656, 499] on font "Próximo" at bounding box center [630, 493] width 67 height 18
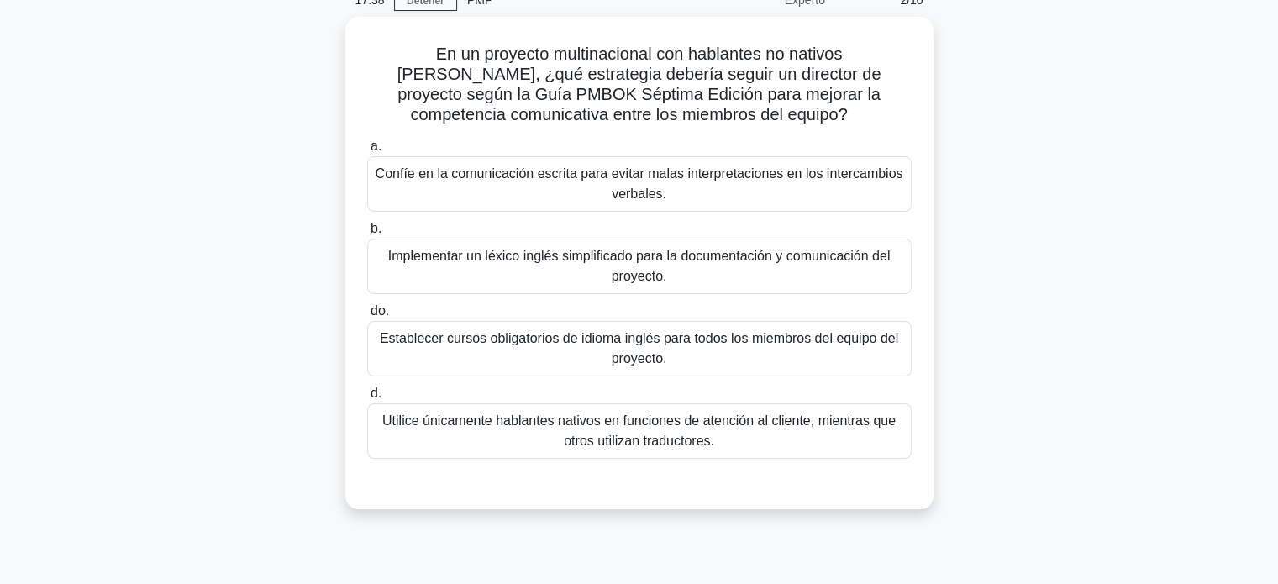
scroll to position [86, 0]
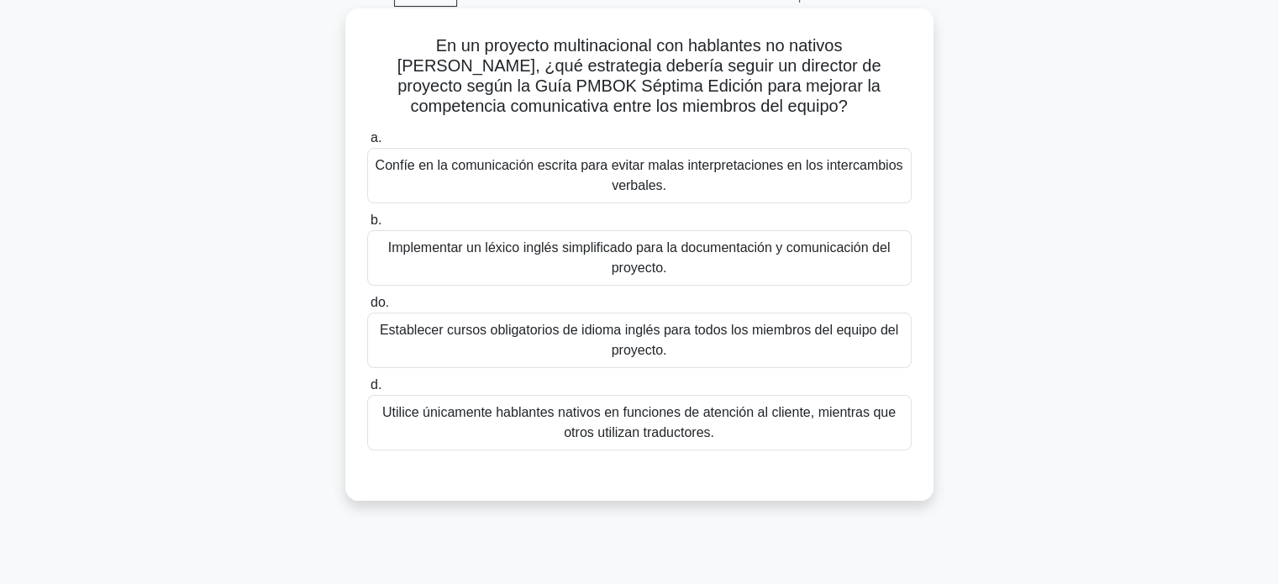
click at [750, 259] on font "Implementar un léxico inglés simplificado para la documentación y comunicación …" at bounding box center [639, 258] width 529 height 40
click at [367, 226] on input "b. Implementar un léxico inglés simplificado para la documentación y comunicaci…" at bounding box center [367, 220] width 0 height 11
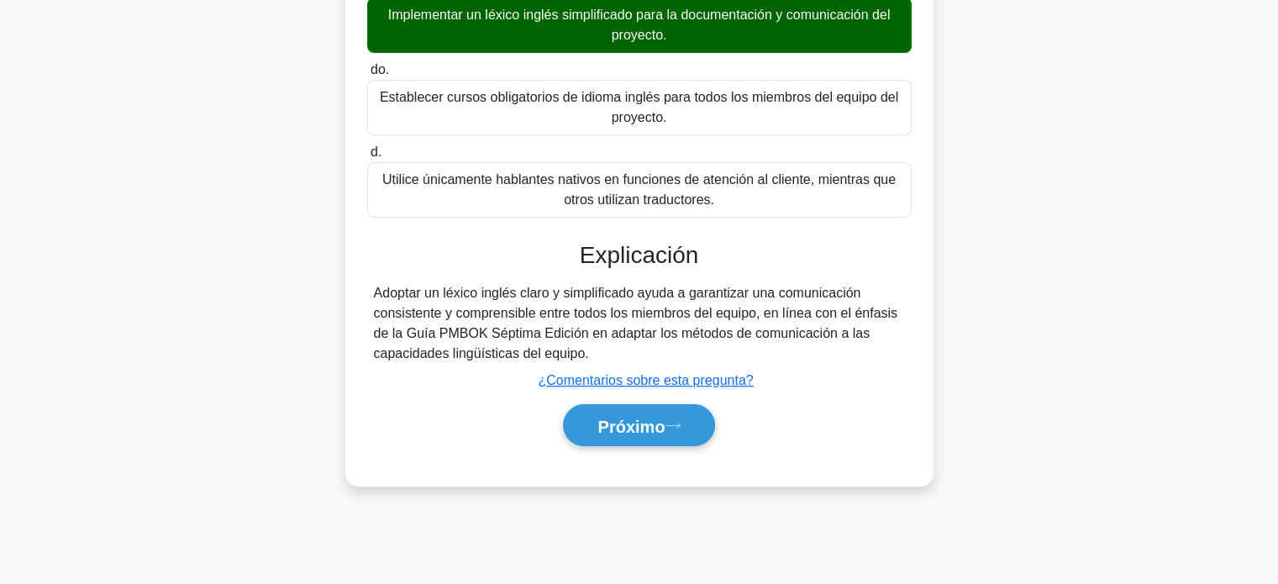
scroll to position [324, 0]
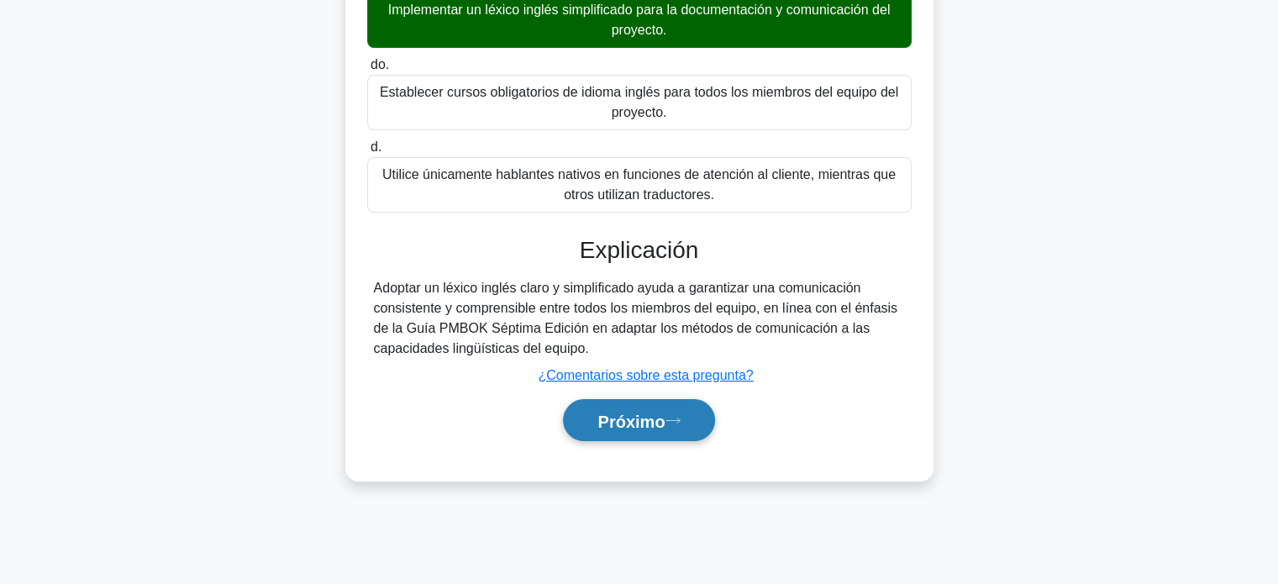
click at [671, 429] on button "Próximo" at bounding box center [638, 420] width 151 height 43
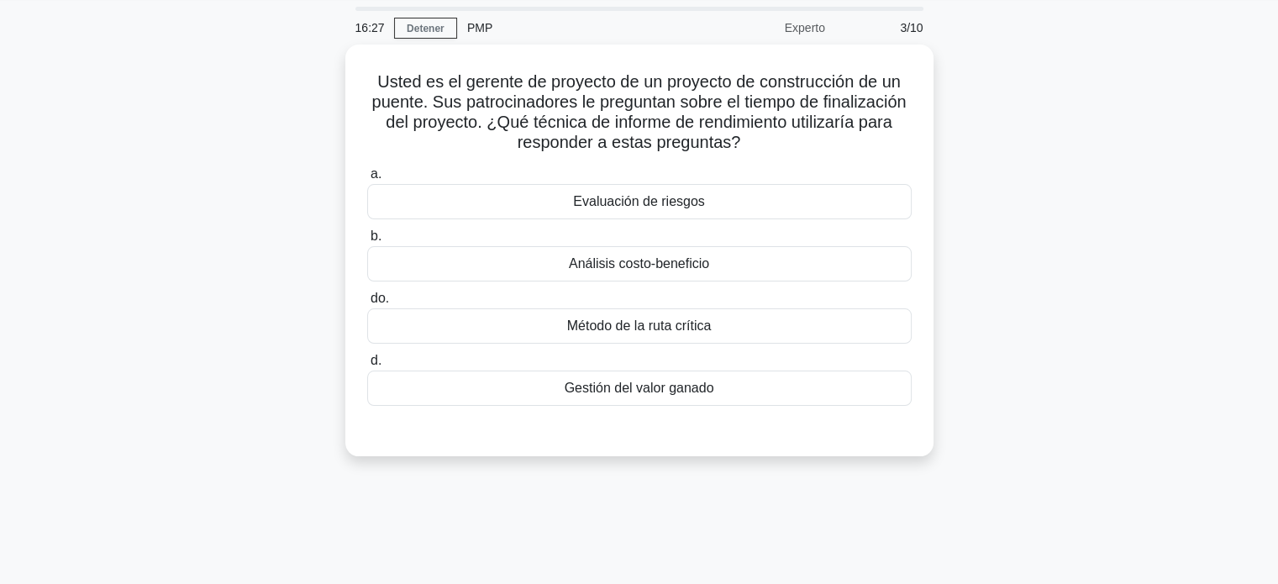
scroll to position [50, 0]
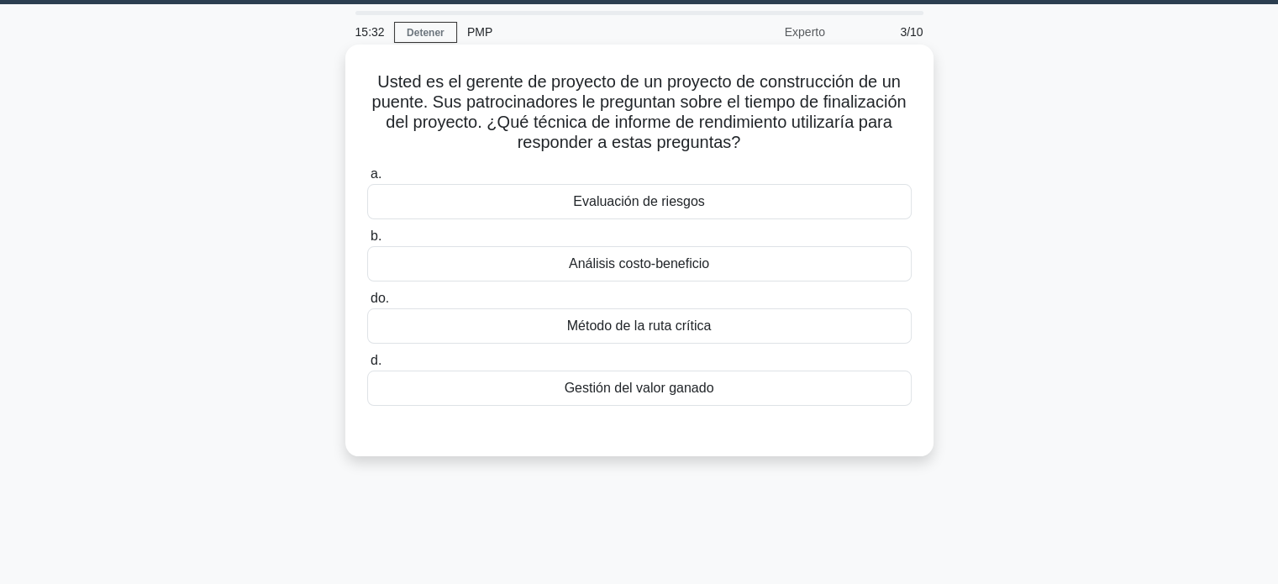
click at [692, 329] on font "Método de la ruta crítica" at bounding box center [639, 325] width 145 height 14
click at [367, 304] on input "do. Método de la ruta crítica" at bounding box center [367, 298] width 0 height 11
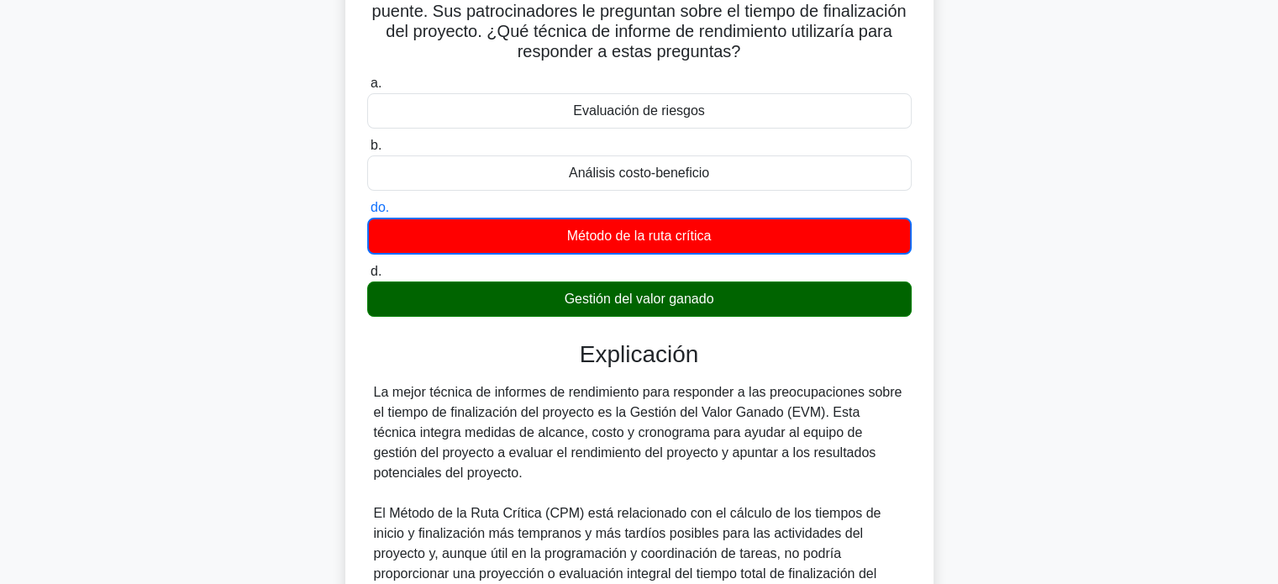
scroll to position [142, 0]
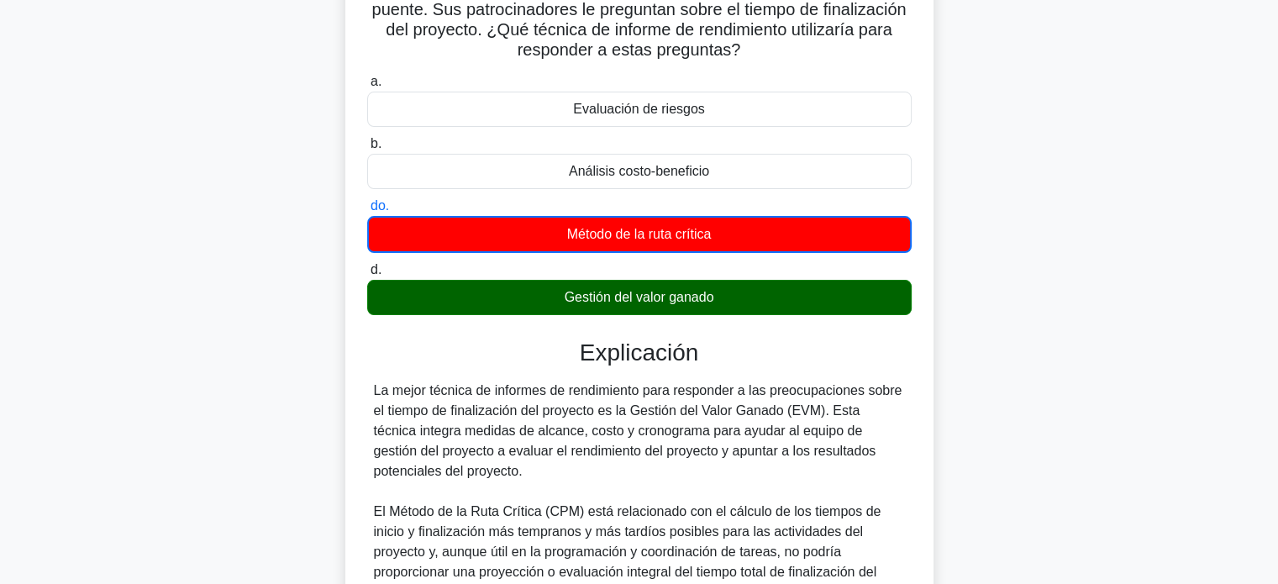
click at [426, 478] on font "La mejor técnica de informes de rendimiento para responder a las preocupaciones…" at bounding box center [638, 430] width 529 height 95
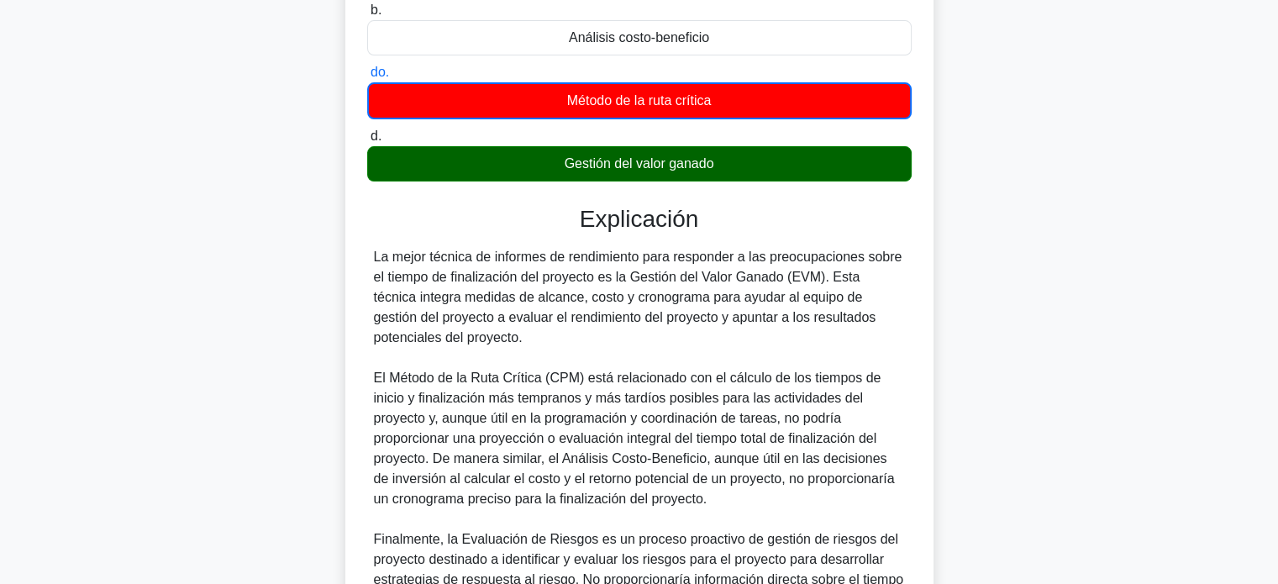
scroll to position [276, 0]
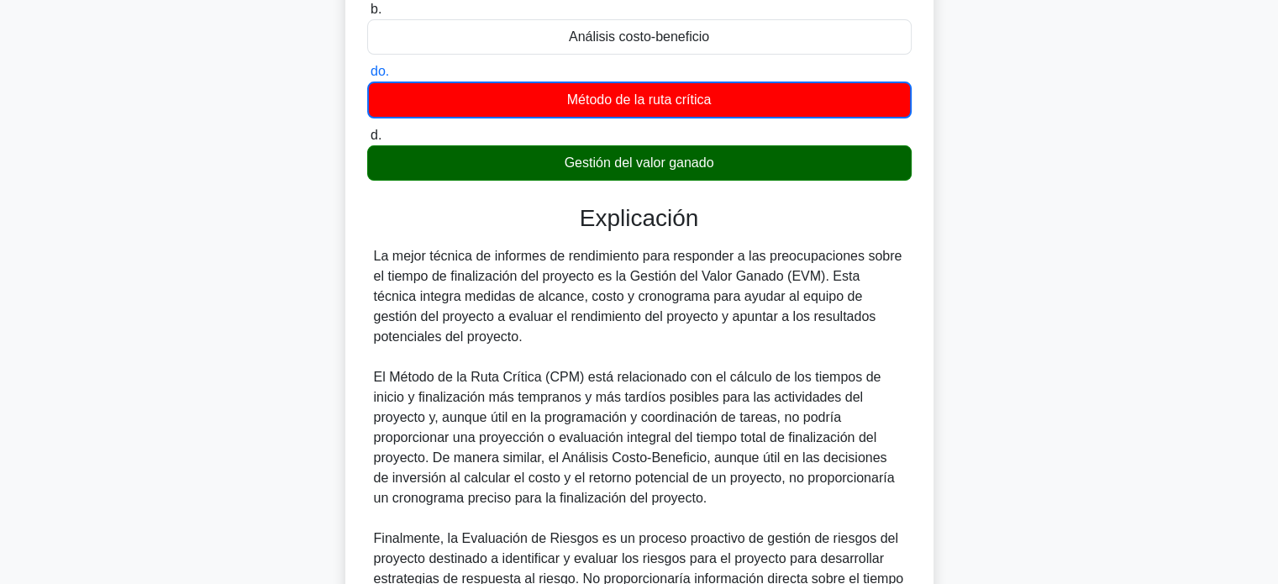
click at [427, 433] on font "El Método de la Ruta Crítica (CPM) está relacionado con el cálculo de los tiemp…" at bounding box center [634, 437] width 521 height 135
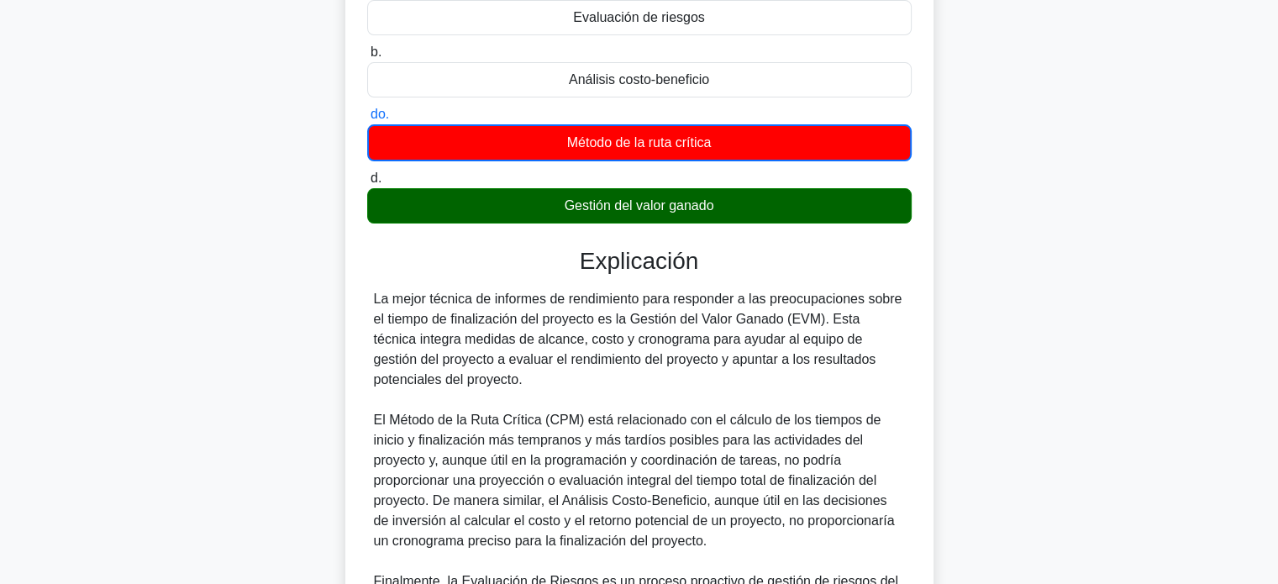
scroll to position [246, 0]
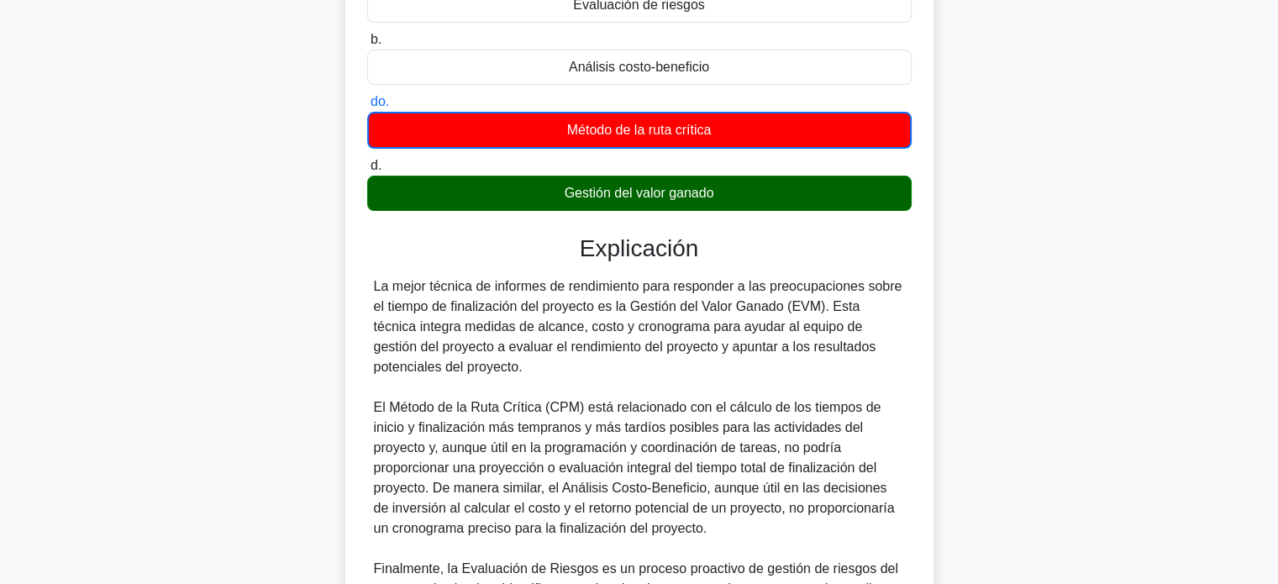
drag, startPoint x: 371, startPoint y: 282, endPoint x: 460, endPoint y: 371, distance: 126.6
click at [460, 371] on div "La mejor técnica de informes de rendimiento para responder a las preocupaciones…" at bounding box center [639, 457] width 545 height 363
copy font "La mejor técnica de informes de rendimiento para responder a las preocupaciones…"
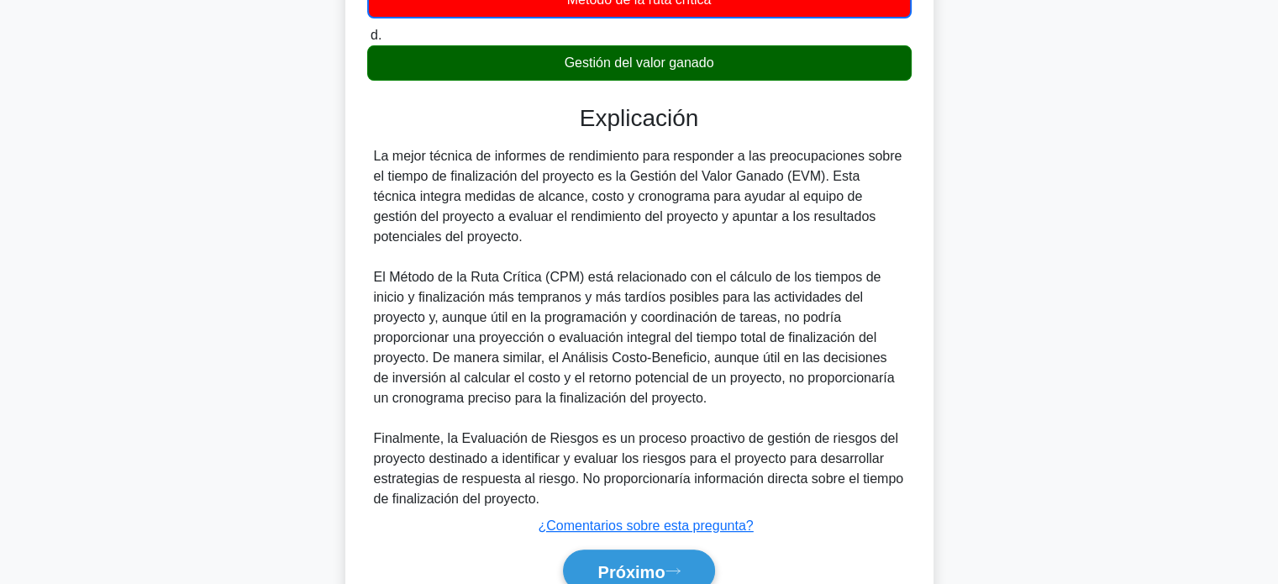
scroll to position [454, 0]
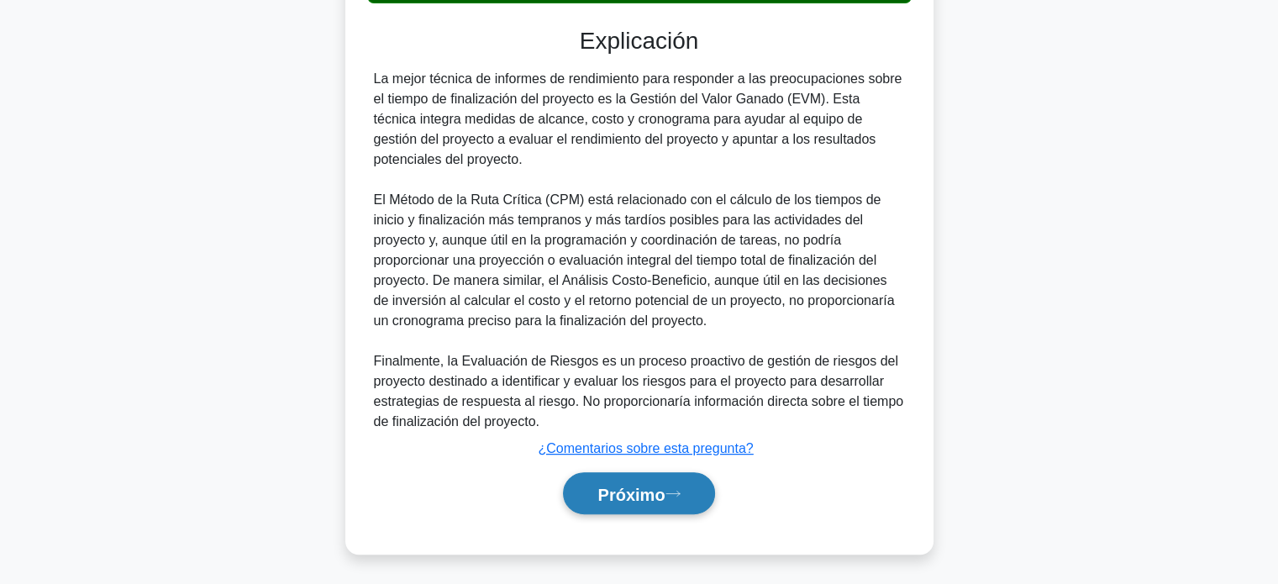
click at [683, 499] on button "Próximo" at bounding box center [638, 493] width 151 height 43
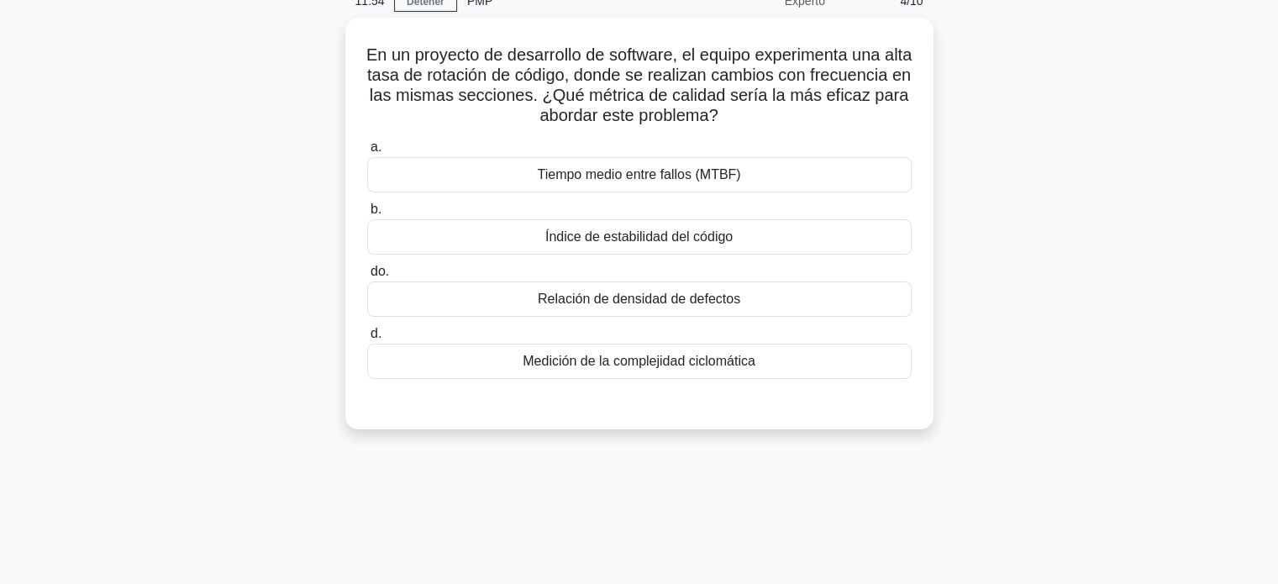
scroll to position [82, 0]
